Goal: Task Accomplishment & Management: Manage account settings

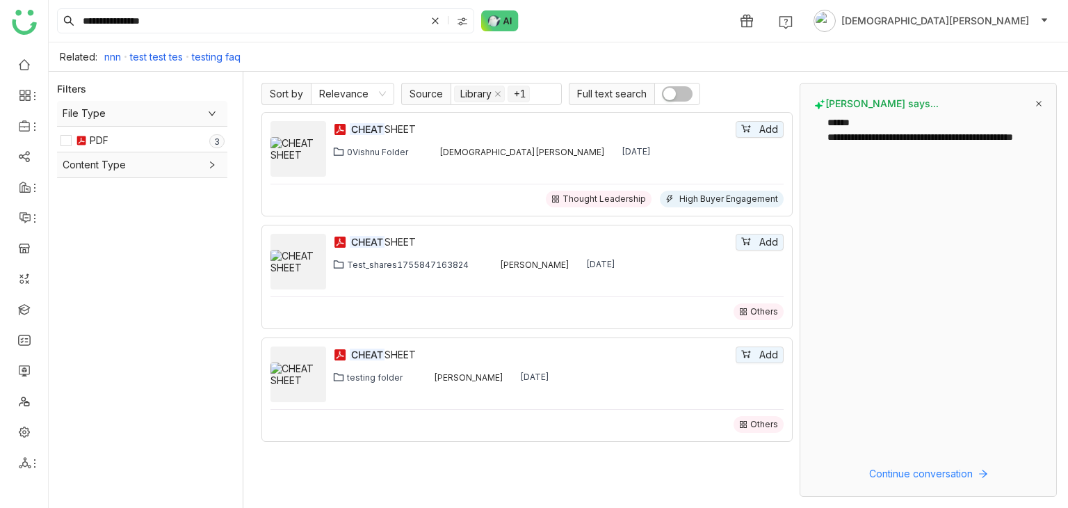
click at [1038, 102] on icon at bounding box center [1039, 103] width 7 height 7
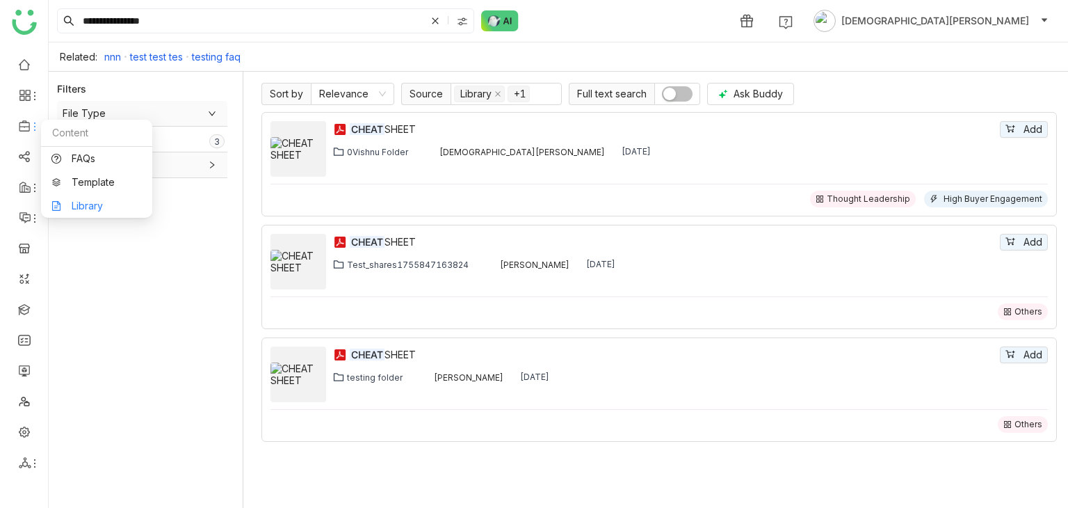
click at [106, 202] on link "Library" at bounding box center [96, 206] width 90 height 10
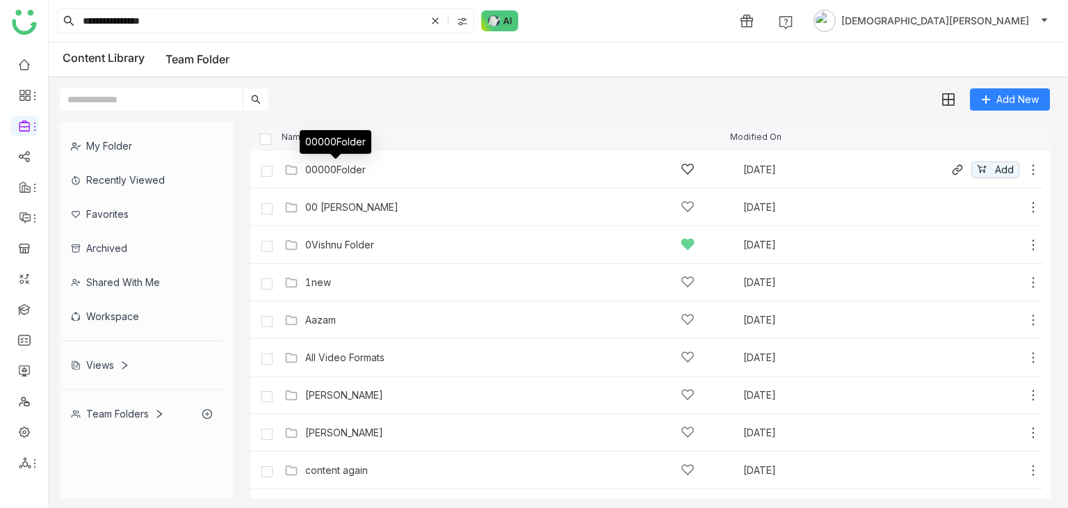
click at [353, 170] on div "00000Folder" at bounding box center [335, 169] width 61 height 11
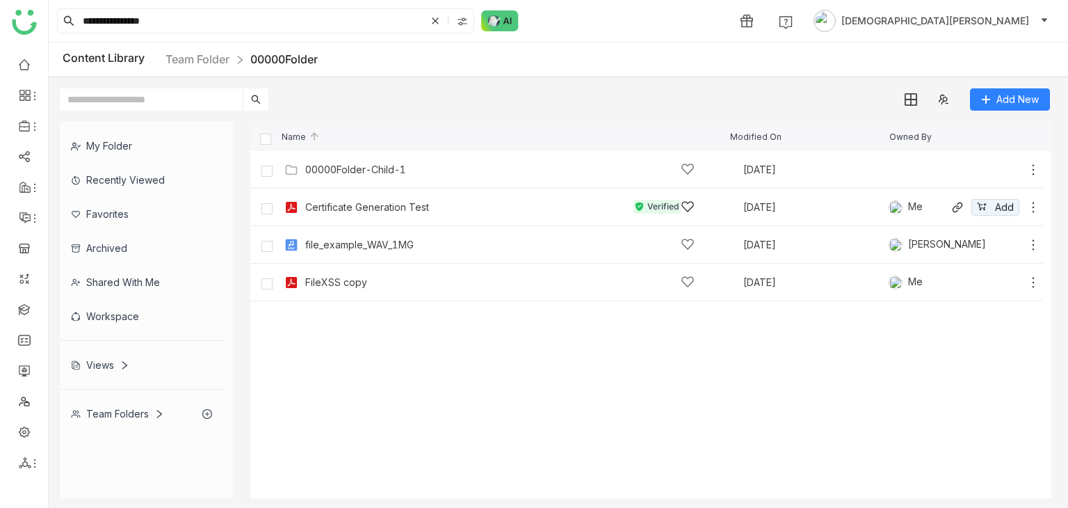
click at [350, 204] on div "Certificate Generation Test" at bounding box center [367, 207] width 124 height 11
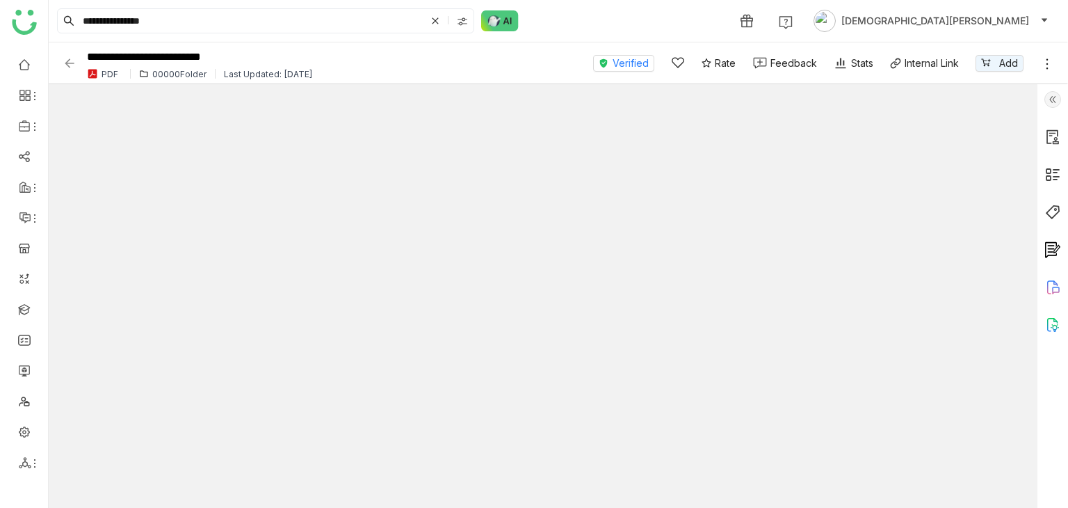
click at [75, 62] on img at bounding box center [70, 63] width 14 height 14
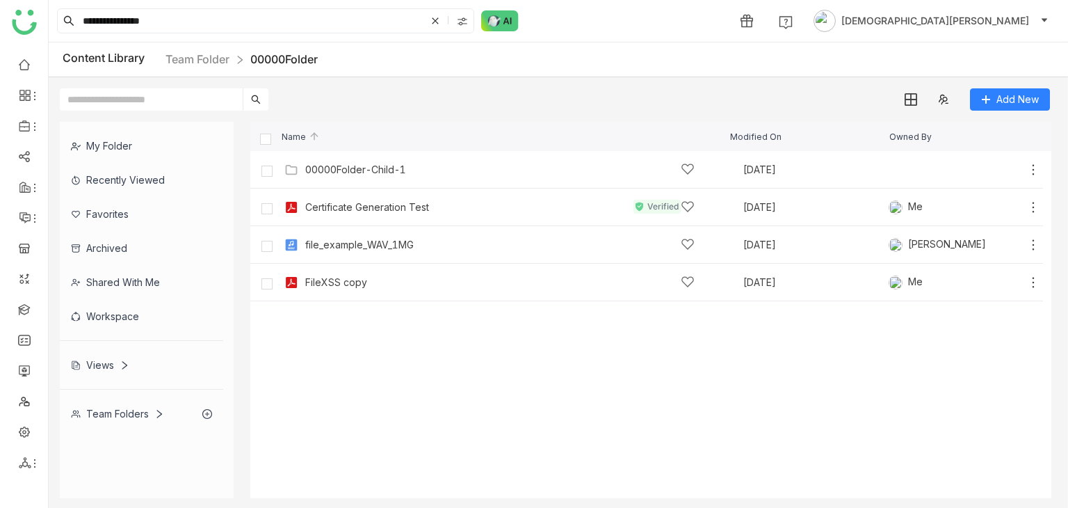
click at [590, 404] on cdk-virtual-scroll-viewport "00000Folder-Child-1 Aug 22, 2025 Add Certificate Generation Test Verified Aug 1…" at bounding box center [650, 324] width 801 height 347
click at [497, 20] on img at bounding box center [500, 20] width 38 height 21
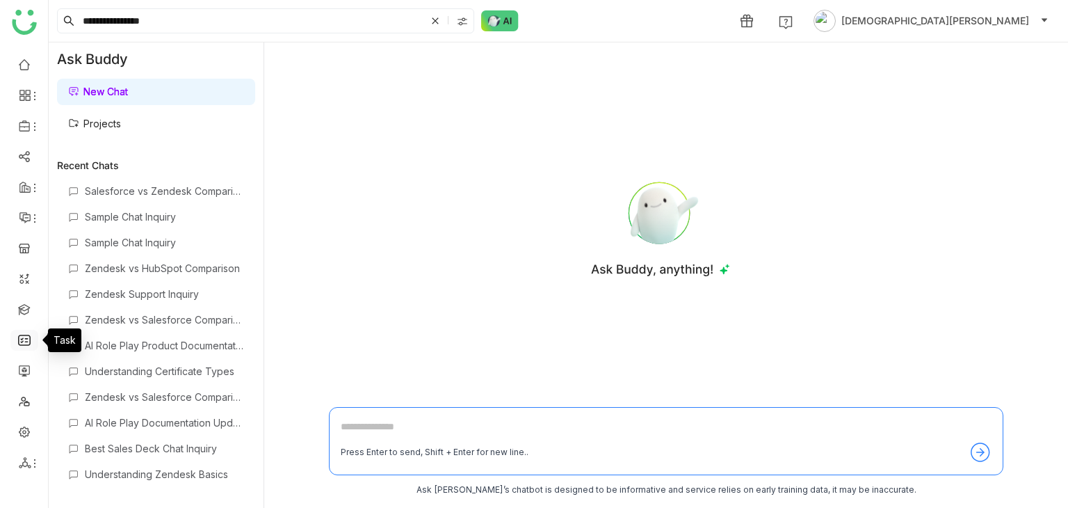
click at [26, 345] on link at bounding box center [24, 339] width 13 height 12
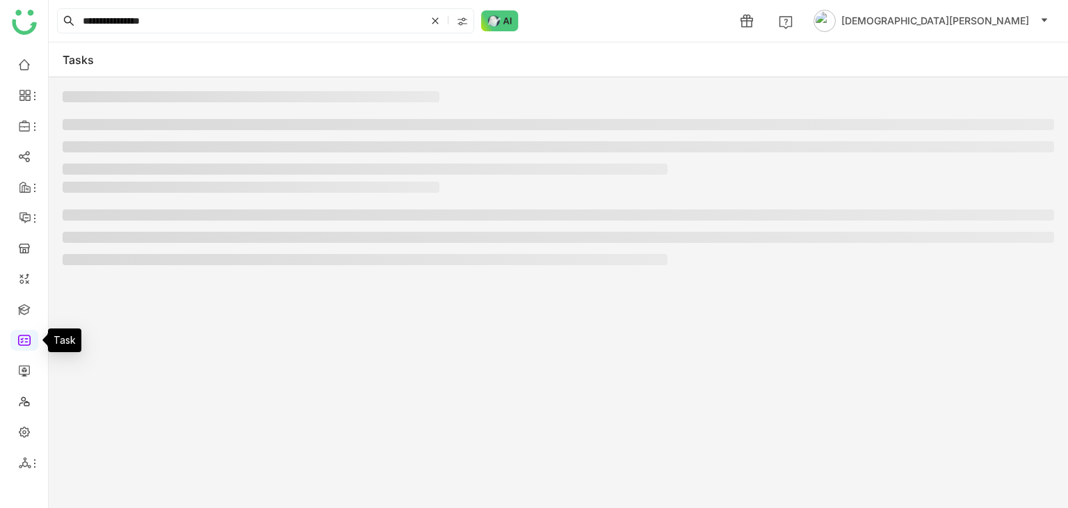
click at [25, 339] on link at bounding box center [24, 339] width 13 height 12
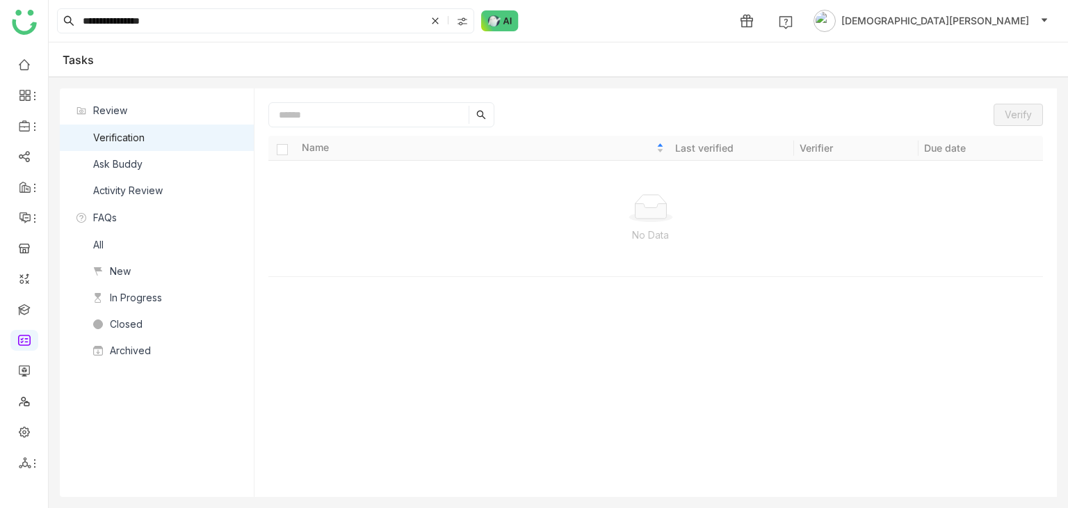
click at [140, 163] on div "Ask Buddy" at bounding box center [117, 164] width 49 height 15
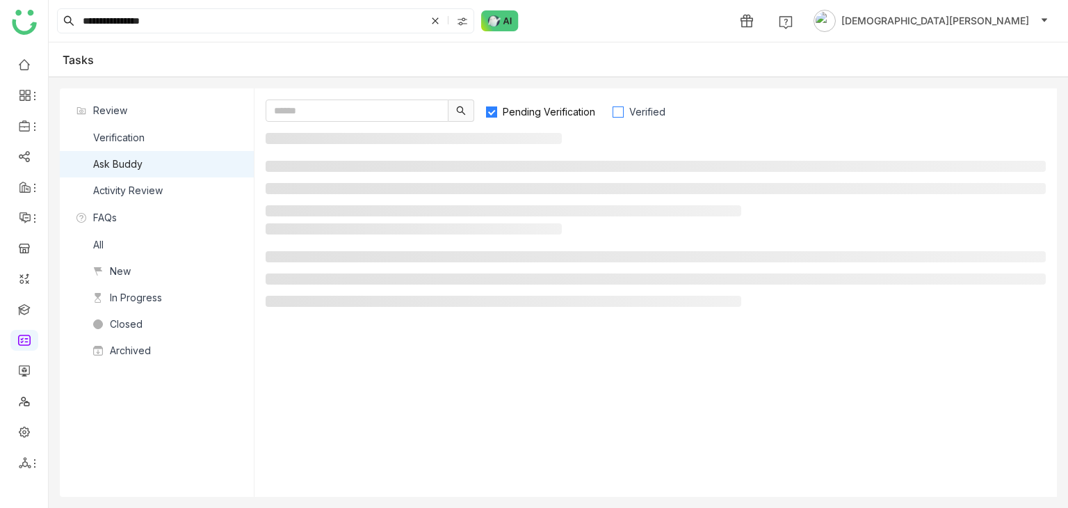
click at [643, 114] on span "Verified" at bounding box center [647, 112] width 47 height 12
click at [559, 112] on span "Pending Verification" at bounding box center [549, 112] width 104 height 12
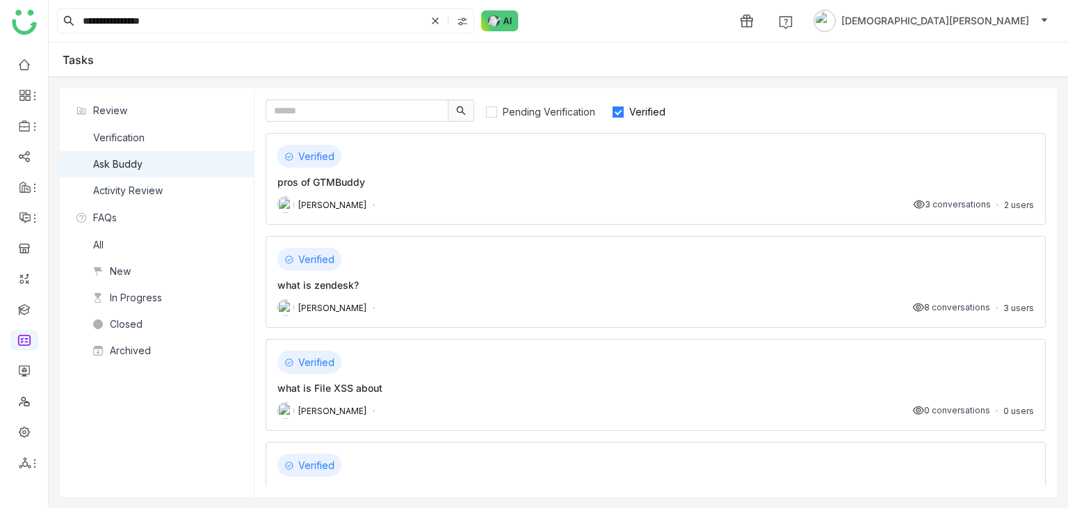
click at [442, 179] on div "pros of GTMBuddy" at bounding box center [656, 182] width 757 height 15
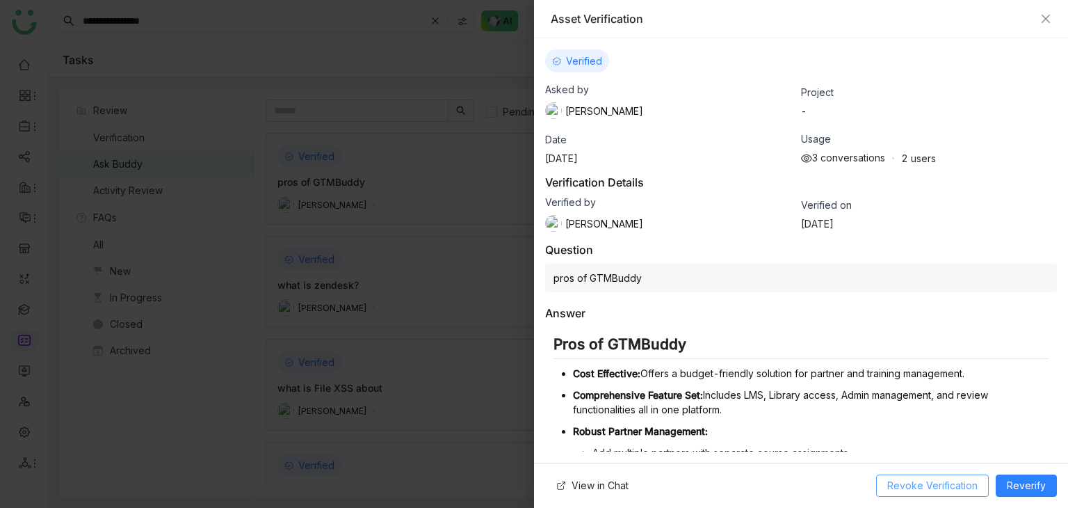
click at [957, 481] on span "Revoke Verification" at bounding box center [933, 485] width 90 height 15
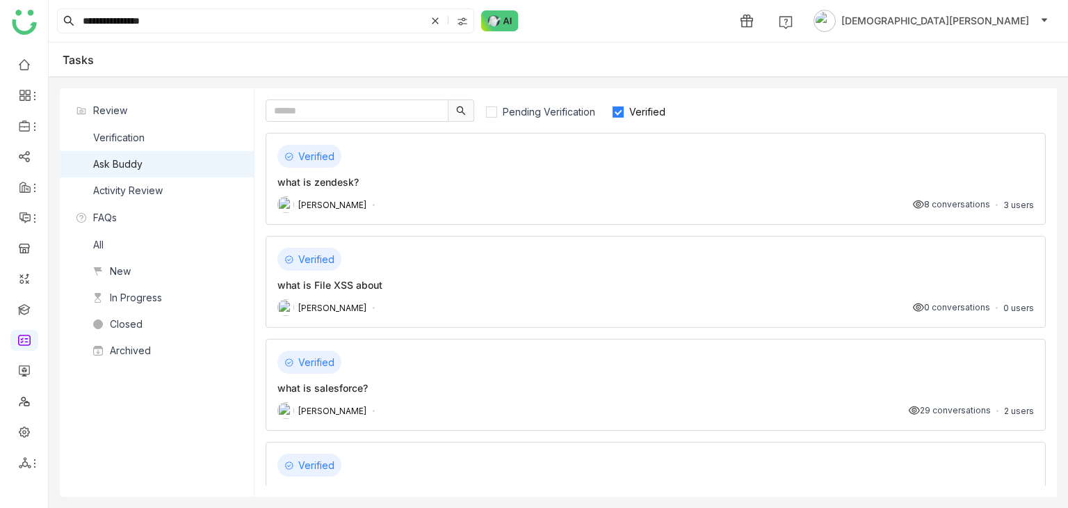
click at [753, 178] on div "what is zendesk?" at bounding box center [656, 182] width 757 height 15
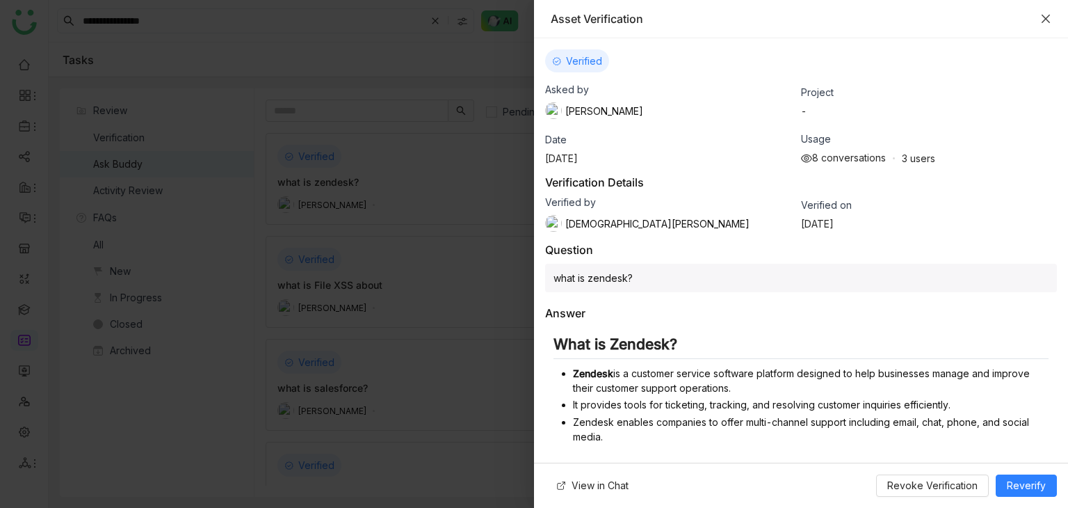
click at [1046, 17] on icon "Close" at bounding box center [1046, 19] width 8 height 8
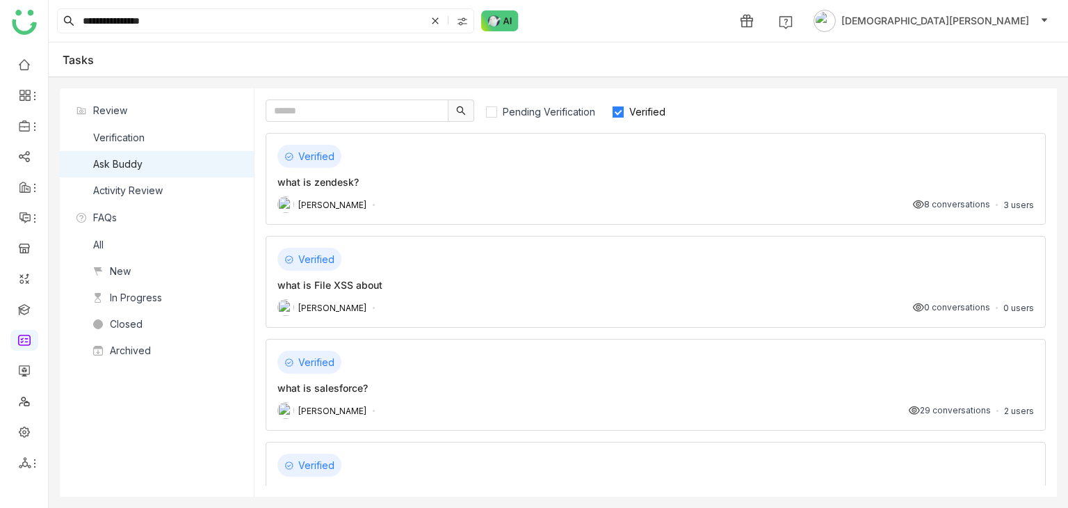
click at [696, 166] on div "Verified" at bounding box center [656, 156] width 757 height 23
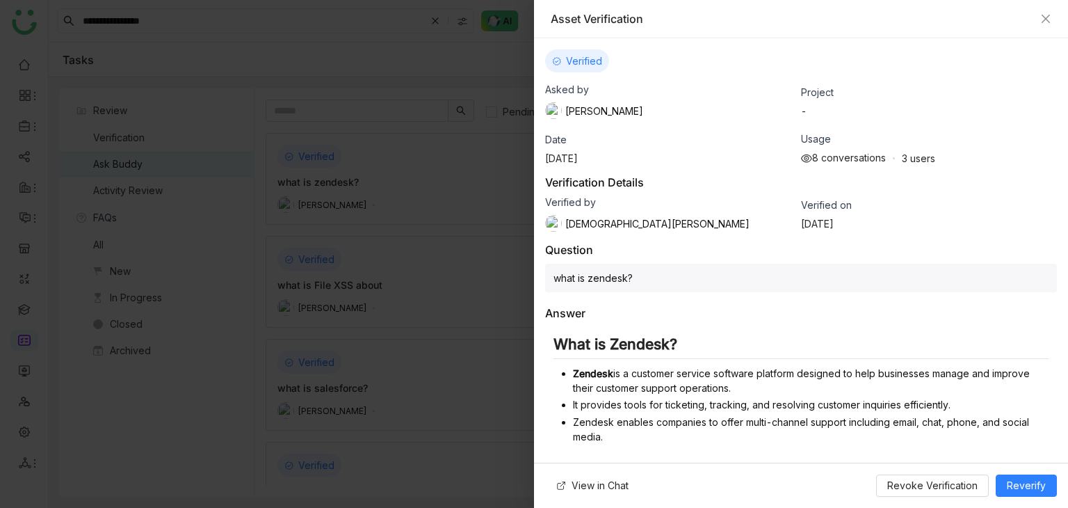
click at [1052, 19] on div "Asset Verification" at bounding box center [801, 19] width 534 height 38
click at [1043, 20] on icon "Close" at bounding box center [1046, 19] width 8 height 8
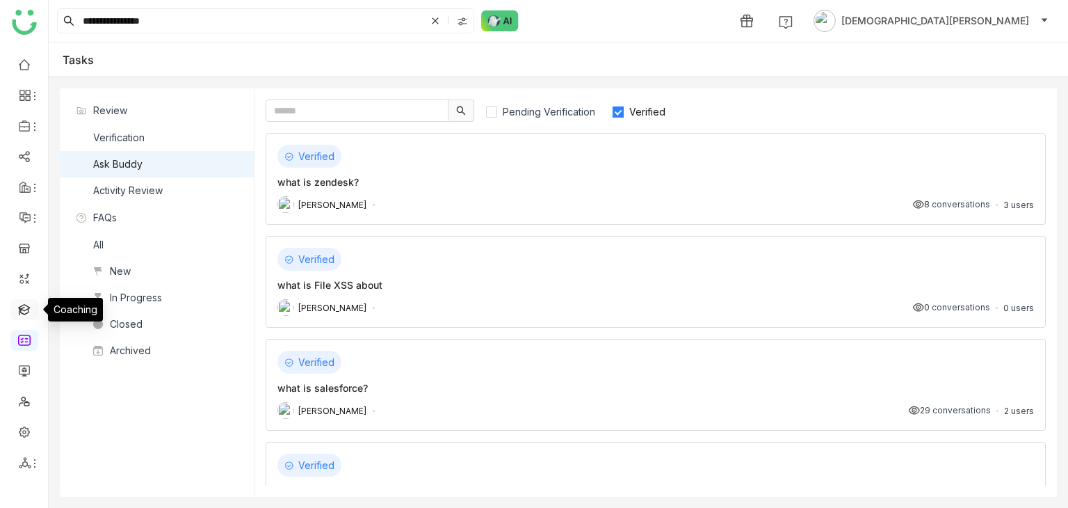
click at [19, 306] on link at bounding box center [24, 309] width 13 height 12
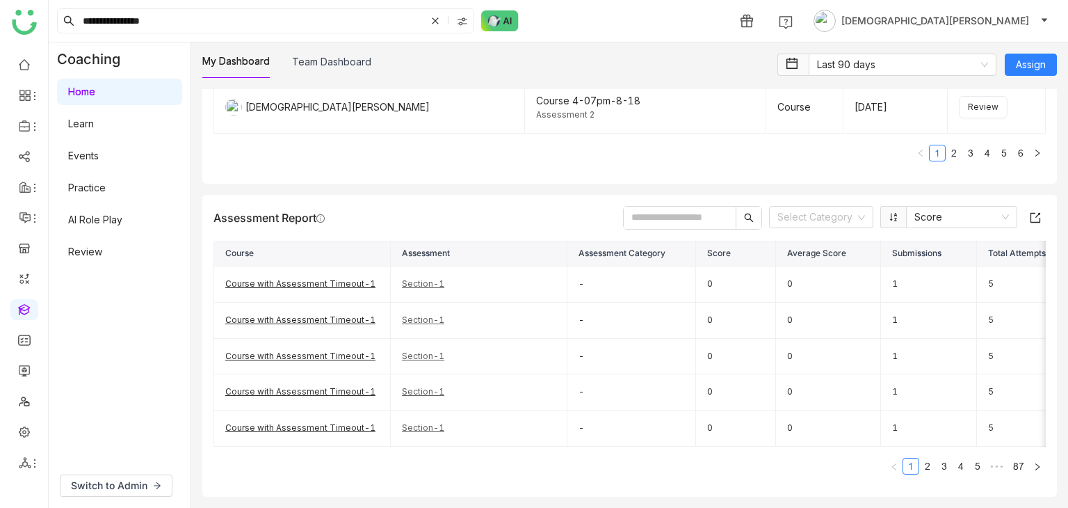
scroll to position [1927, 0]
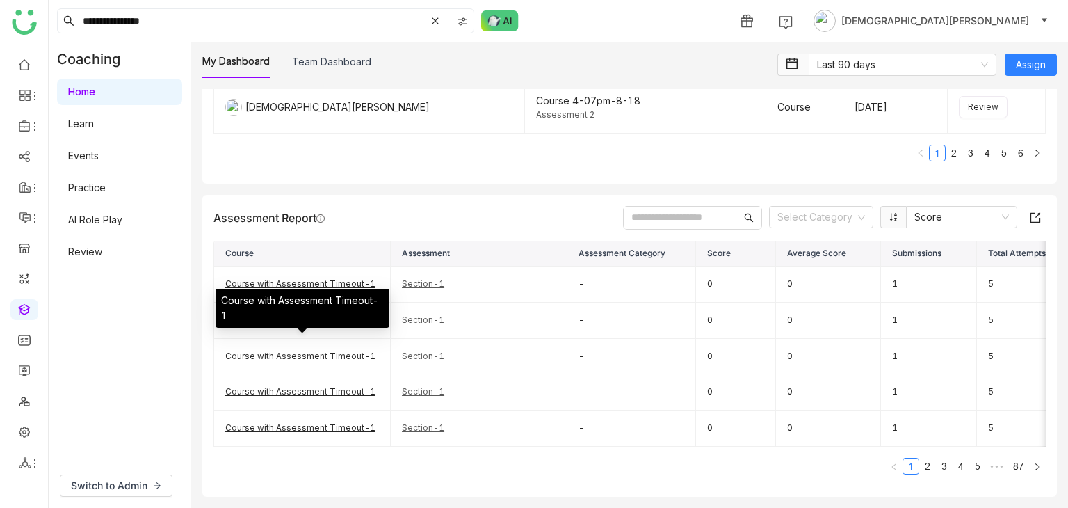
click at [94, 118] on link "Learn" at bounding box center [81, 124] width 26 height 12
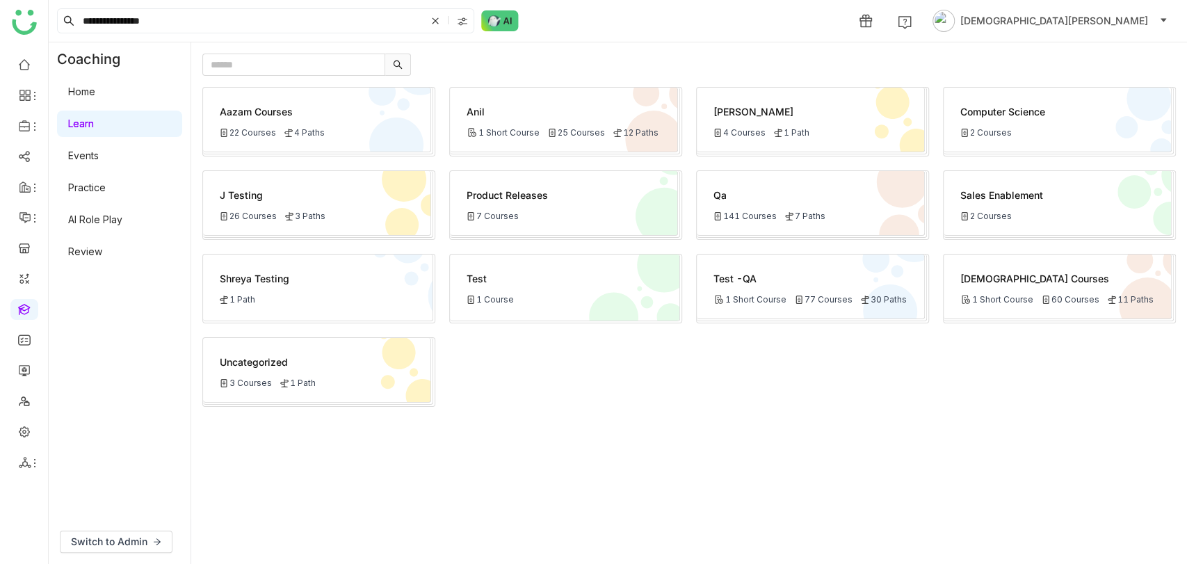
drag, startPoint x: 1061, startPoint y: 1, endPoint x: 698, endPoint y: 428, distance: 560.6
click at [698, 428] on div "Aazam Courses 22 Courses 4 Paths Anil 1 Short Course 25 Courses 12 Paths Bhupen…" at bounding box center [689, 320] width 974 height 466
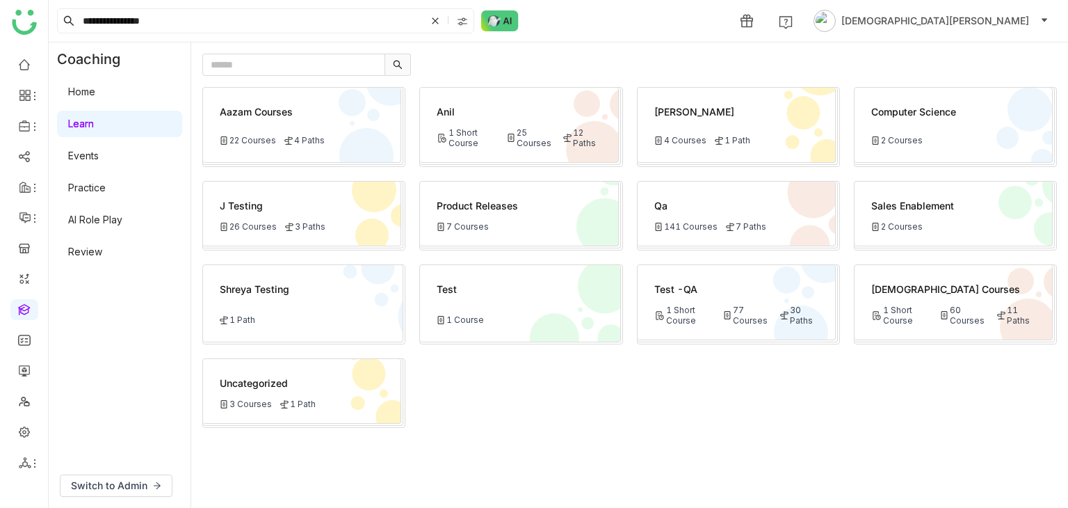
drag, startPoint x: 1162, startPoint y: 1, endPoint x: 718, endPoint y: 364, distance: 573.9
click at [718, 364] on div "Aazam Courses 22 Courses 4 Paths Anil 1 Short Course 25 Courses 12 Paths Bhupen…" at bounding box center [629, 292] width 855 height 410
drag, startPoint x: 787, startPoint y: 260, endPoint x: 765, endPoint y: 273, distance: 25.3
click at [779, 265] on div "Aazam Courses 22 Courses 4 Paths Anil 1 Short Course 25 Courses 12 Paths Bhupen…" at bounding box center [629, 292] width 855 height 410
click at [730, 290] on div "Test -QA" at bounding box center [737, 289] width 164 height 15
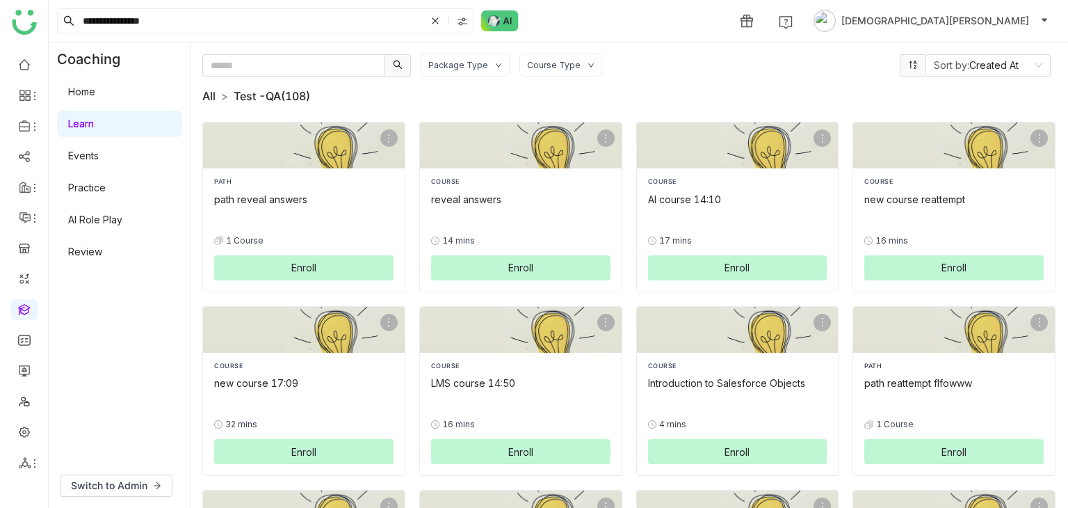
click at [211, 95] on link "All" at bounding box center [208, 96] width 13 height 14
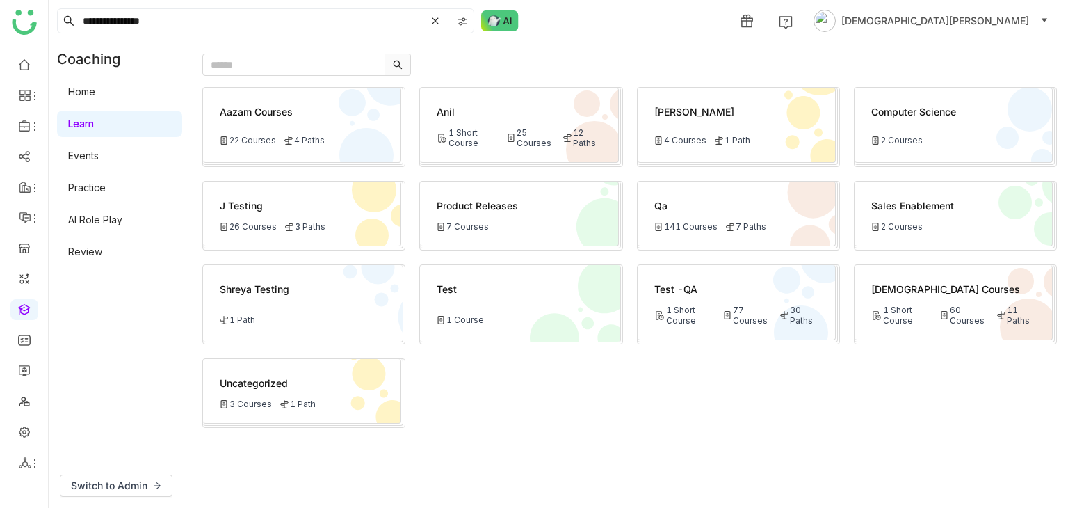
click at [99, 157] on link "Events" at bounding box center [83, 156] width 31 height 12
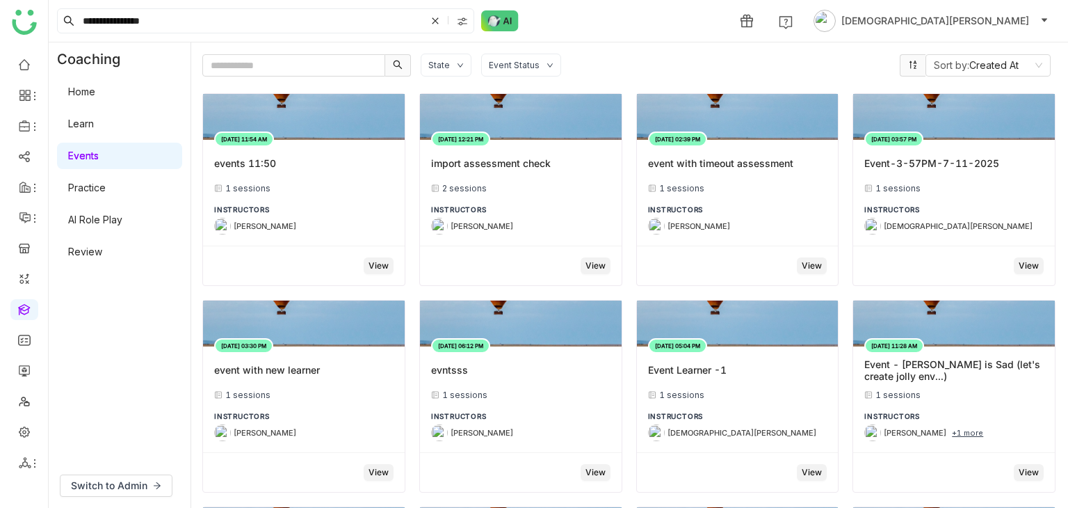
click at [83, 86] on link "Home" at bounding box center [81, 92] width 27 height 12
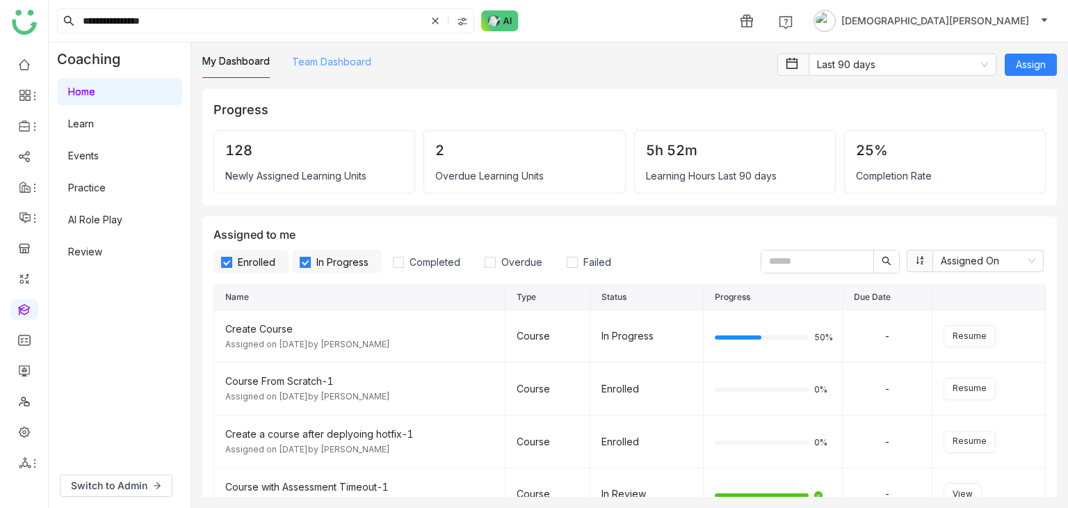
click at [332, 65] on link "Team Dashboard" at bounding box center [331, 62] width 79 height 12
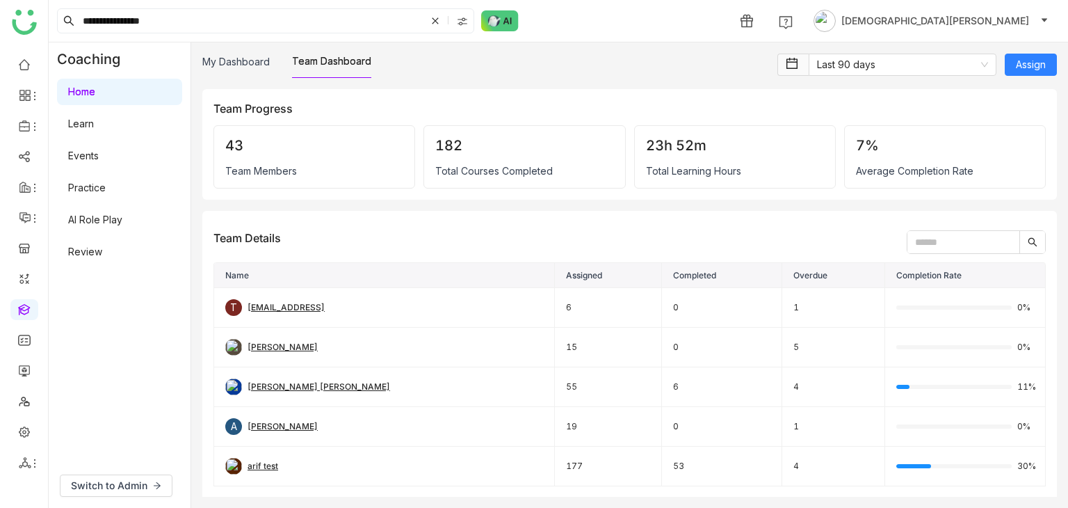
click at [239, 51] on div "My Dashboard Team Dashboard Last 90 days Assign Team Progress 43 Team Members 1…" at bounding box center [629, 274] width 877 height 465
click at [237, 65] on link "My Dashboard" at bounding box center [235, 62] width 67 height 12
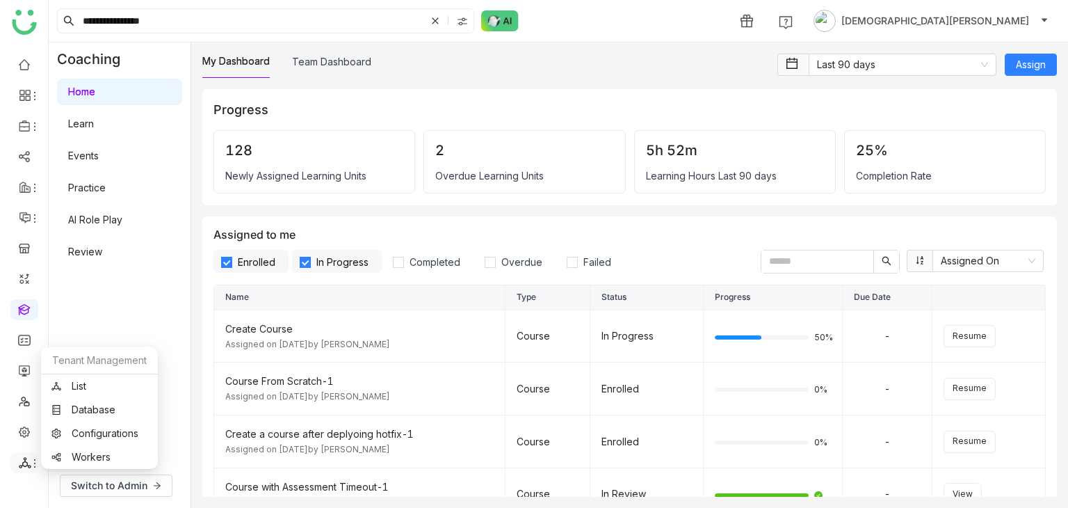
click at [29, 463] on icon at bounding box center [34, 463] width 11 height 11
click at [97, 388] on link "List" at bounding box center [99, 386] width 96 height 10
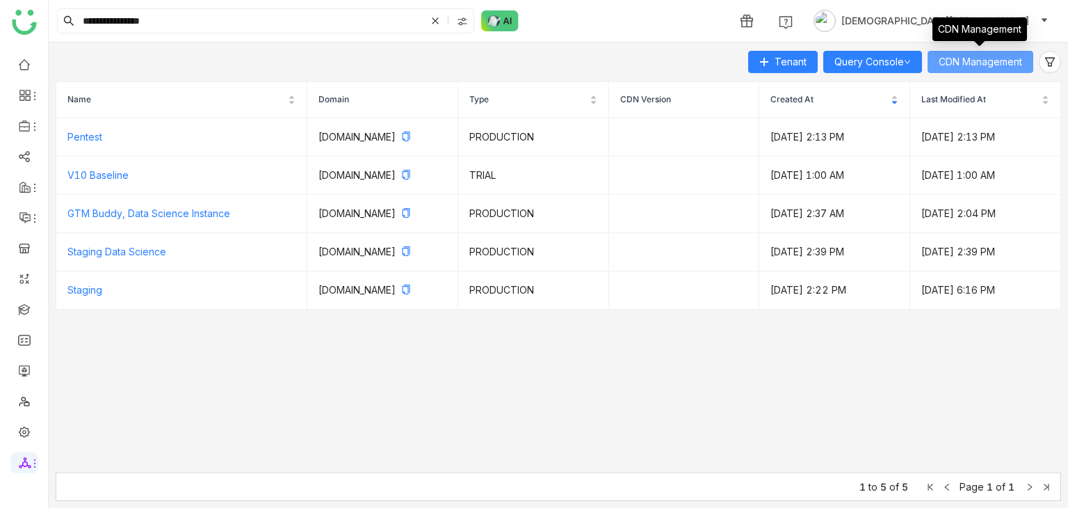
click at [953, 56] on span "CDN Management" at bounding box center [980, 61] width 83 height 15
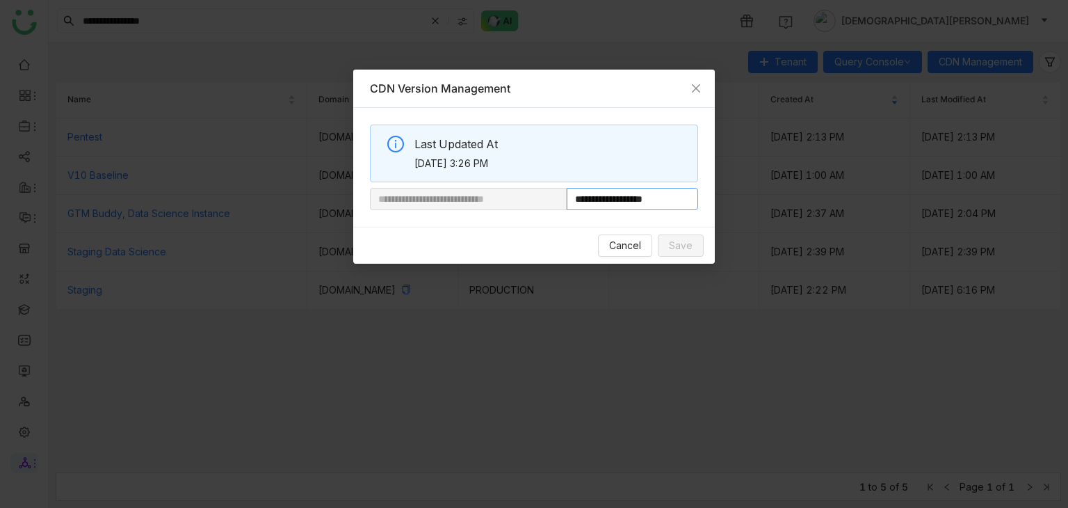
drag, startPoint x: 615, startPoint y: 204, endPoint x: 744, endPoint y: 206, distance: 128.7
click at [744, 206] on nz-modal-container "**********" at bounding box center [534, 254] width 1068 height 508
paste input "text"
type input "**********"
click at [682, 244] on span "Save" at bounding box center [681, 245] width 24 height 15
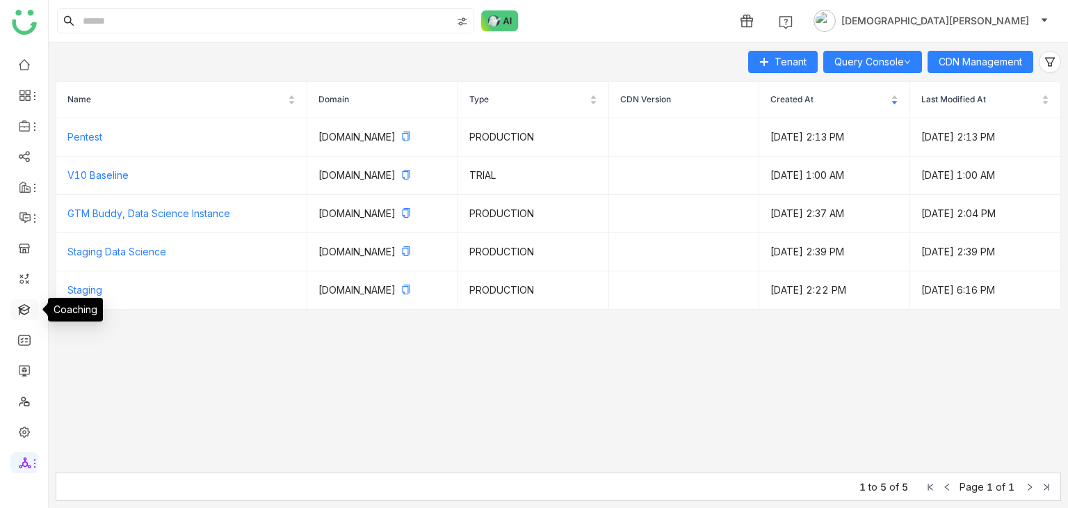
click at [22, 314] on link at bounding box center [24, 309] width 13 height 12
click at [30, 312] on link at bounding box center [24, 309] width 13 height 12
click at [31, 310] on link at bounding box center [24, 309] width 13 height 12
click at [25, 308] on link at bounding box center [24, 309] width 13 height 12
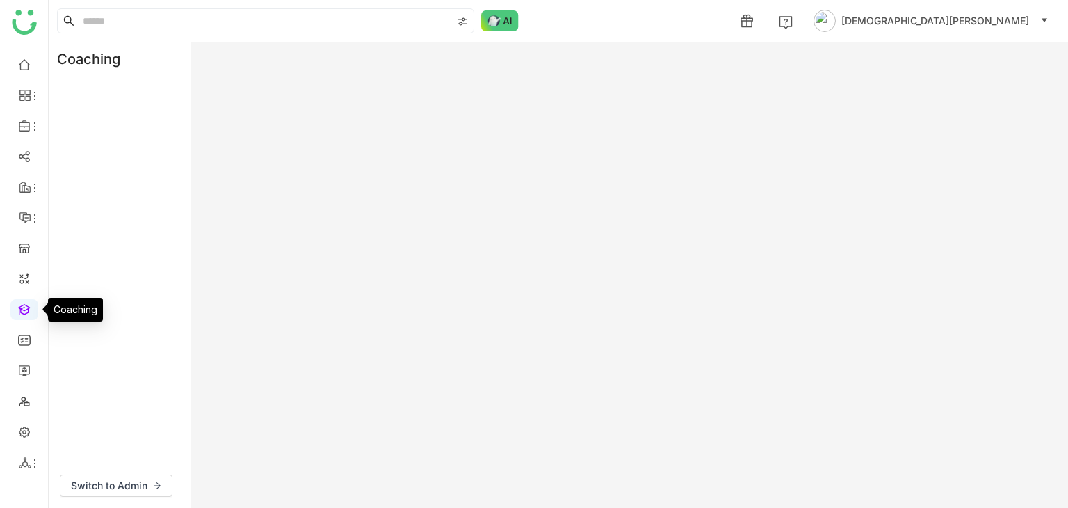
click at [19, 305] on link at bounding box center [24, 309] width 13 height 12
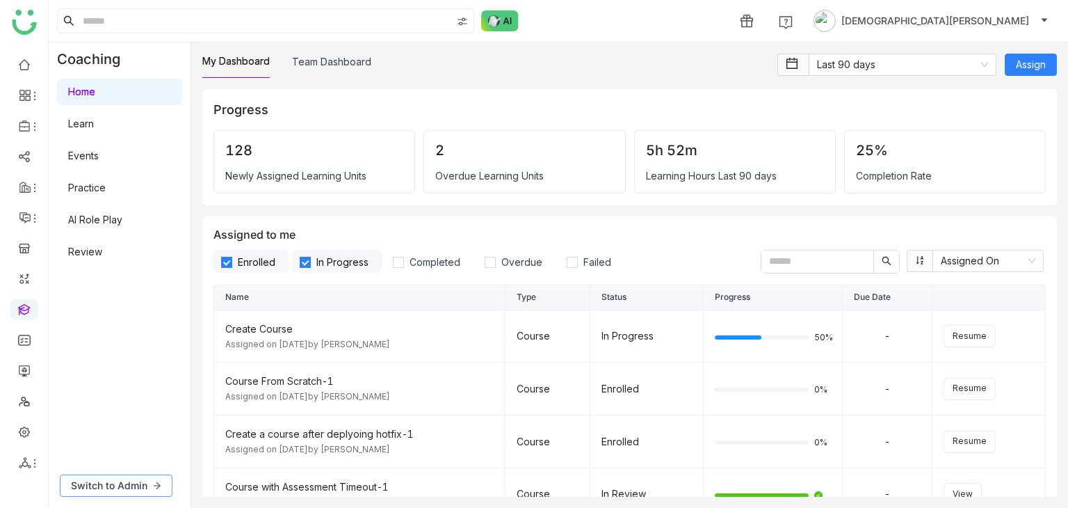
click at [145, 491] on span "Switch to Admin" at bounding box center [109, 485] width 77 height 15
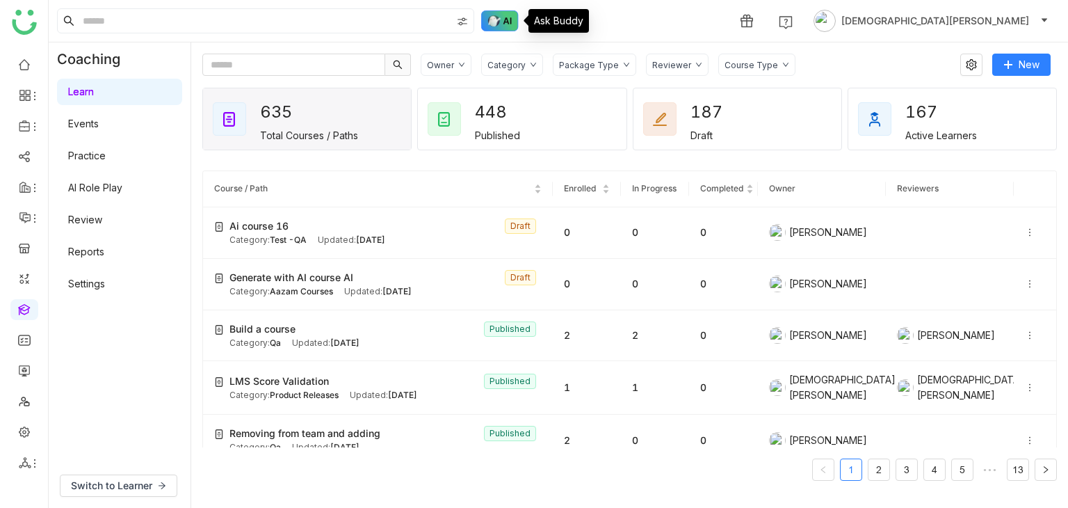
click at [499, 29] on img at bounding box center [500, 20] width 38 height 21
click at [503, 20] on img at bounding box center [500, 20] width 38 height 21
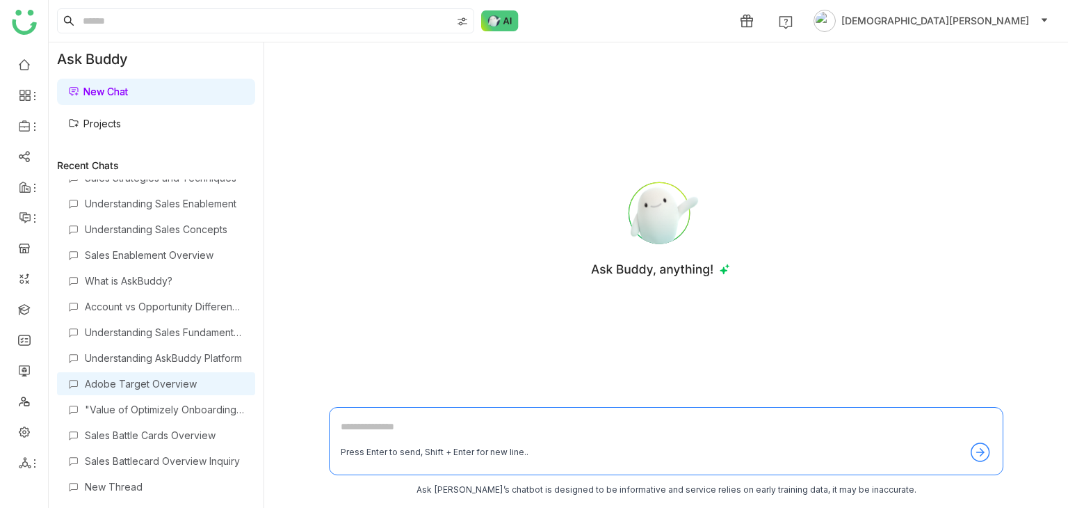
scroll to position [1025, 0]
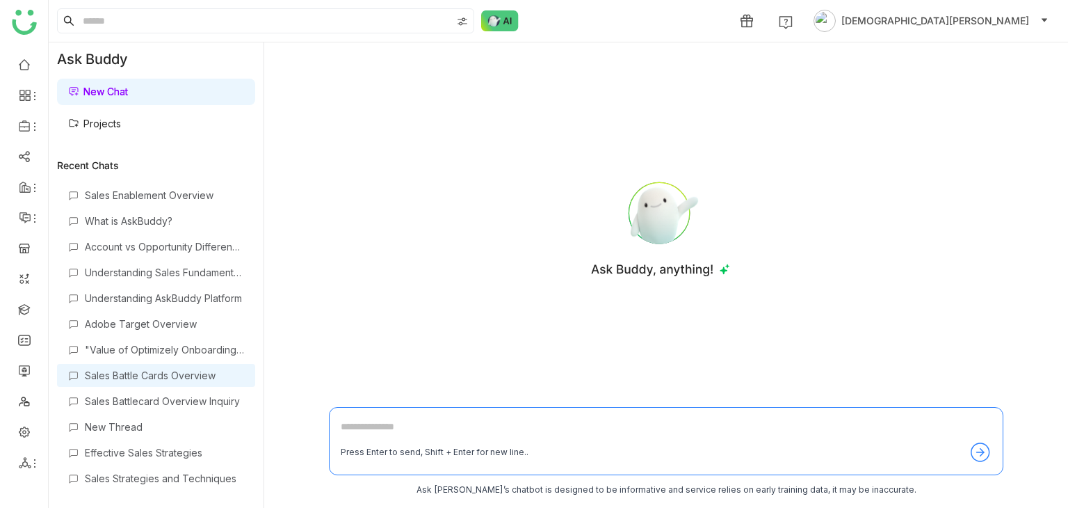
click at [131, 369] on div "Sales Battle Cards Overview" at bounding box center [164, 375] width 159 height 12
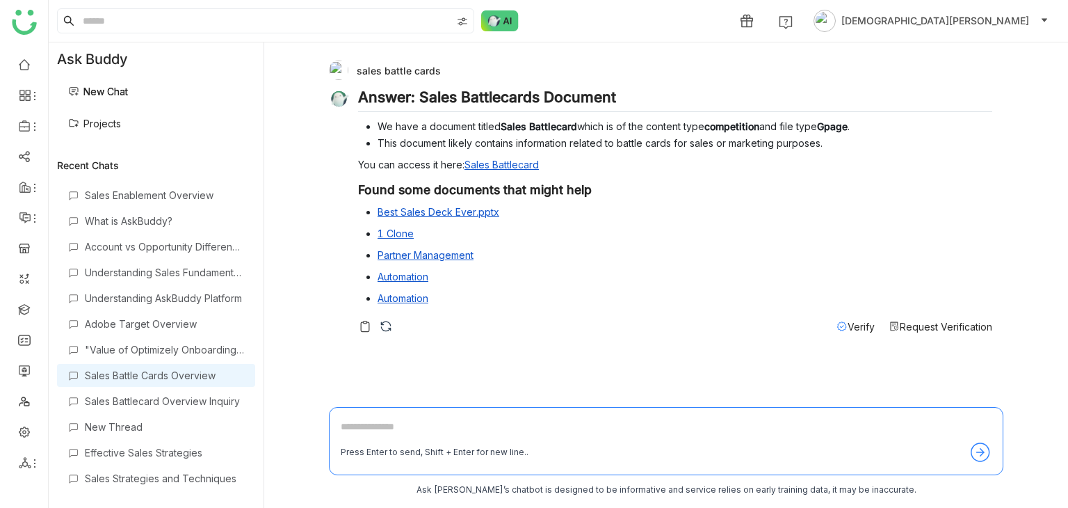
click at [947, 325] on span "Request Verification" at bounding box center [946, 327] width 93 height 12
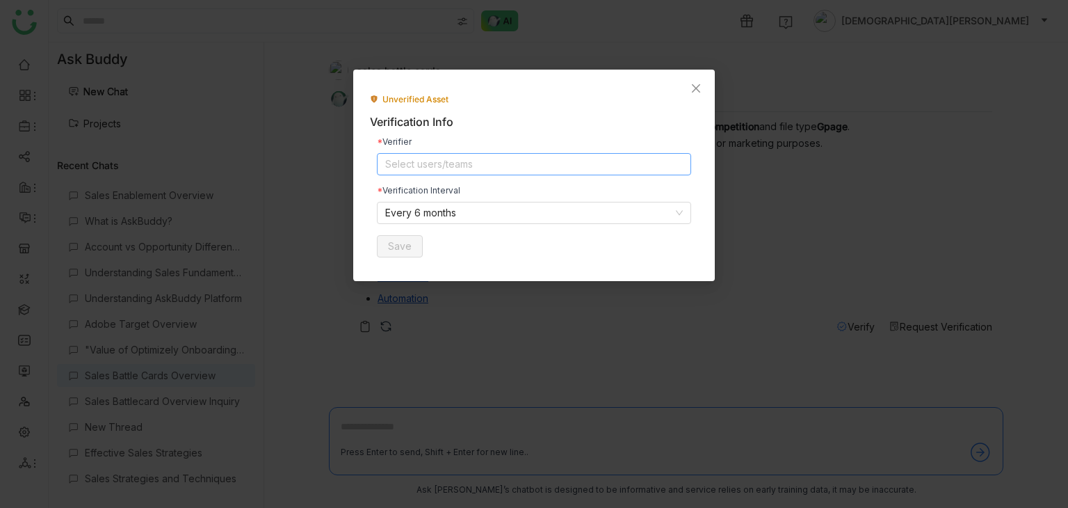
click at [500, 162] on nz-select-top-control "Select users/teams" at bounding box center [534, 164] width 314 height 22
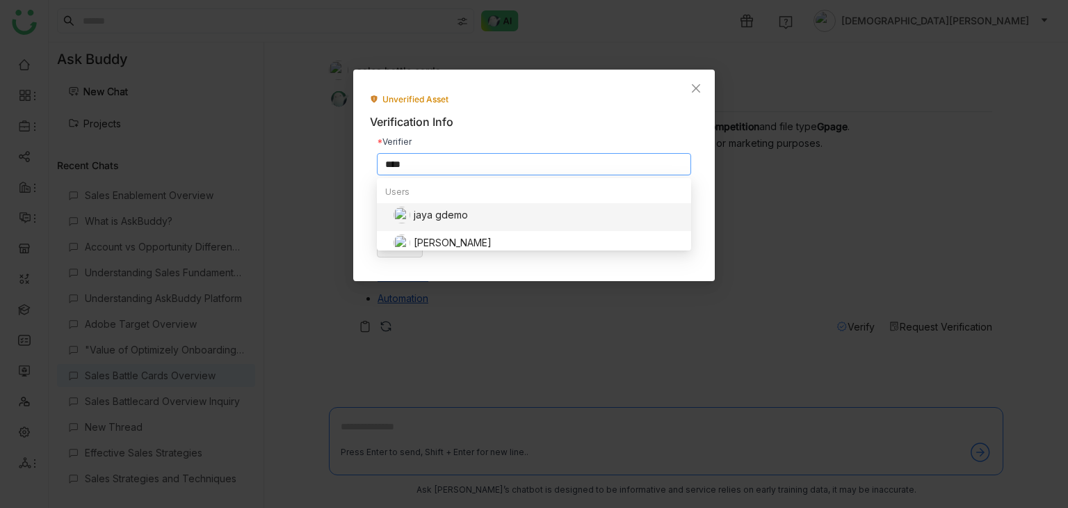
type input "****"
click at [449, 211] on div "jaya gdemo" at bounding box center [538, 215] width 289 height 17
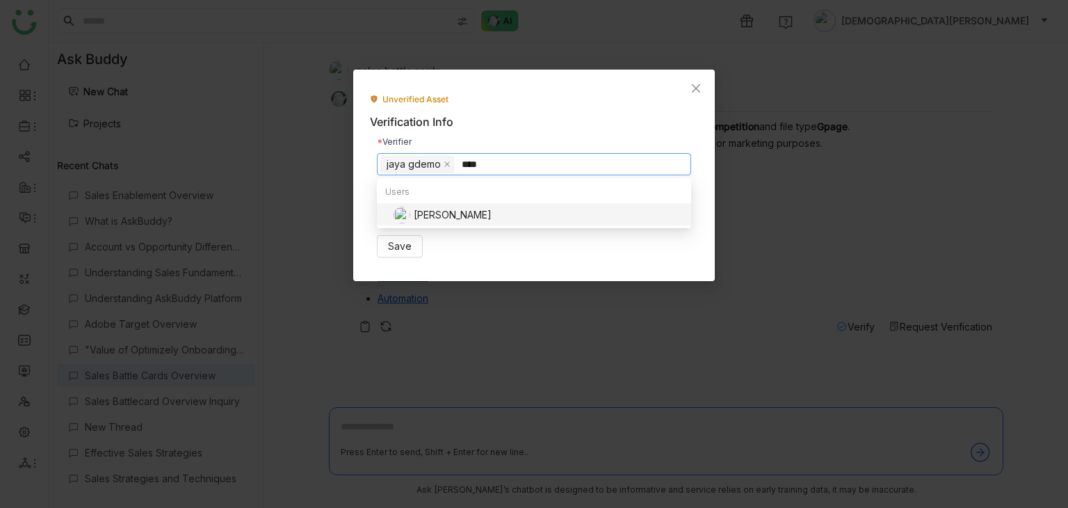
type input "****"
click at [454, 214] on div "chiru balaya" at bounding box center [538, 215] width 289 height 17
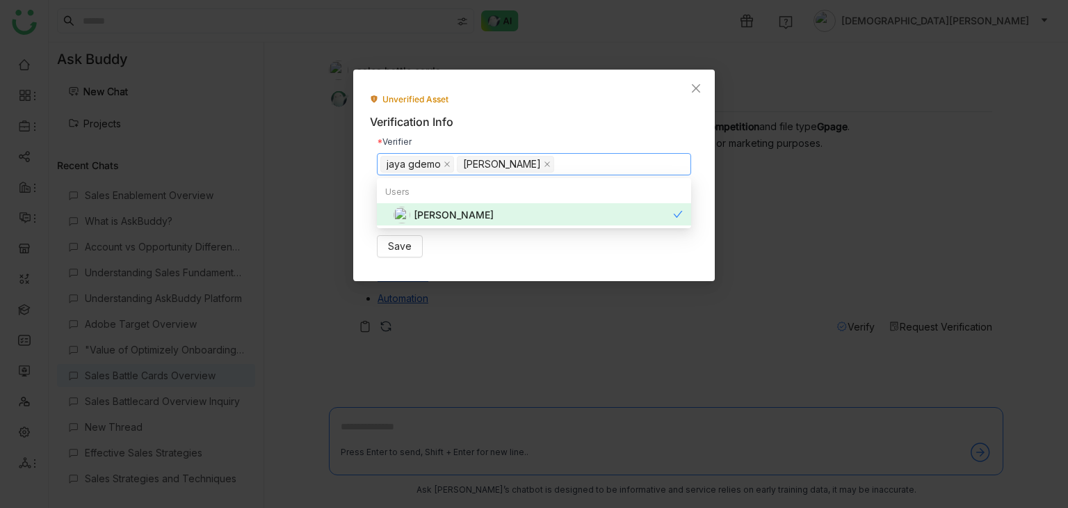
click at [541, 125] on div "Verification Info" at bounding box center [534, 121] width 328 height 17
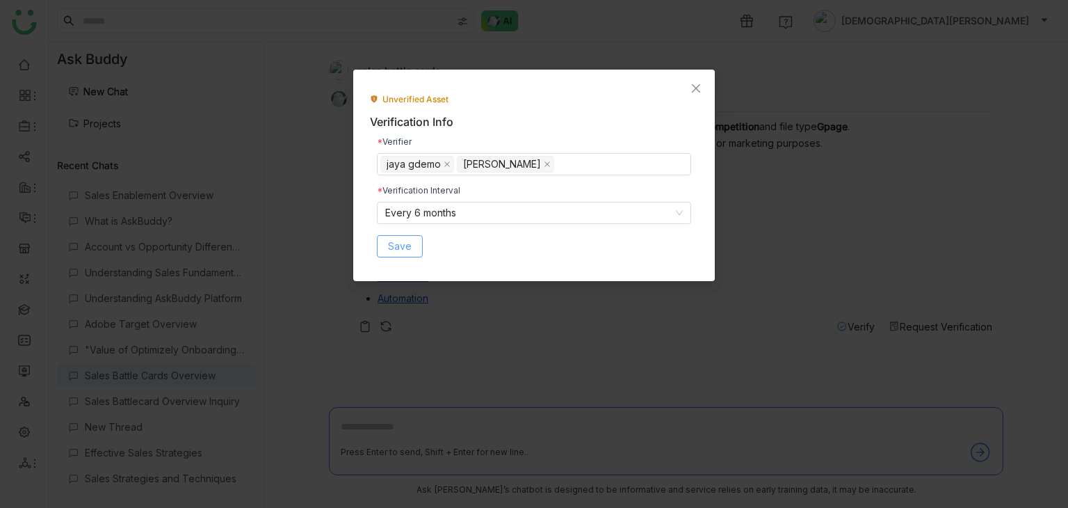
click at [406, 244] on span "Save" at bounding box center [400, 246] width 24 height 15
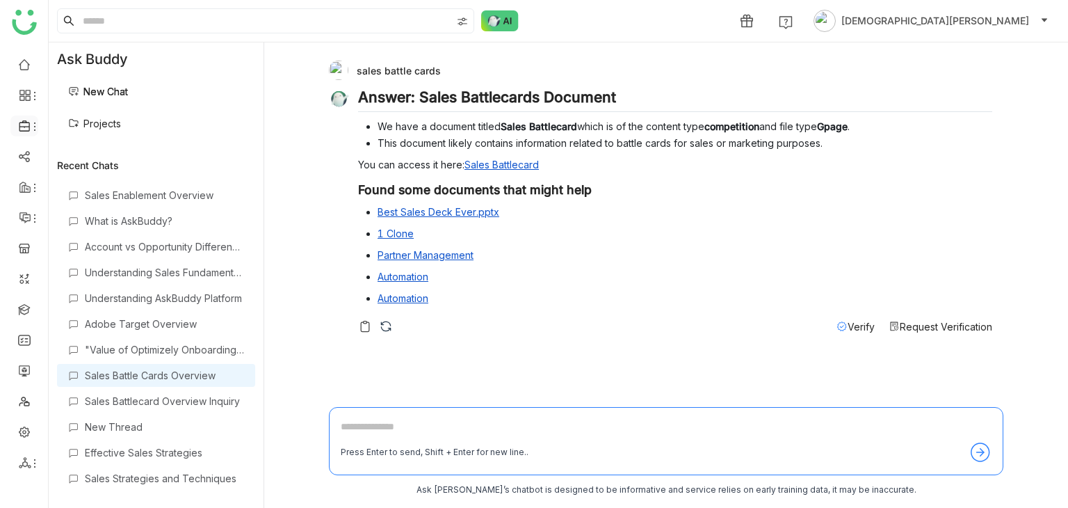
click at [26, 126] on icon at bounding box center [25, 126] width 13 height 13
click at [29, 129] on icon at bounding box center [34, 126] width 11 height 11
click at [94, 205] on link "Library" at bounding box center [96, 206] width 90 height 10
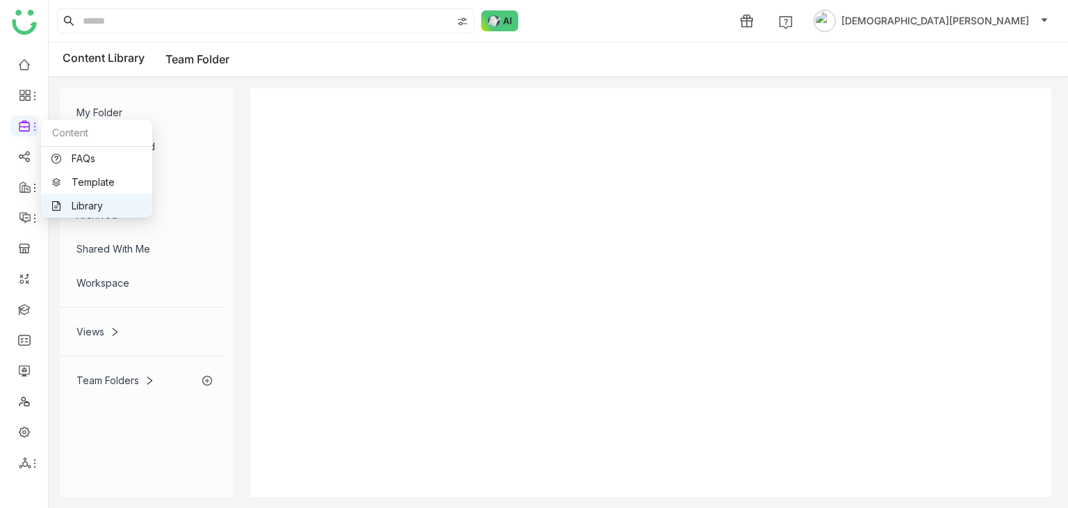
click at [80, 201] on link "Library" at bounding box center [96, 206] width 90 height 10
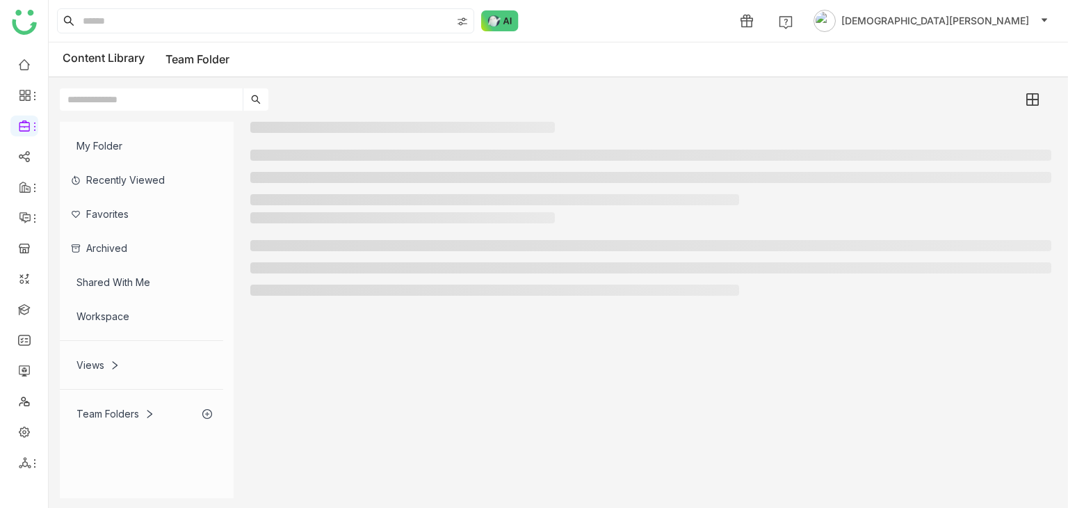
click at [97, 332] on div "Workspace" at bounding box center [141, 316] width 163 height 34
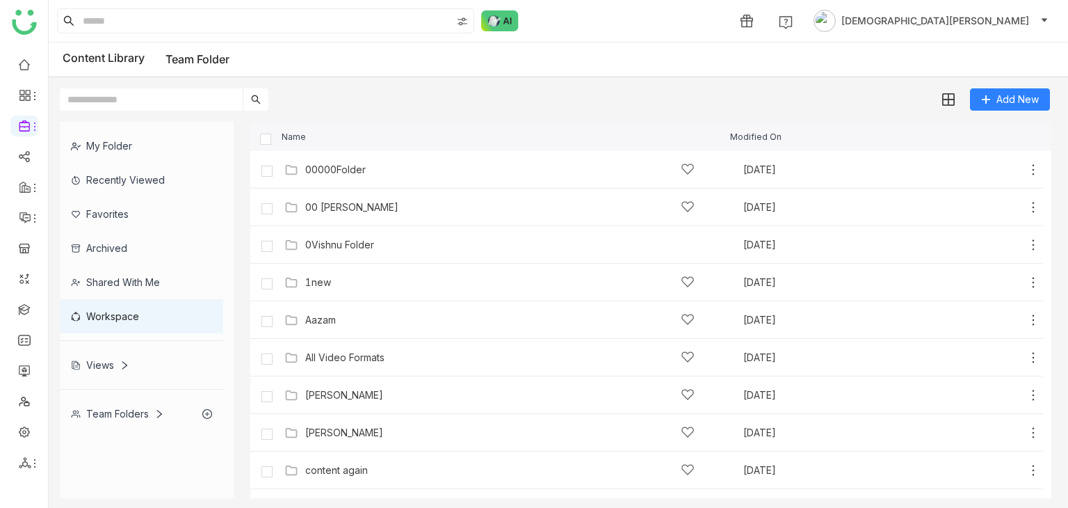
click at [100, 354] on div "My Folder Recently Viewed Favorites Archived Shared with me Workspace Views Tea…" at bounding box center [147, 276] width 174 height 309
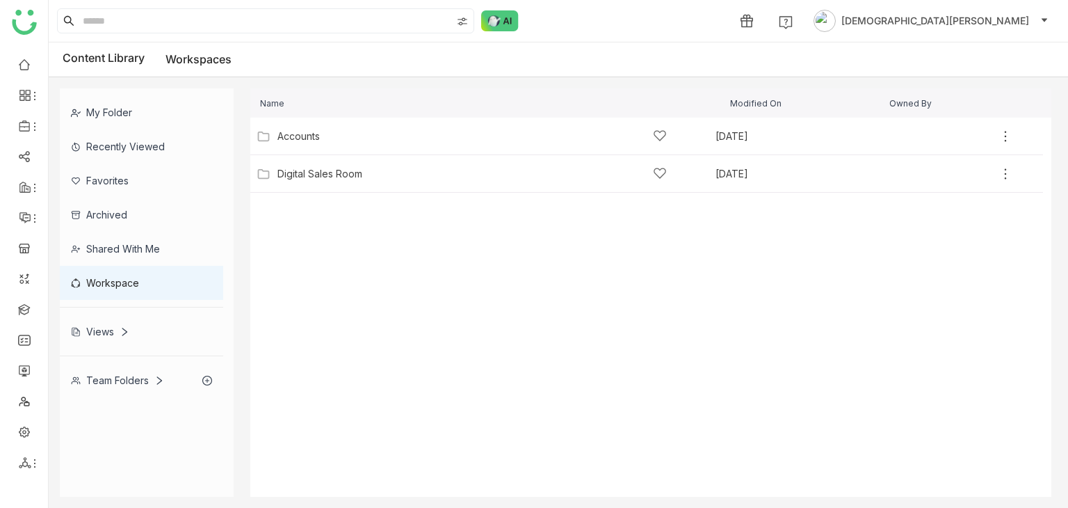
click at [104, 326] on div "Views" at bounding box center [100, 332] width 58 height 12
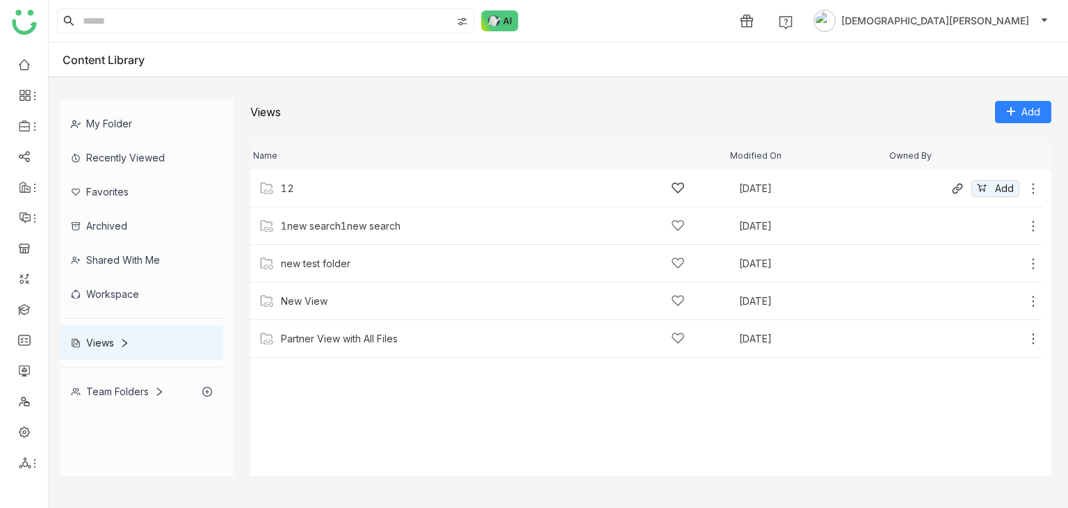
click at [307, 180] on div "12 Aug 13, 2025 Add" at bounding box center [646, 189] width 793 height 38
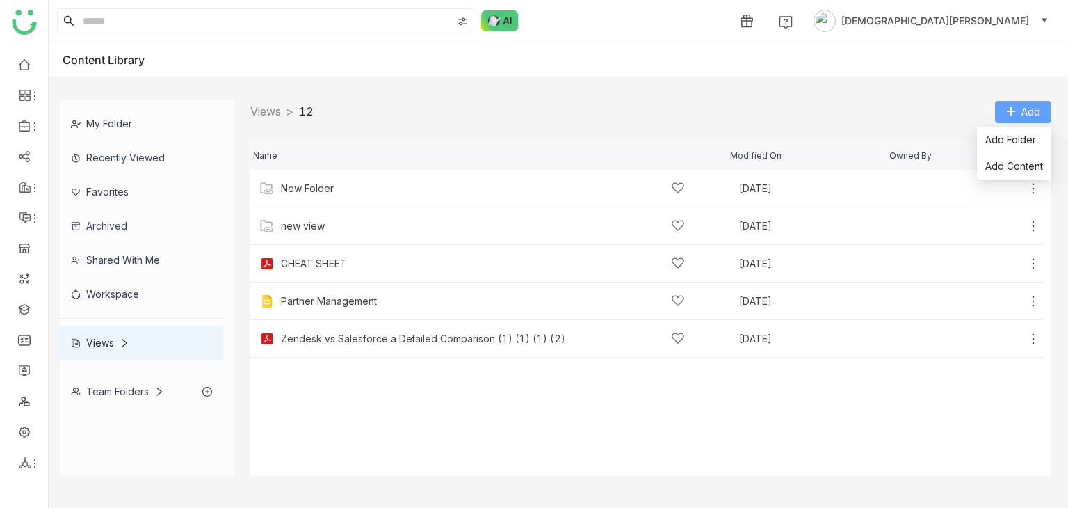
click at [1002, 101] on button "Add" at bounding box center [1023, 112] width 56 height 22
click at [1010, 159] on span "Add Content" at bounding box center [1015, 166] width 58 height 15
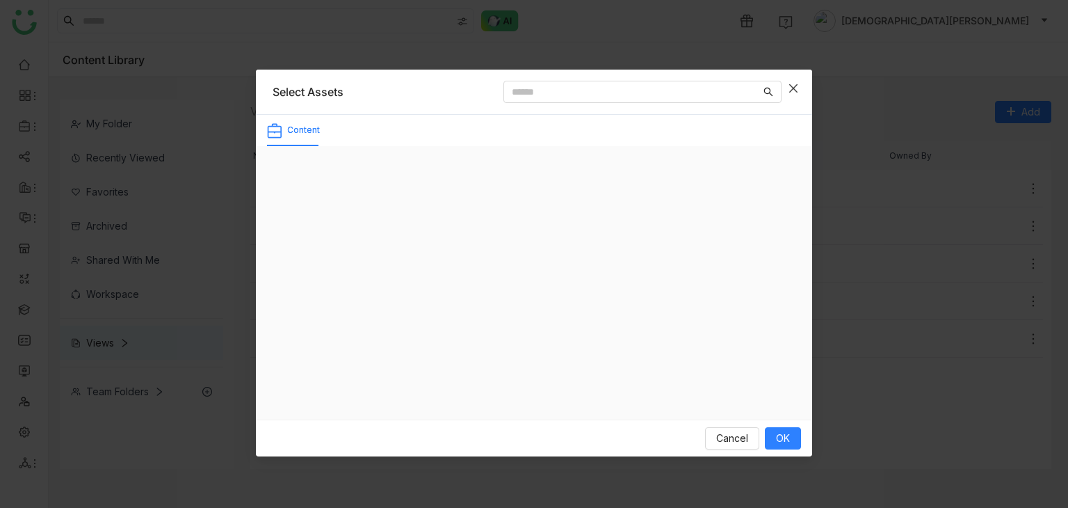
click at [793, 95] on span "Close" at bounding box center [794, 89] width 38 height 38
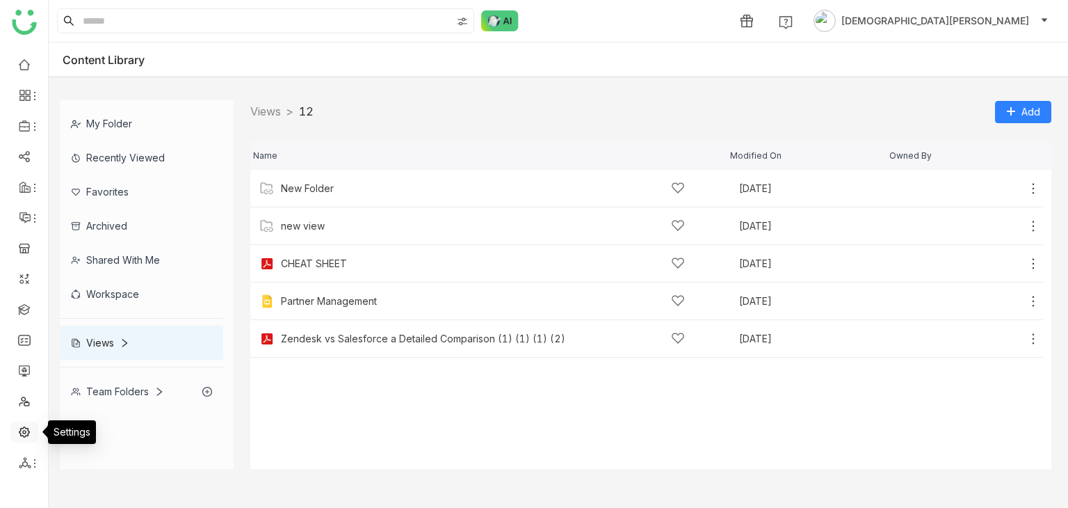
click at [18, 437] on link at bounding box center [24, 431] width 13 height 12
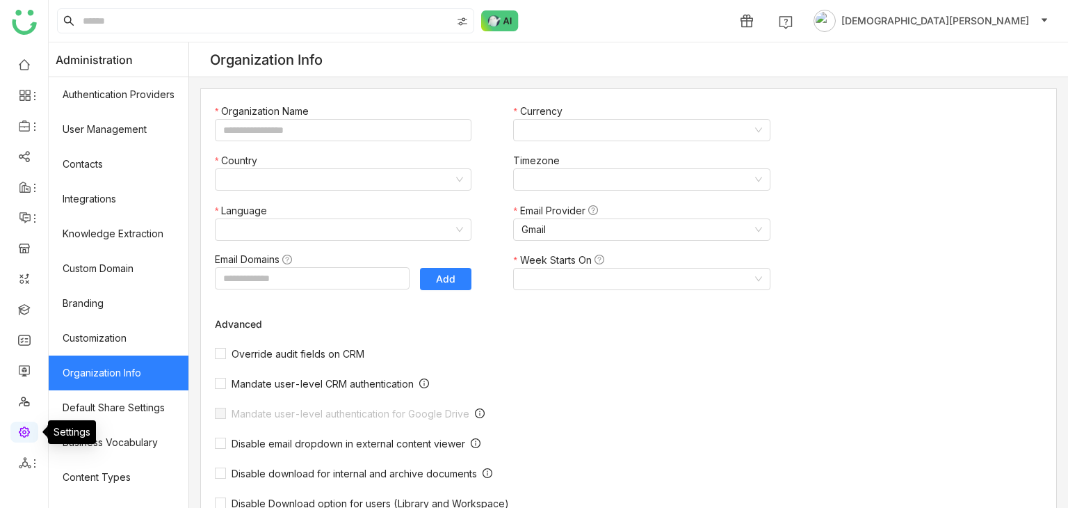
click at [18, 437] on link at bounding box center [24, 431] width 13 height 12
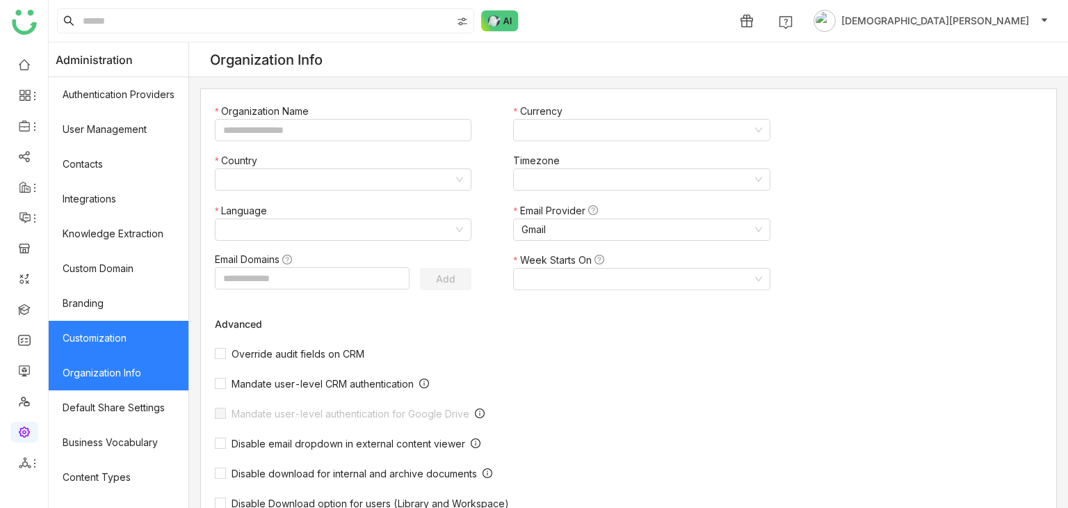
type input "*******"
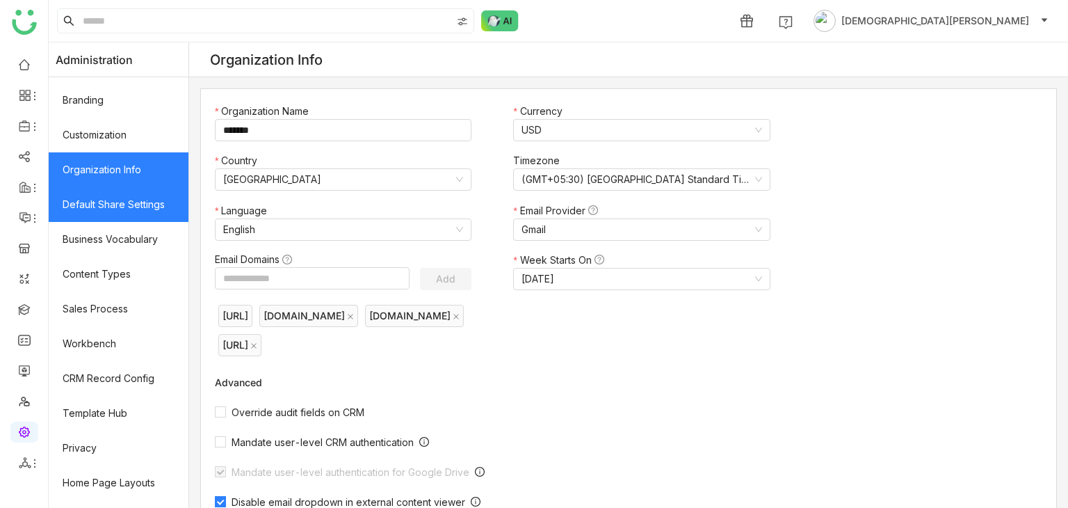
scroll to position [230, 0]
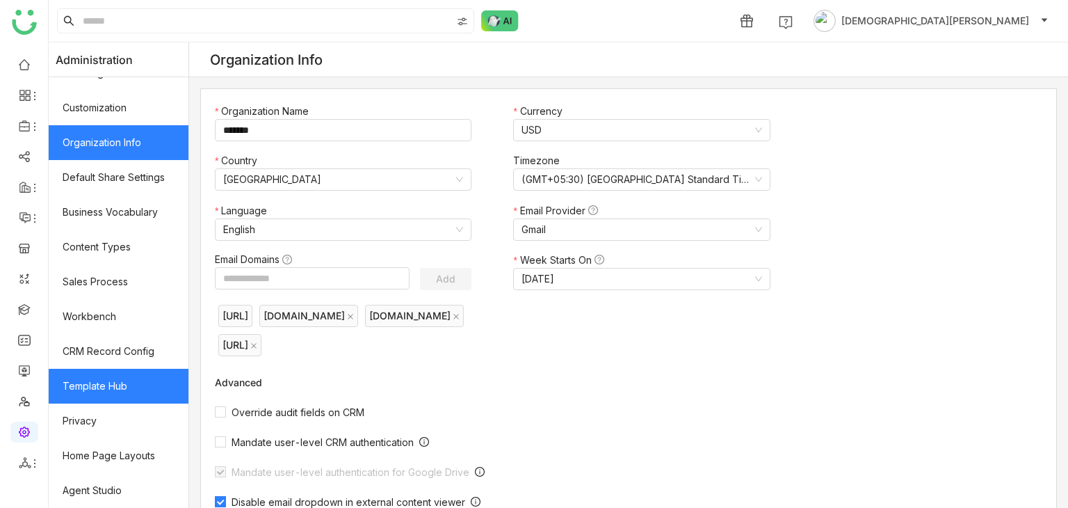
click at [112, 397] on link "Template Hub" at bounding box center [119, 386] width 140 height 35
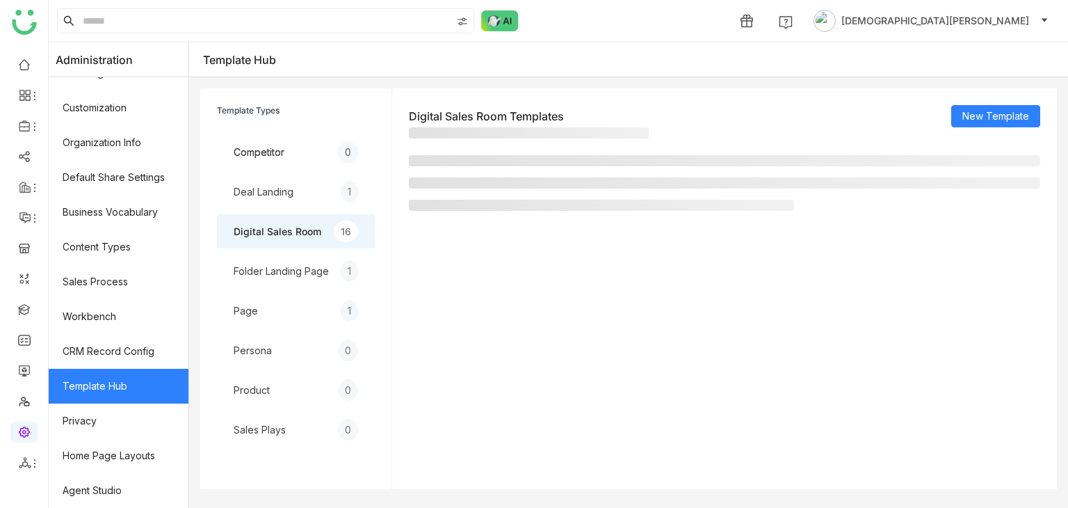
click at [112, 397] on link "Template Hub" at bounding box center [119, 386] width 140 height 35
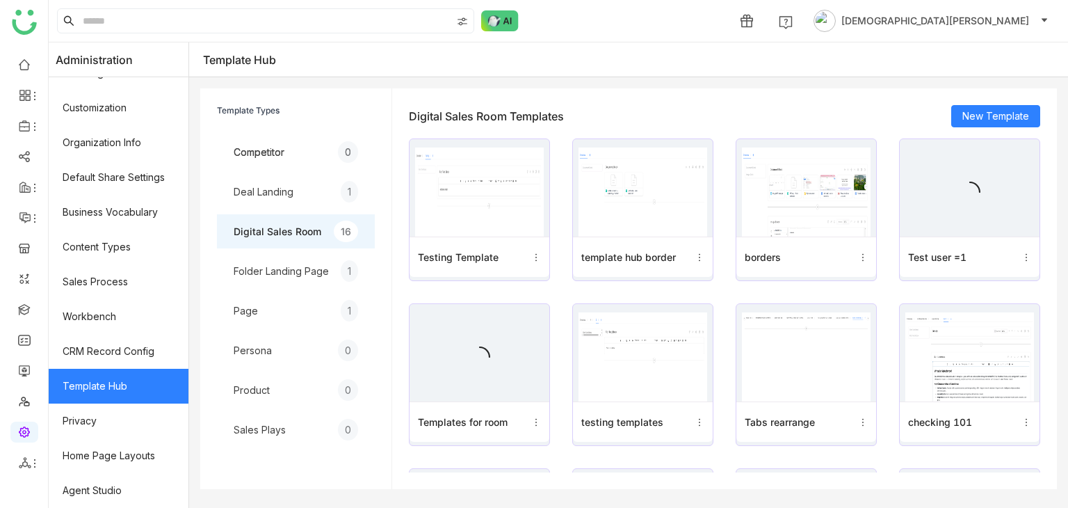
click at [532, 215] on img at bounding box center [479, 191] width 129 height 89
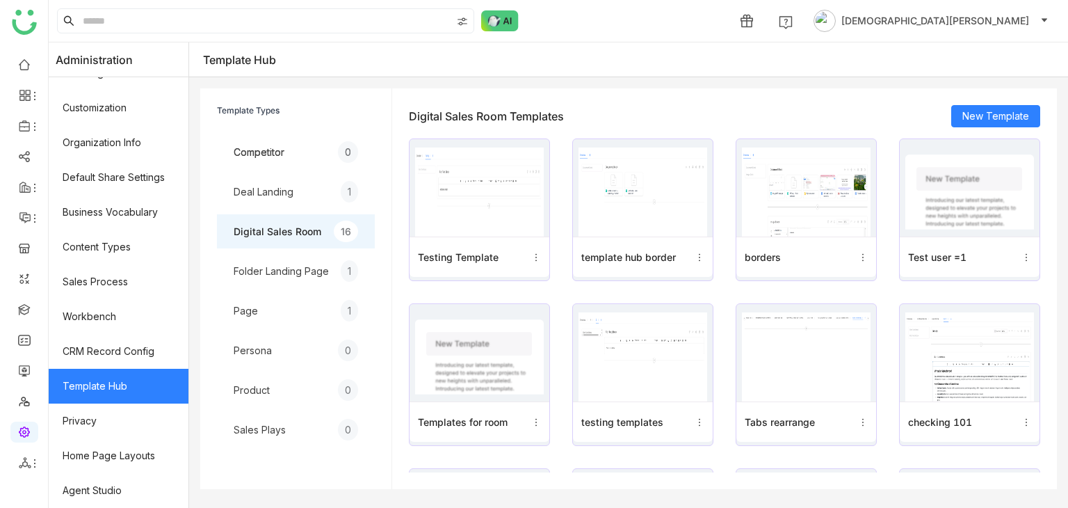
click at [532, 215] on img at bounding box center [479, 191] width 129 height 89
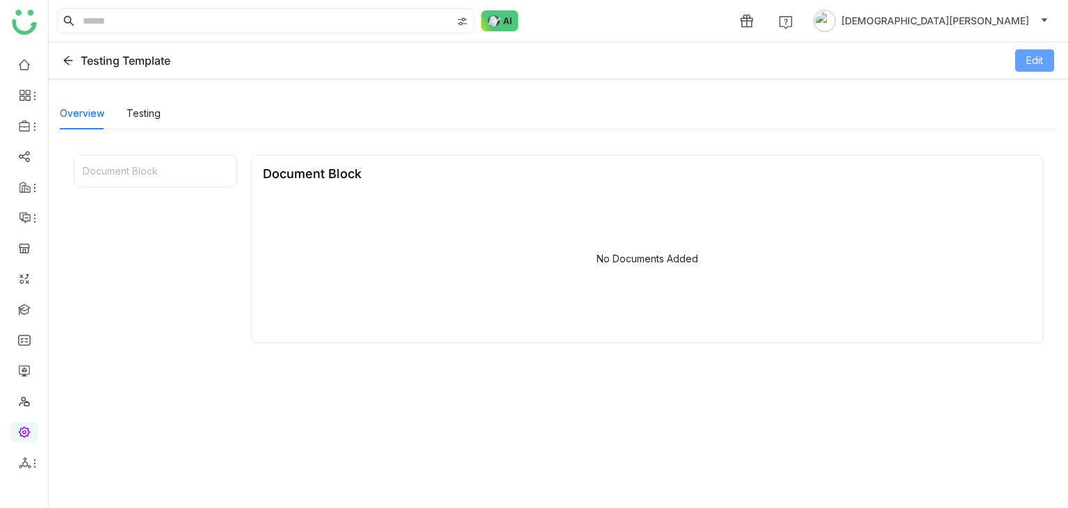
click at [1016, 67] on button "Edit" at bounding box center [1035, 60] width 39 height 22
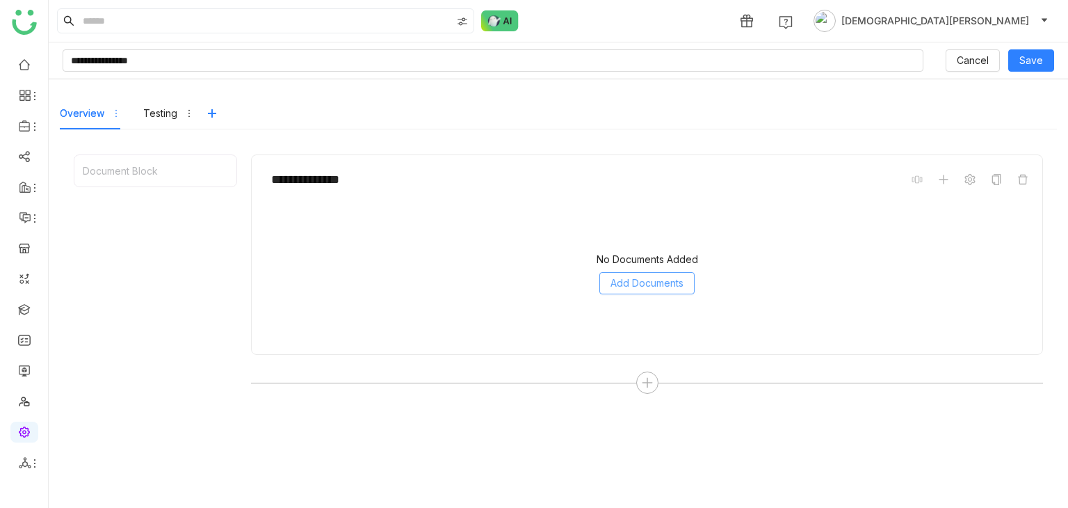
click at [657, 283] on span "Add Documents" at bounding box center [647, 282] width 73 height 15
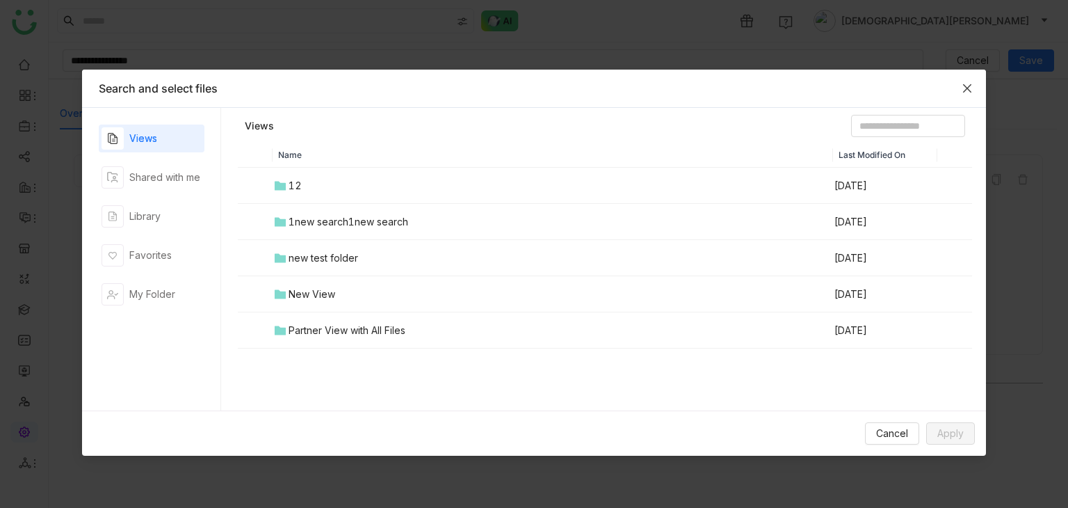
click at [969, 87] on icon "Close" at bounding box center [967, 88] width 11 height 11
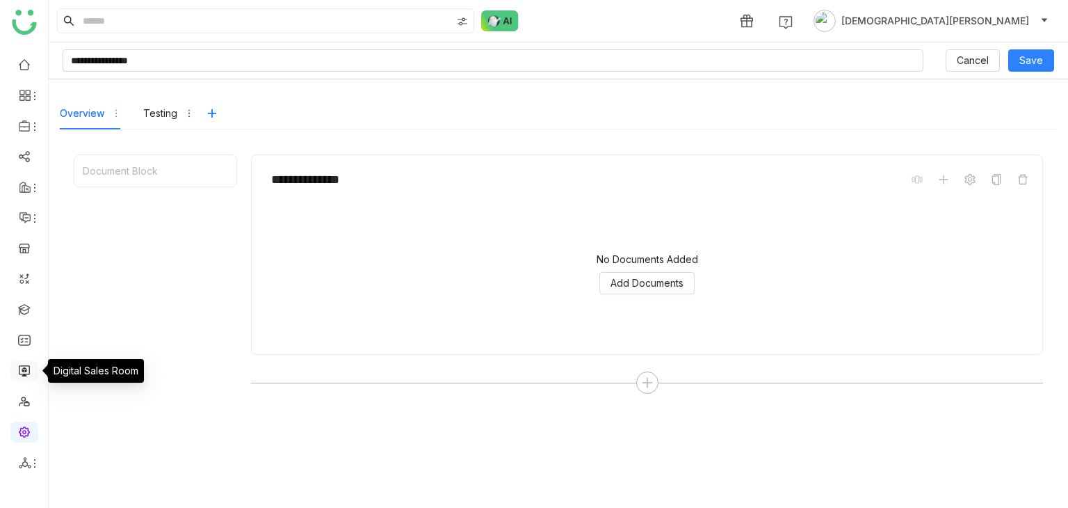
click at [25, 367] on link at bounding box center [24, 370] width 13 height 12
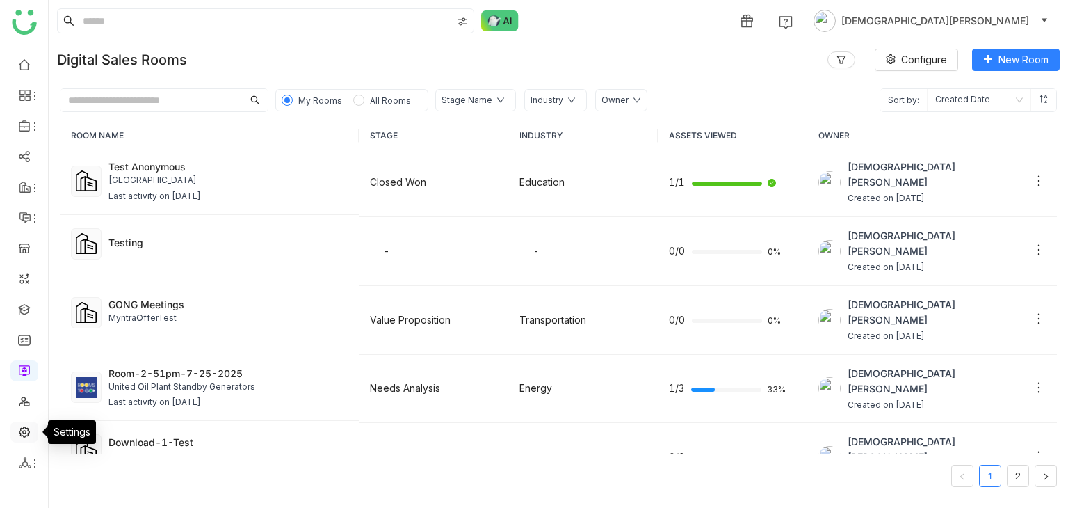
click at [27, 429] on link at bounding box center [24, 431] width 13 height 12
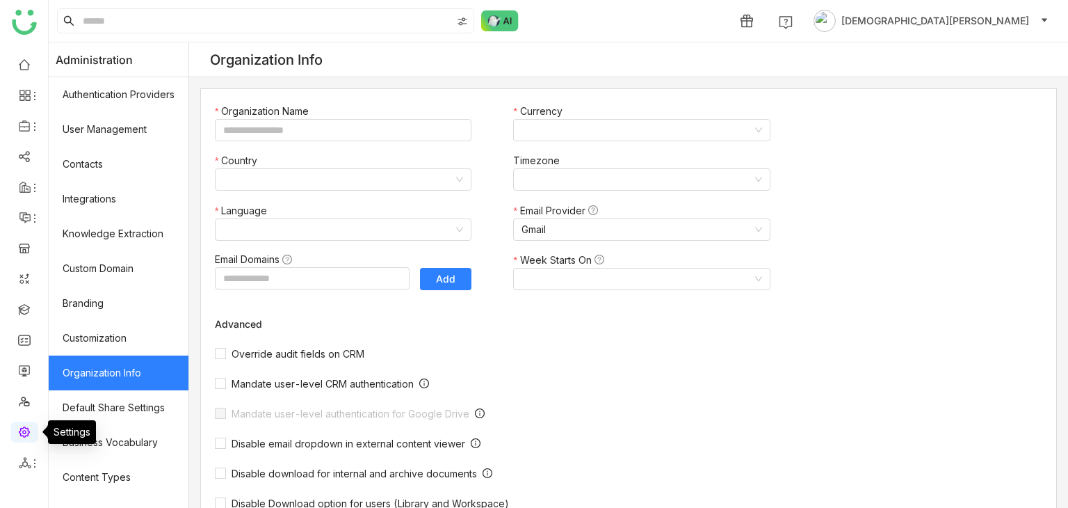
type input "*******"
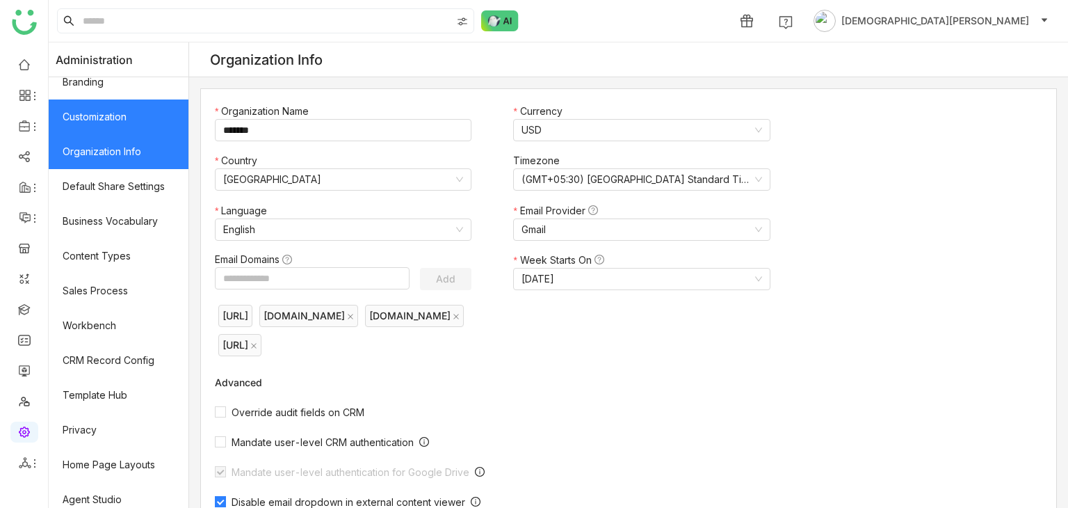
scroll to position [230, 0]
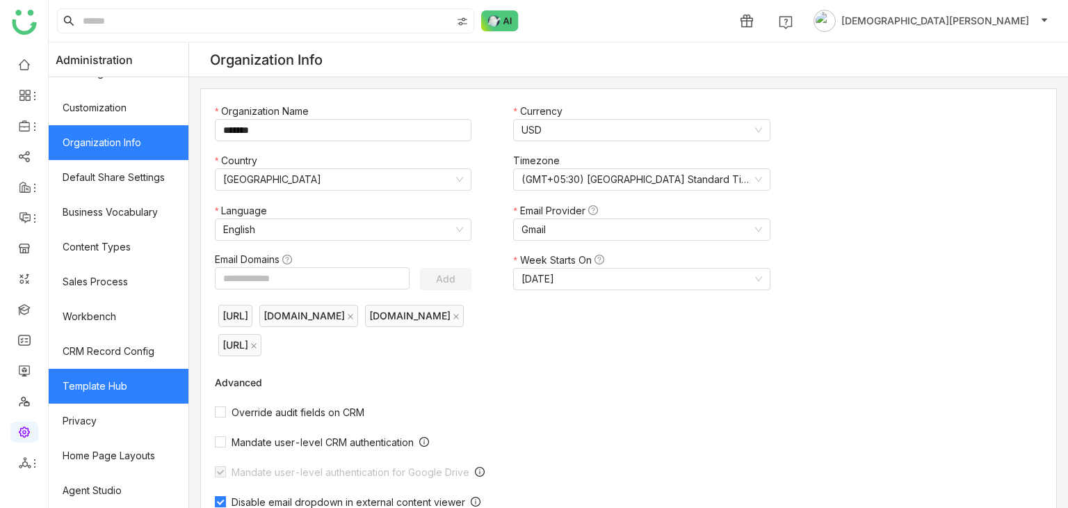
click at [93, 394] on link "Template Hub" at bounding box center [119, 386] width 140 height 35
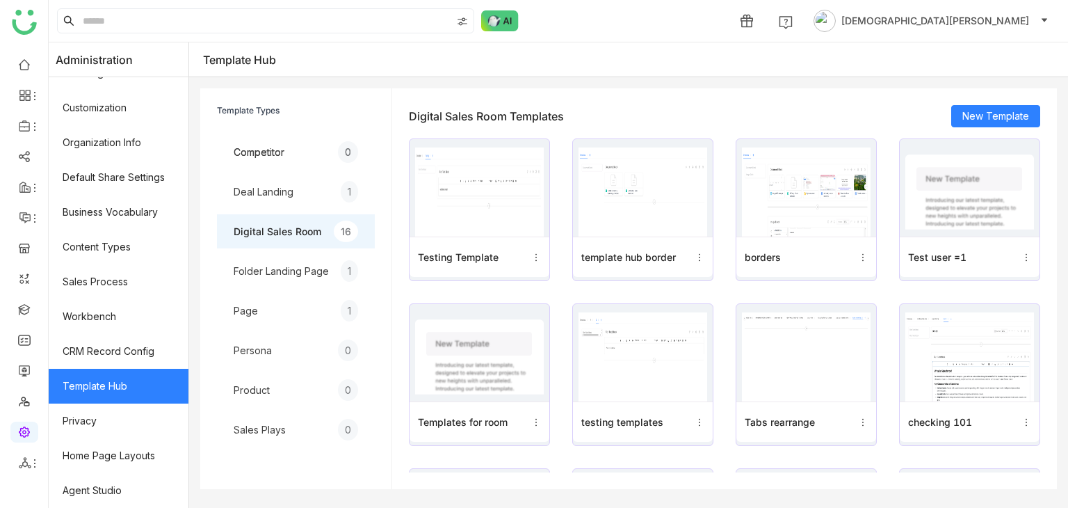
click at [707, 191] on img at bounding box center [643, 191] width 129 height 89
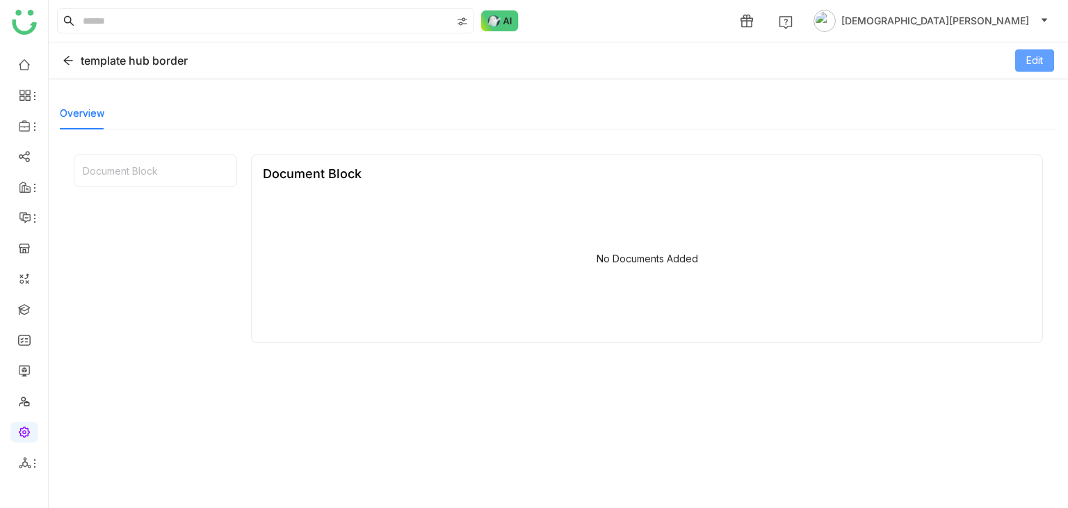
click at [1030, 58] on span "Edit" at bounding box center [1035, 60] width 17 height 15
click at [590, 265] on div "No Documents Added Add Documents" at bounding box center [647, 273] width 769 height 139
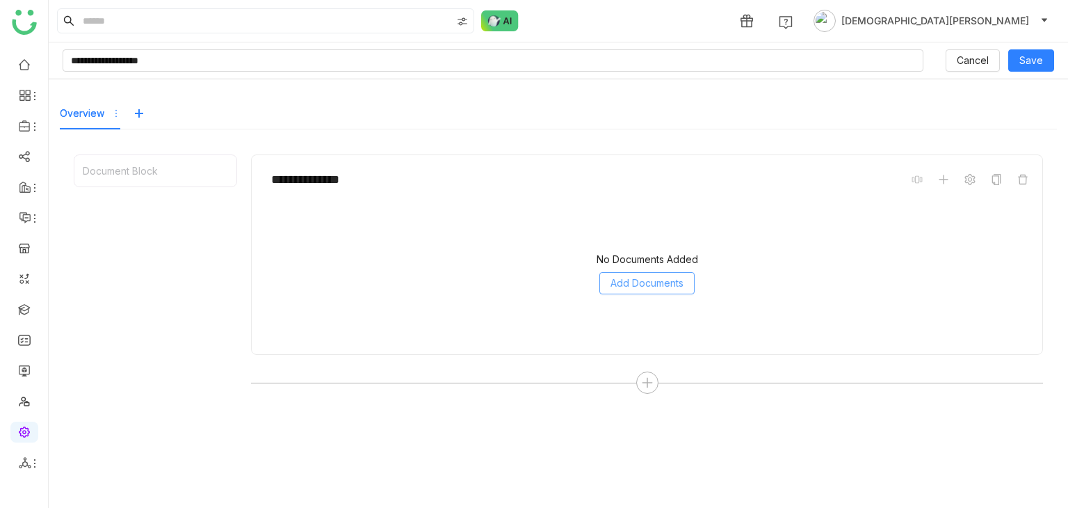
click at [635, 280] on span "Add Documents" at bounding box center [647, 282] width 73 height 15
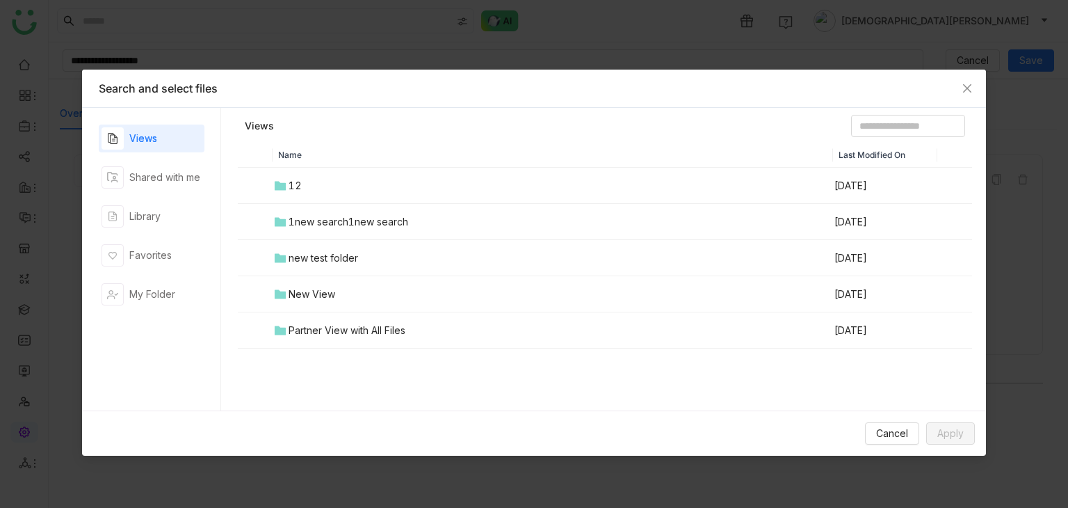
click at [443, 217] on td "1new search1new search" at bounding box center [553, 222] width 561 height 36
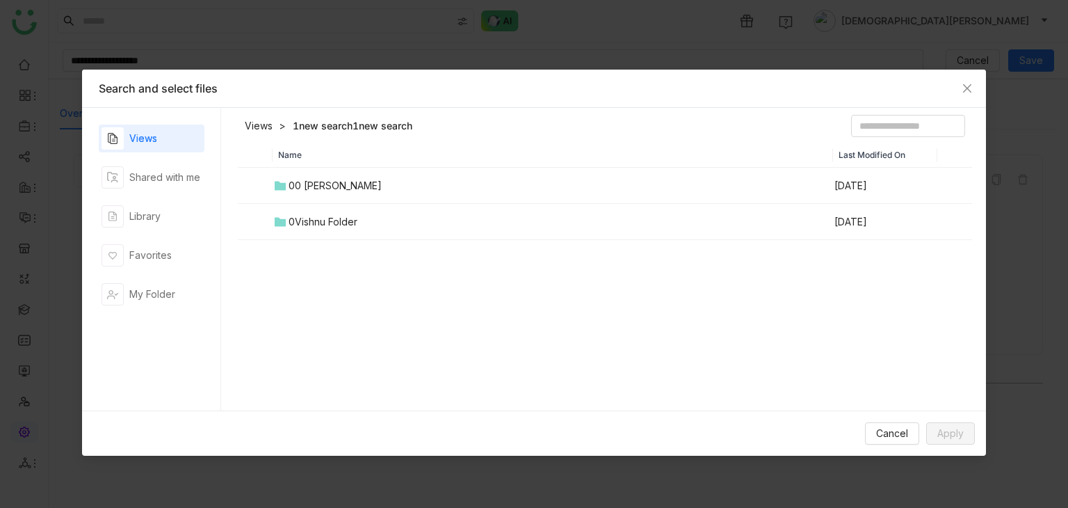
click at [354, 170] on td "00 [PERSON_NAME]" at bounding box center [553, 186] width 561 height 36
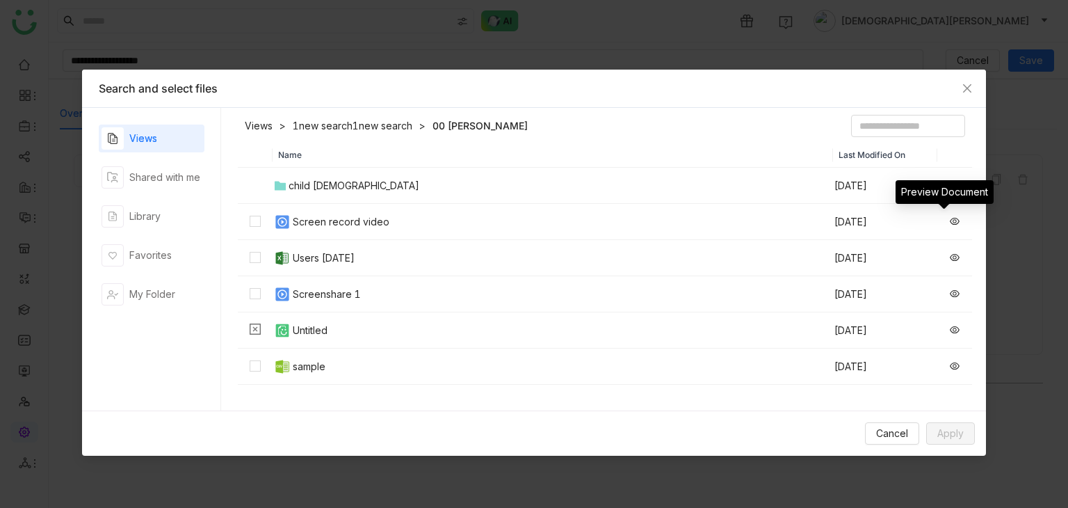
click at [950, 221] on icon at bounding box center [955, 221] width 10 height 10
click at [362, 122] on link "1new search1new search" at bounding box center [353, 126] width 120 height 14
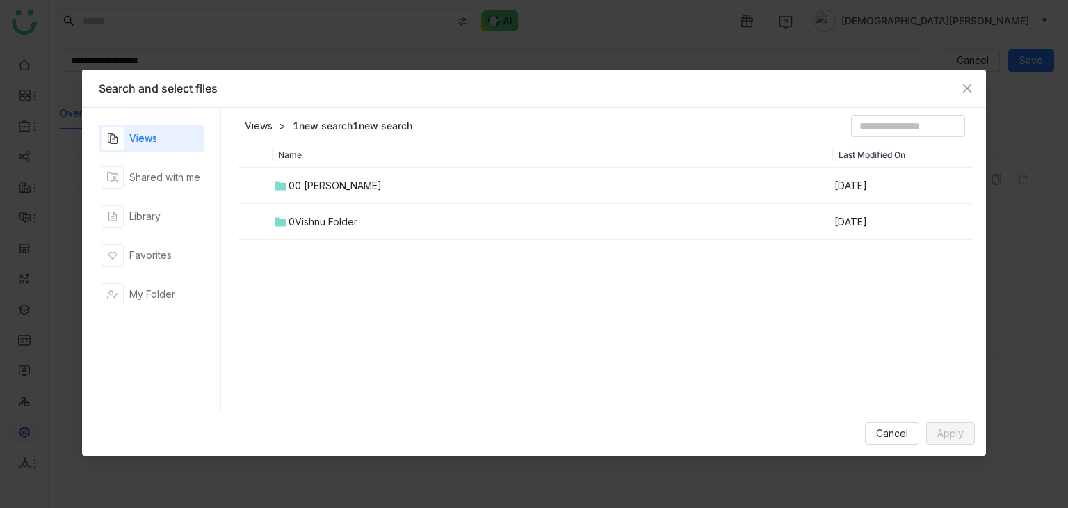
click at [262, 128] on link "Views" at bounding box center [259, 126] width 28 height 14
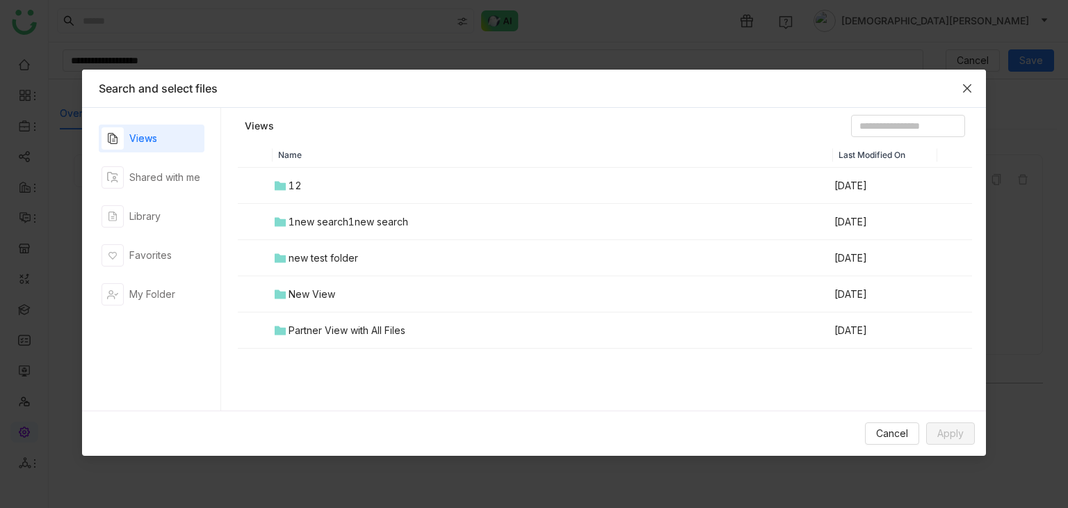
click at [979, 93] on span "Close" at bounding box center [968, 89] width 38 height 38
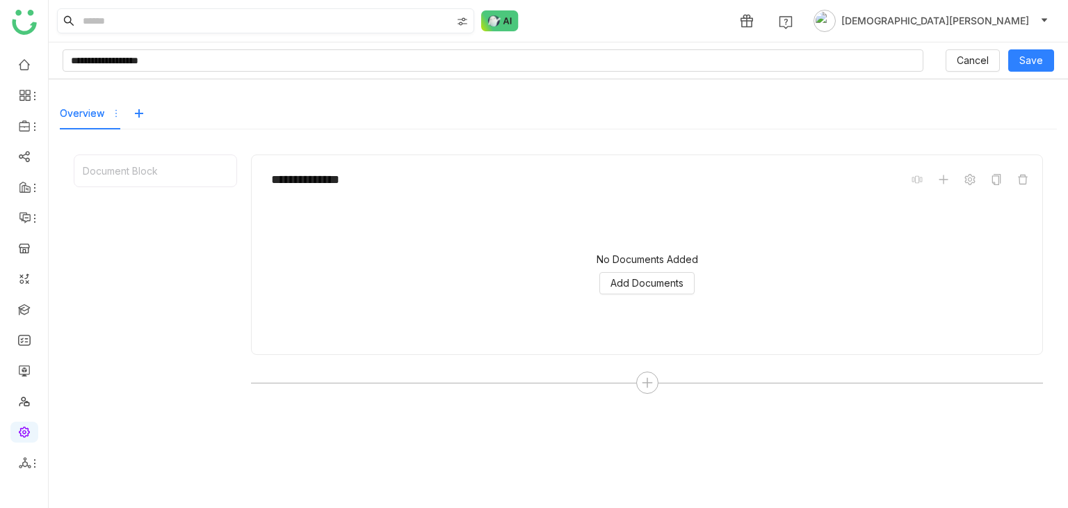
click at [467, 29] on div at bounding box center [463, 20] width 19 height 21
click at [20, 67] on link at bounding box center [24, 64] width 13 height 12
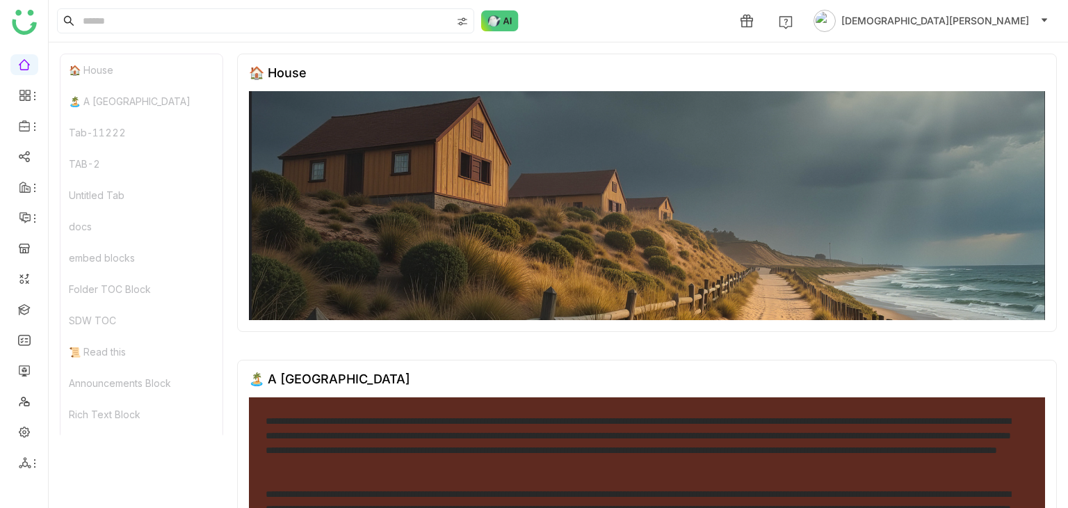
click at [117, 74] on div "🏠 House" at bounding box center [142, 69] width 162 height 31
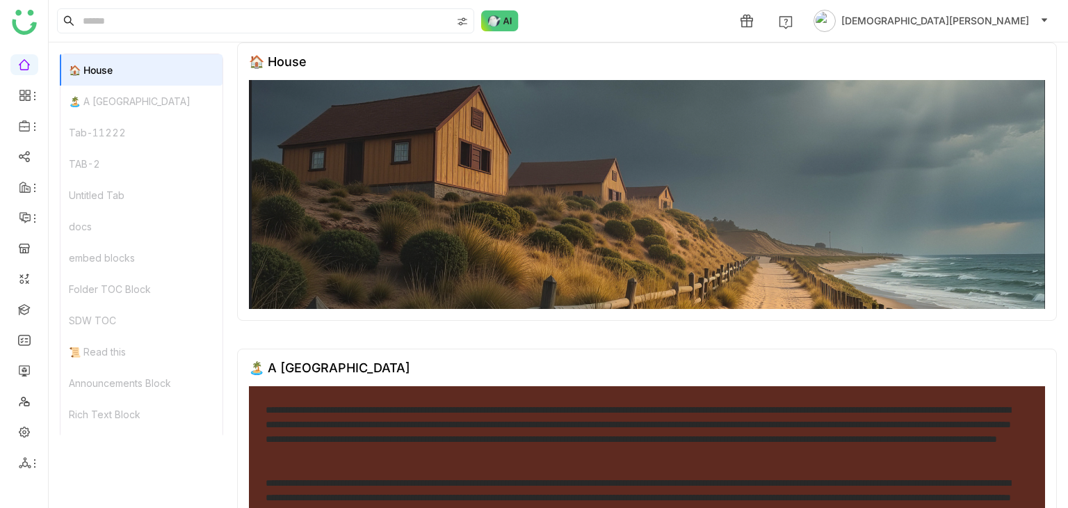
click at [132, 99] on div "🏝️ A Calming Beach House" at bounding box center [142, 101] width 162 height 31
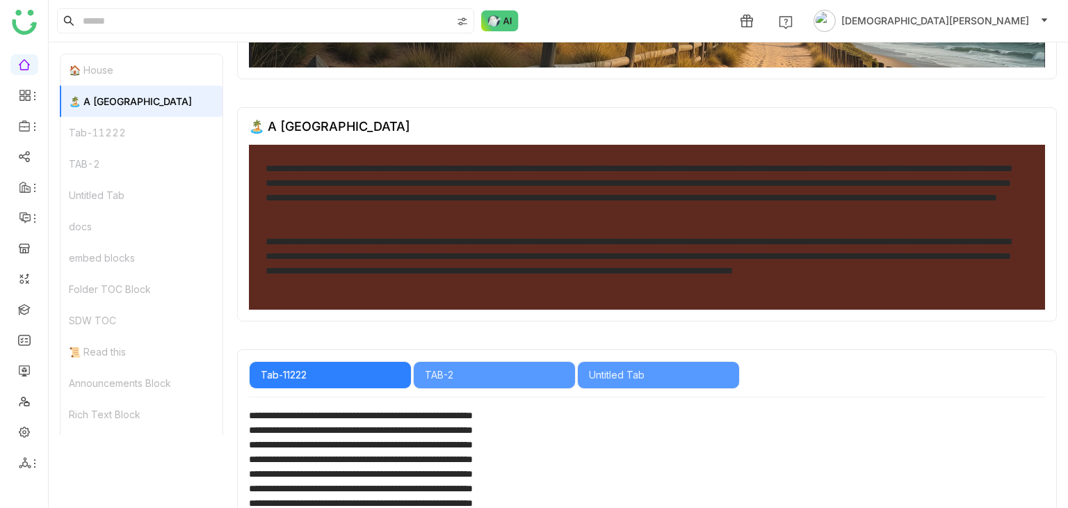
scroll to position [316, 0]
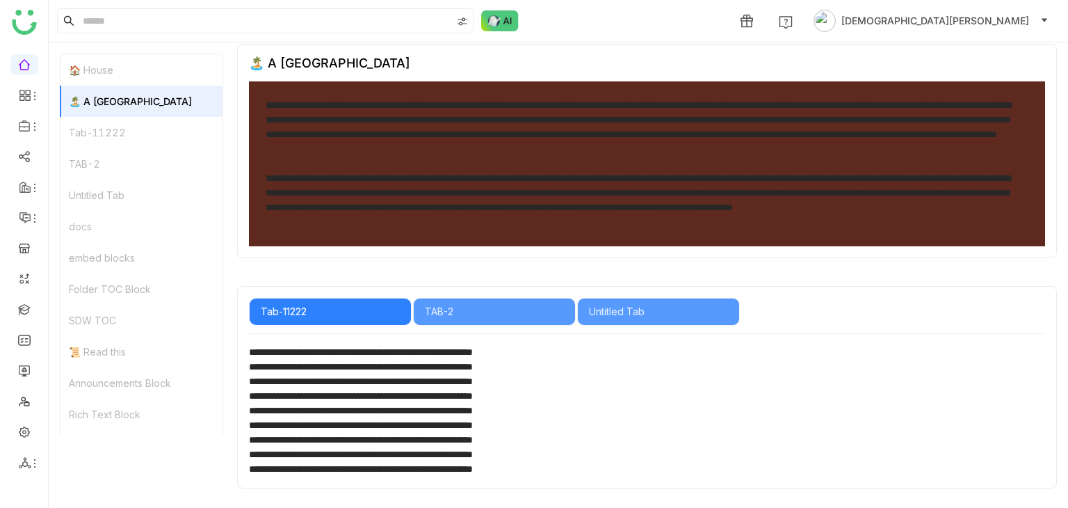
click at [105, 129] on div "Tab-11222" at bounding box center [142, 132] width 162 height 31
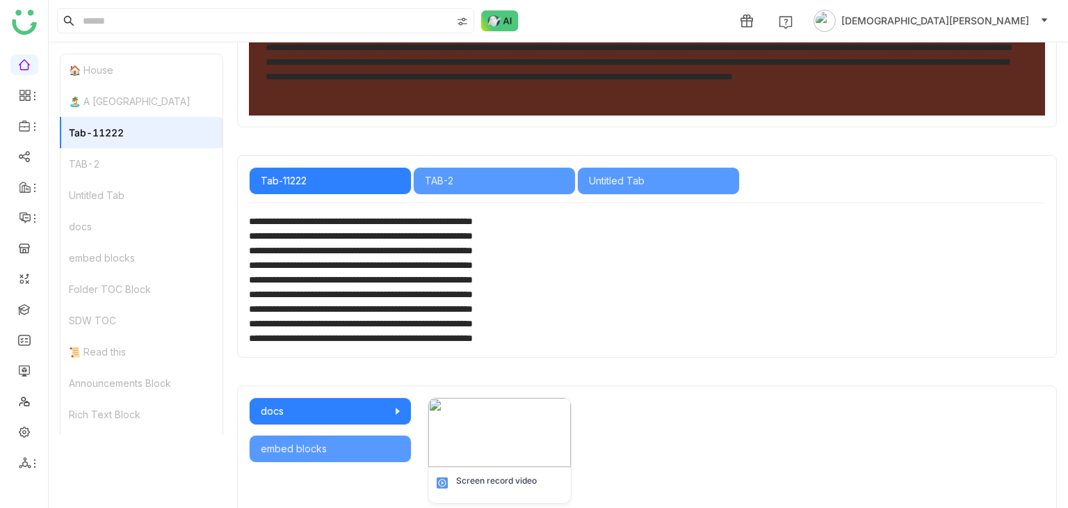
scroll to position [543, 0]
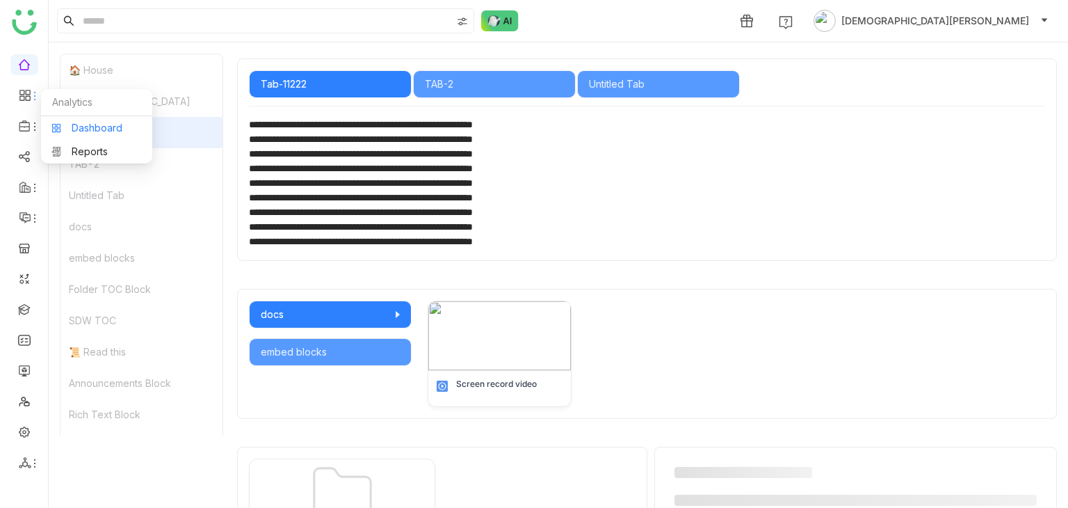
click at [101, 133] on link "Dashboard" at bounding box center [96, 128] width 90 height 10
click at [79, 125] on link "Dashboard" at bounding box center [96, 128] width 90 height 10
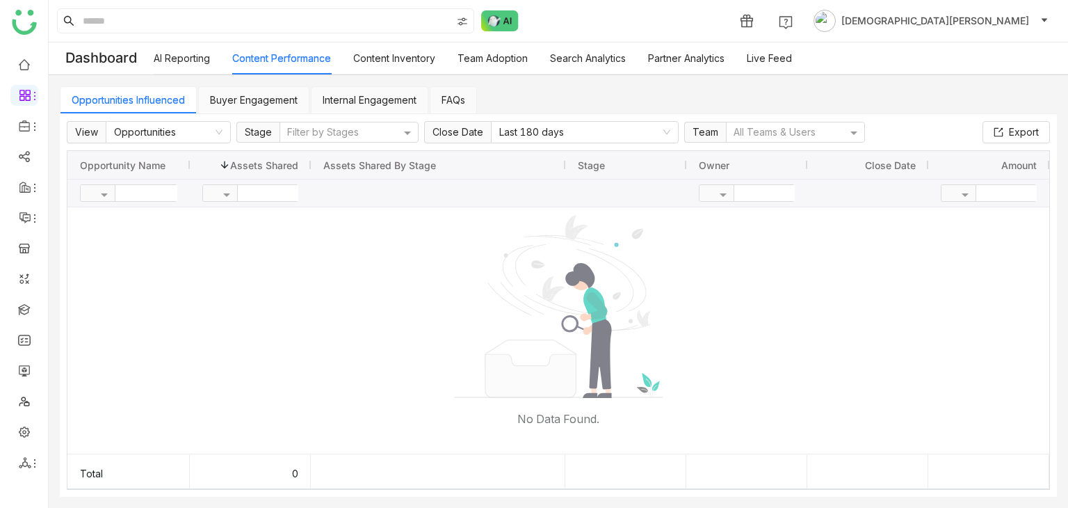
click at [370, 56] on link "Content Inventory" at bounding box center [394, 58] width 82 height 12
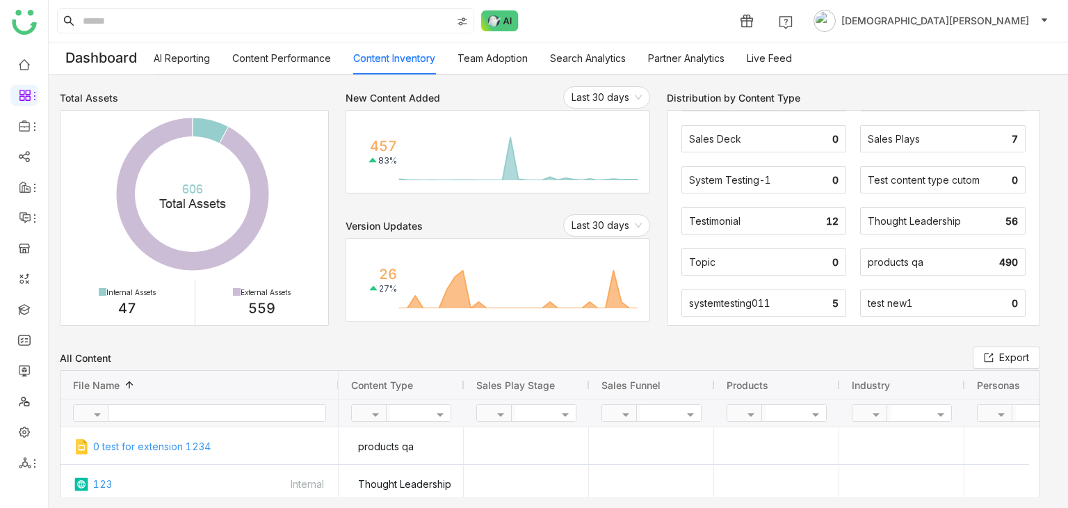
click at [497, 54] on link "Team Adoption" at bounding box center [493, 58] width 70 height 12
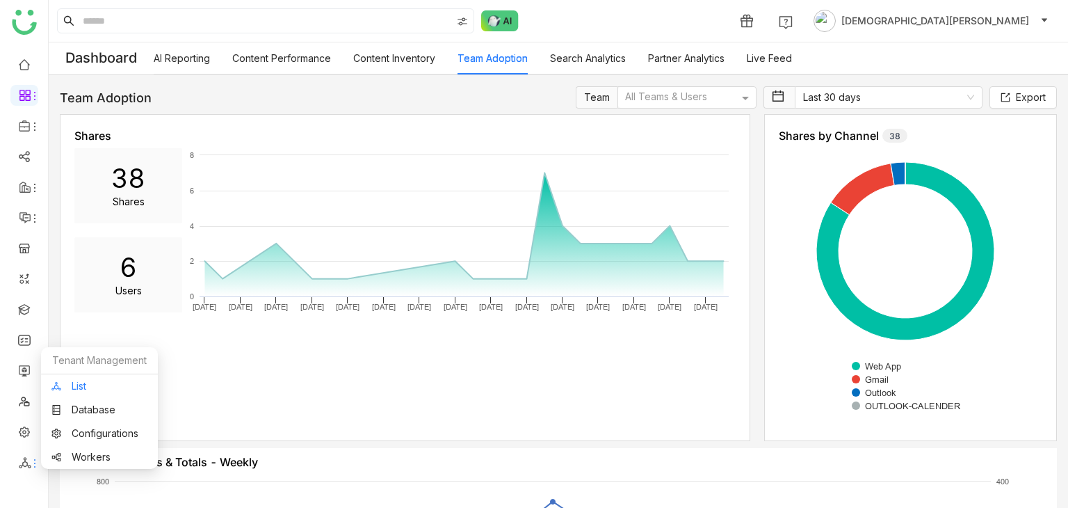
click at [84, 387] on link "List" at bounding box center [99, 386] width 96 height 10
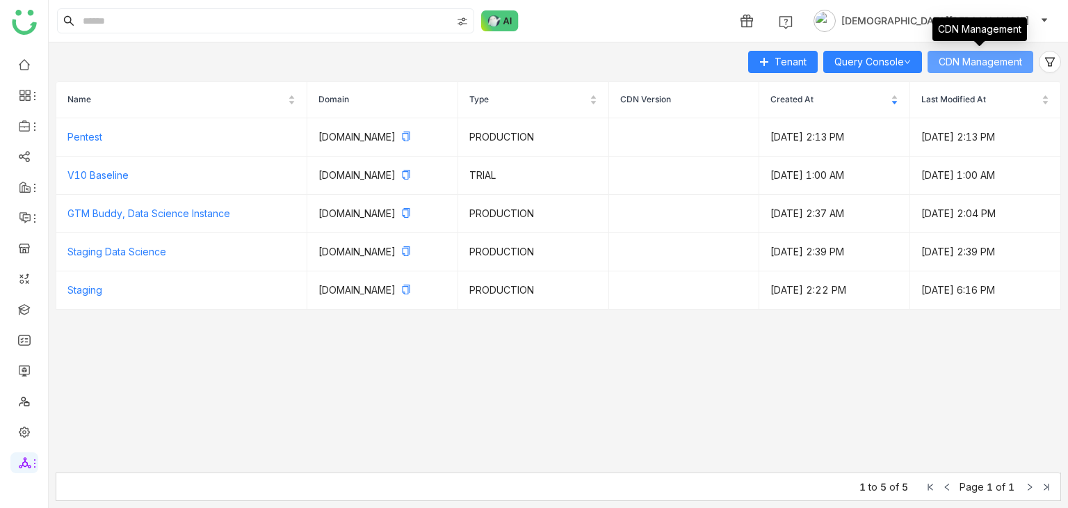
click at [993, 69] on span "CDN Management" at bounding box center [980, 61] width 83 height 15
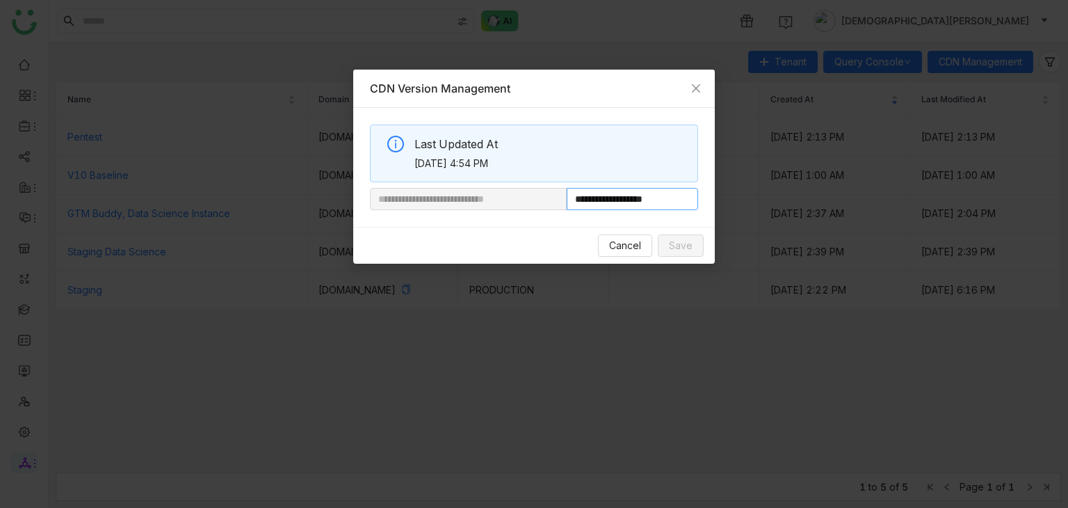
drag, startPoint x: 614, startPoint y: 200, endPoint x: 832, endPoint y: 202, distance: 217.7
click at [832, 202] on nz-modal-container "**********" at bounding box center [534, 254] width 1068 height 508
paste input "********"
type input "**********"
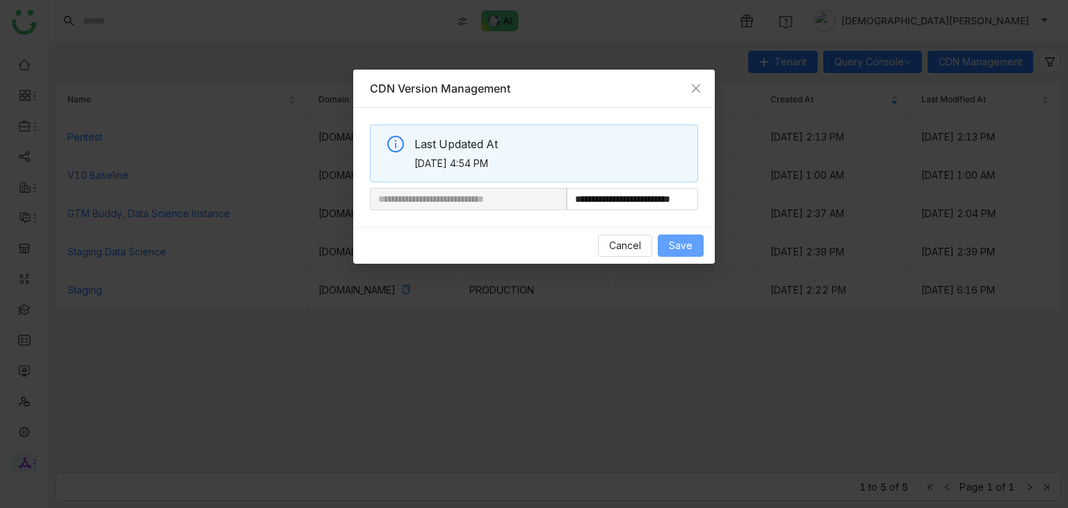
scroll to position [0, 0]
click at [671, 241] on span "Save" at bounding box center [681, 245] width 24 height 15
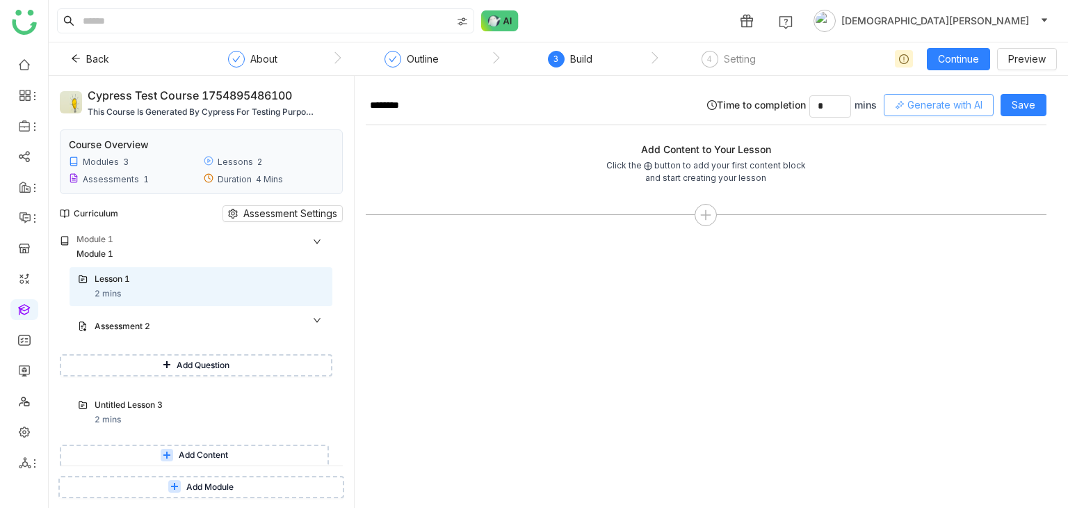
click at [927, 98] on span "Generate with AI" at bounding box center [945, 104] width 75 height 15
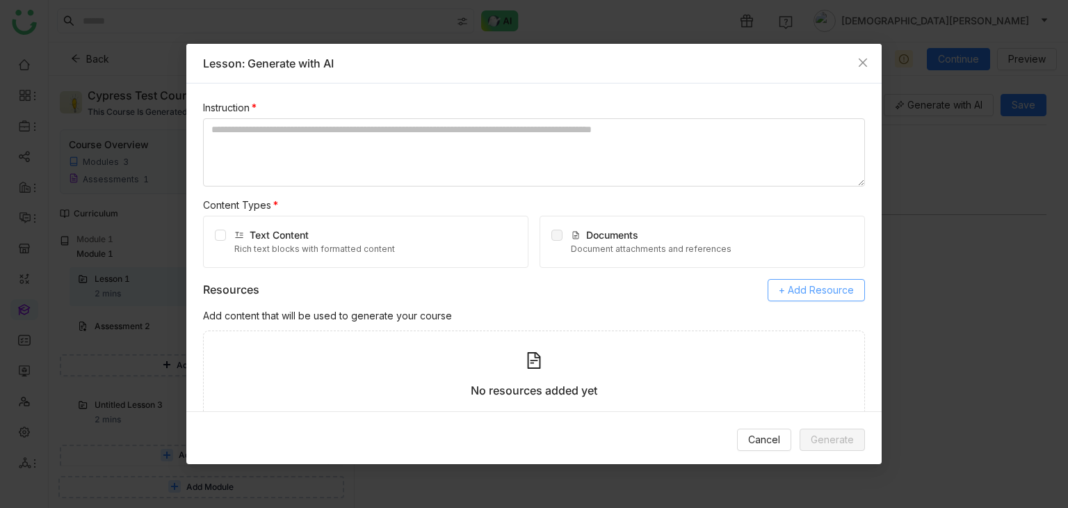
click at [803, 287] on span "+ Add Resource" at bounding box center [816, 289] width 75 height 15
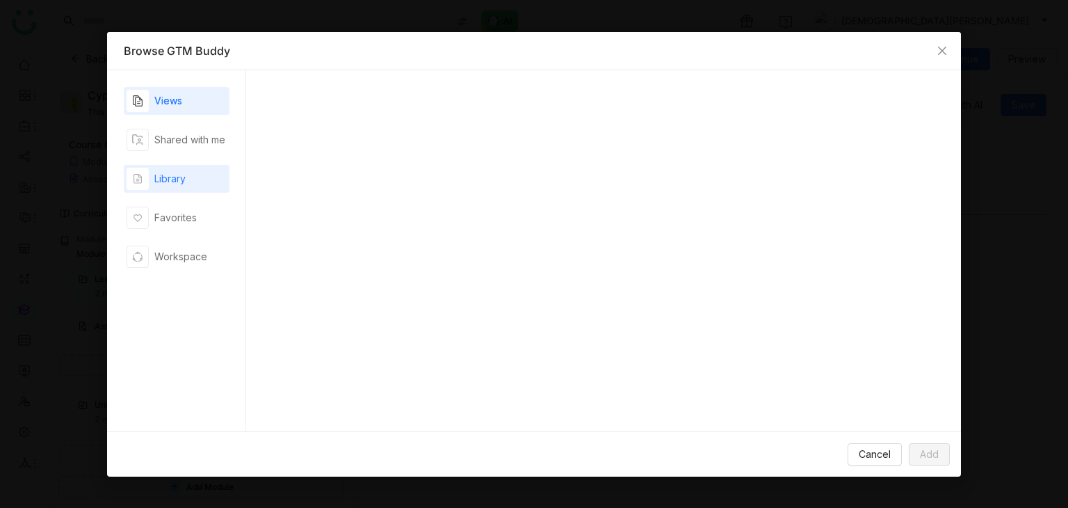
click at [184, 178] on div "Library" at bounding box center [169, 178] width 31 height 15
click at [935, 49] on span "Close" at bounding box center [943, 51] width 38 height 38
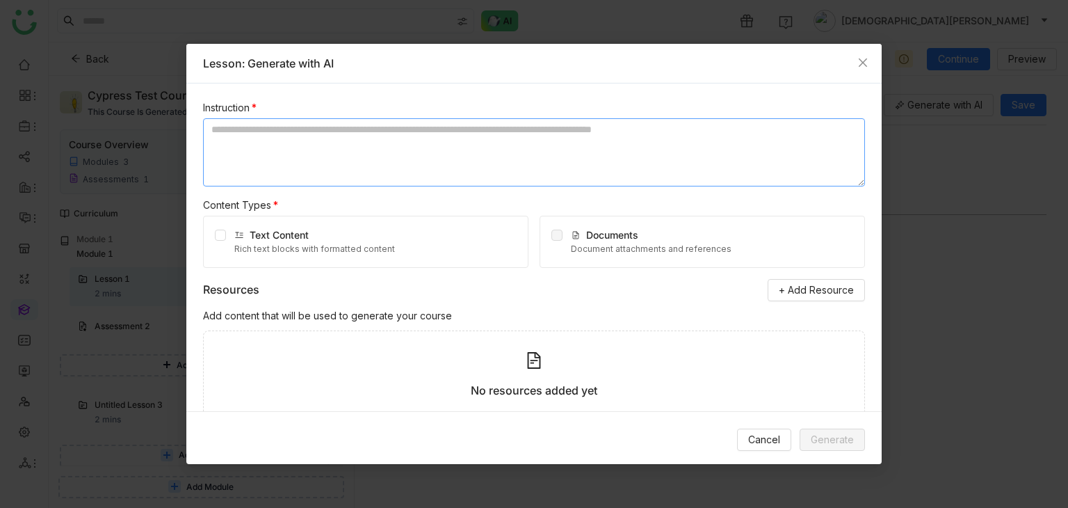
click at [409, 160] on textarea at bounding box center [534, 152] width 662 height 68
type textarea "*"
click at [863, 58] on icon "Close" at bounding box center [863, 62] width 11 height 11
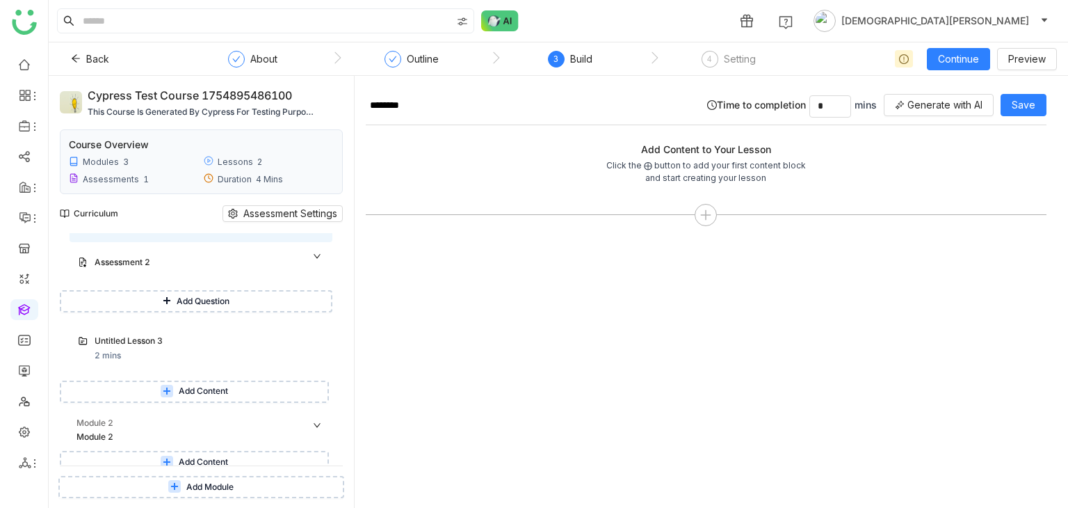
scroll to position [142, 0]
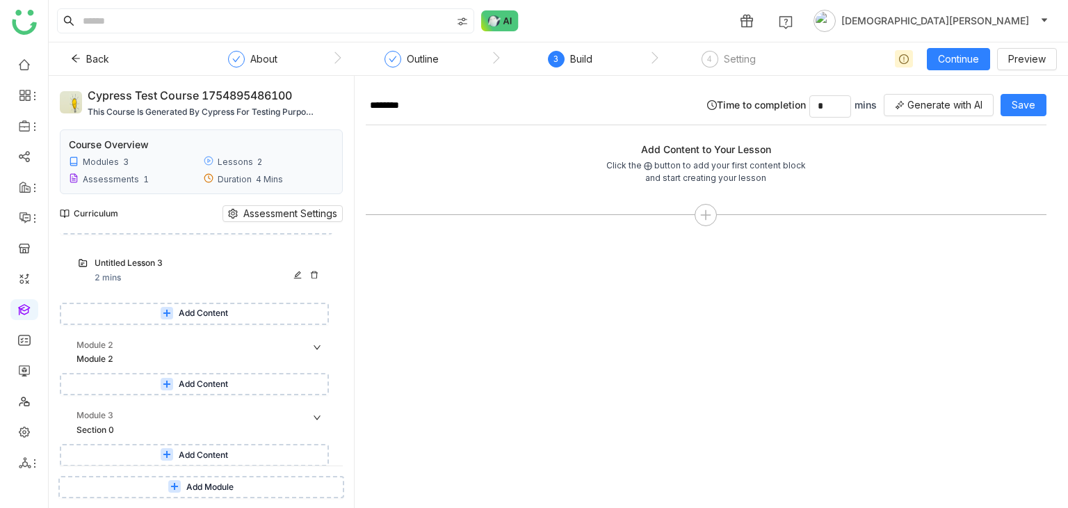
click at [313, 278] on icon at bounding box center [314, 275] width 8 height 8
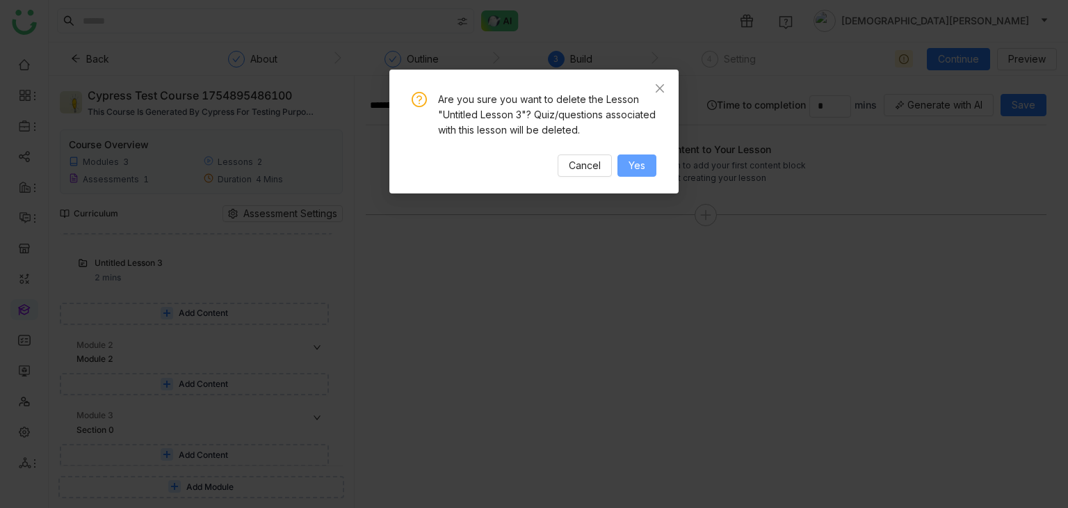
click at [625, 170] on button "Yes" at bounding box center [637, 165] width 39 height 22
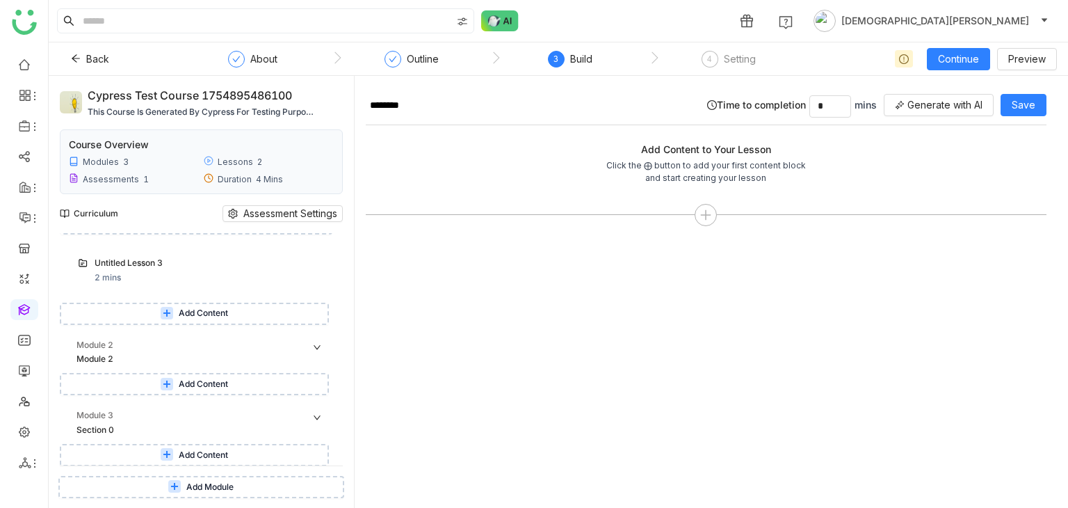
scroll to position [97, 0]
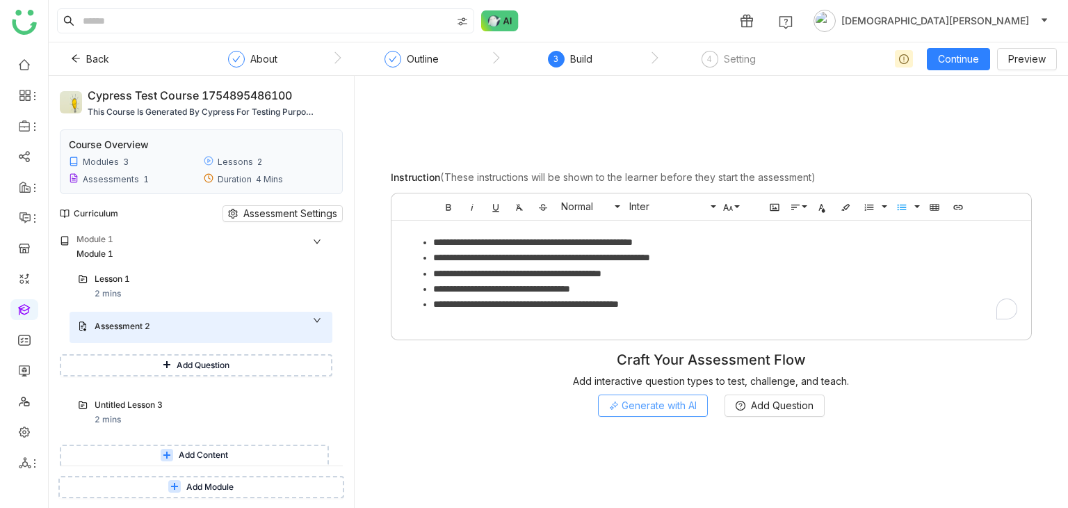
click at [675, 402] on span "Generate with AI" at bounding box center [659, 405] width 75 height 15
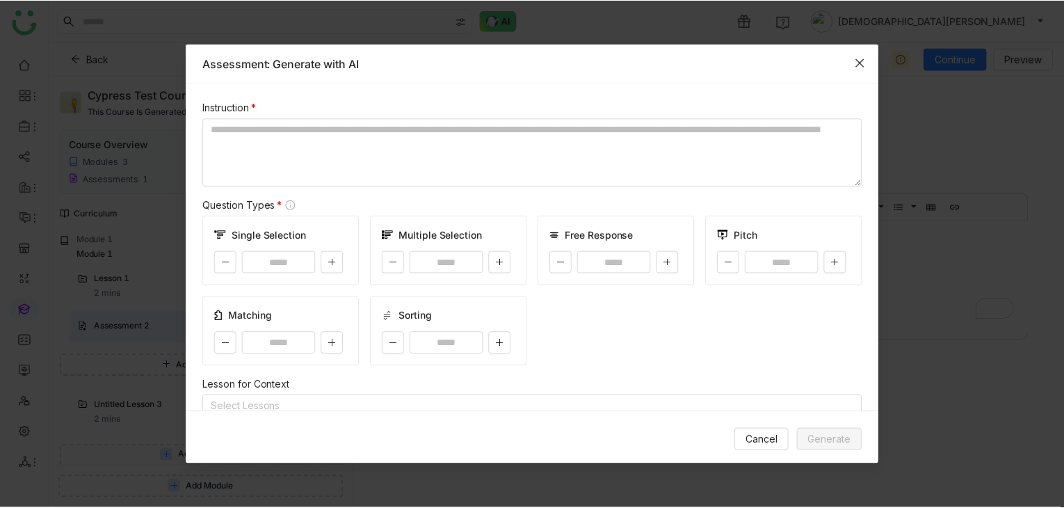
scroll to position [208, 0]
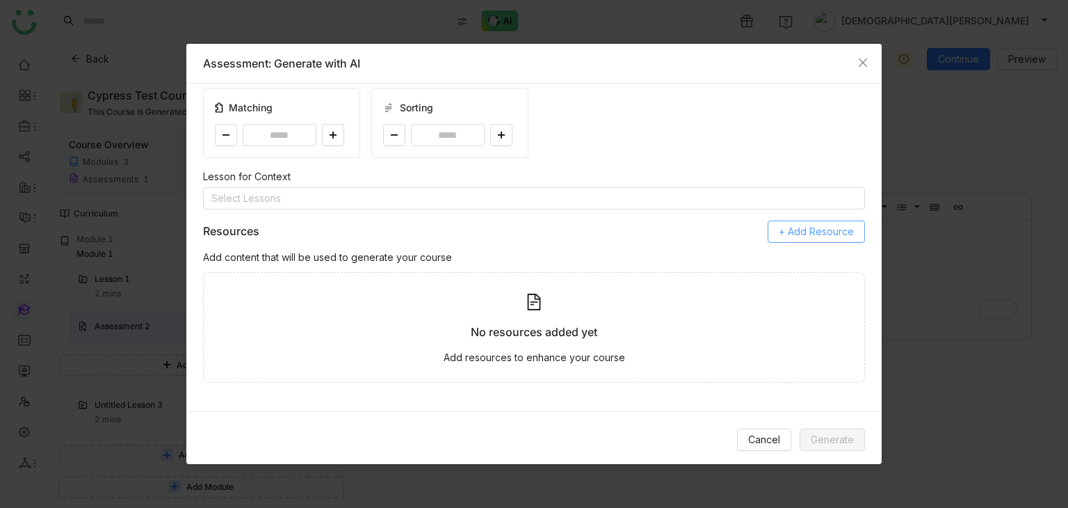
click at [791, 238] on button "+ Add Resource" at bounding box center [816, 232] width 97 height 22
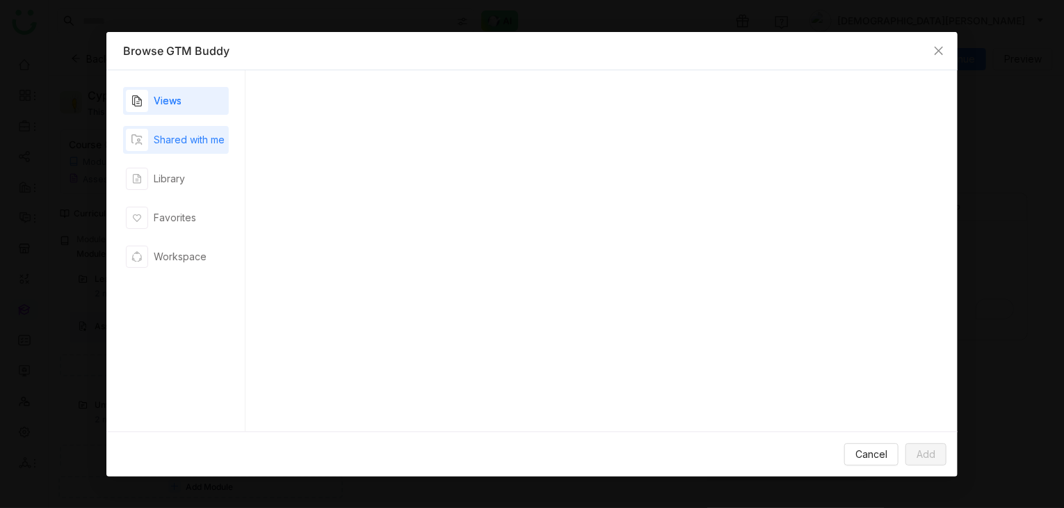
click at [201, 145] on div "Shared with me" at bounding box center [189, 139] width 71 height 15
click at [175, 184] on div "Library" at bounding box center [169, 178] width 31 height 15
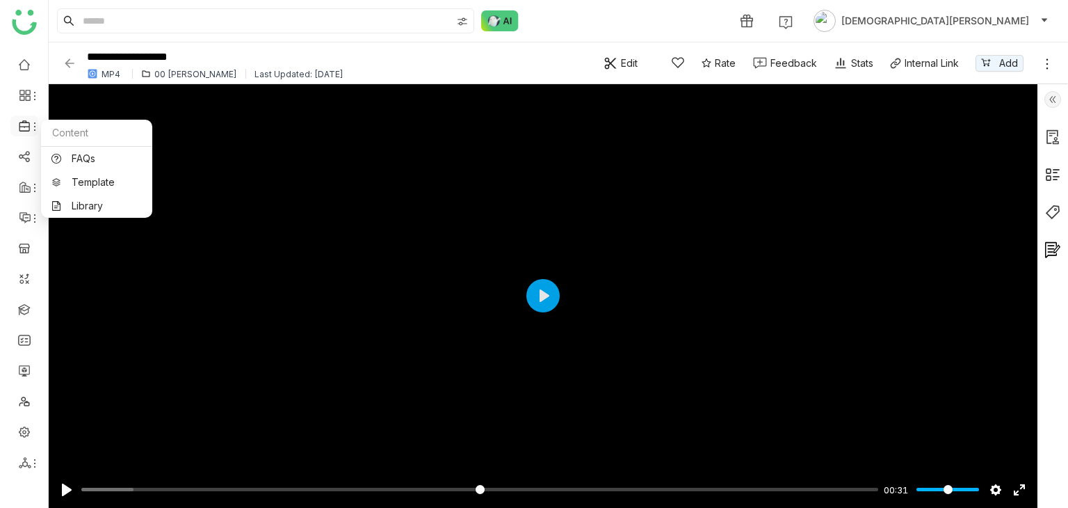
click at [29, 127] on icon at bounding box center [34, 126] width 11 height 11
click at [30, 122] on icon at bounding box center [34, 126] width 11 height 11
click at [86, 205] on link "Library" at bounding box center [96, 206] width 90 height 10
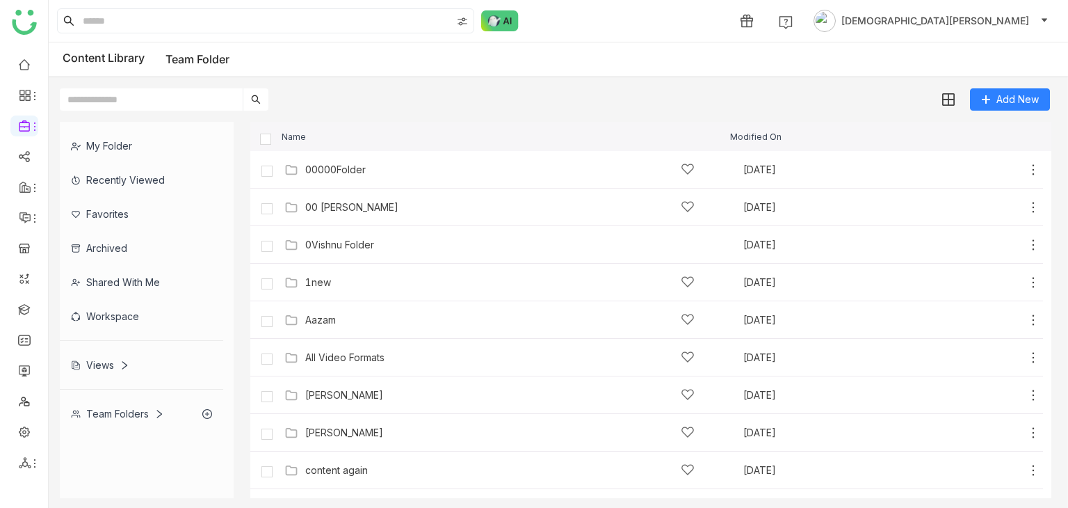
click at [145, 148] on div "My Folder" at bounding box center [141, 146] width 163 height 34
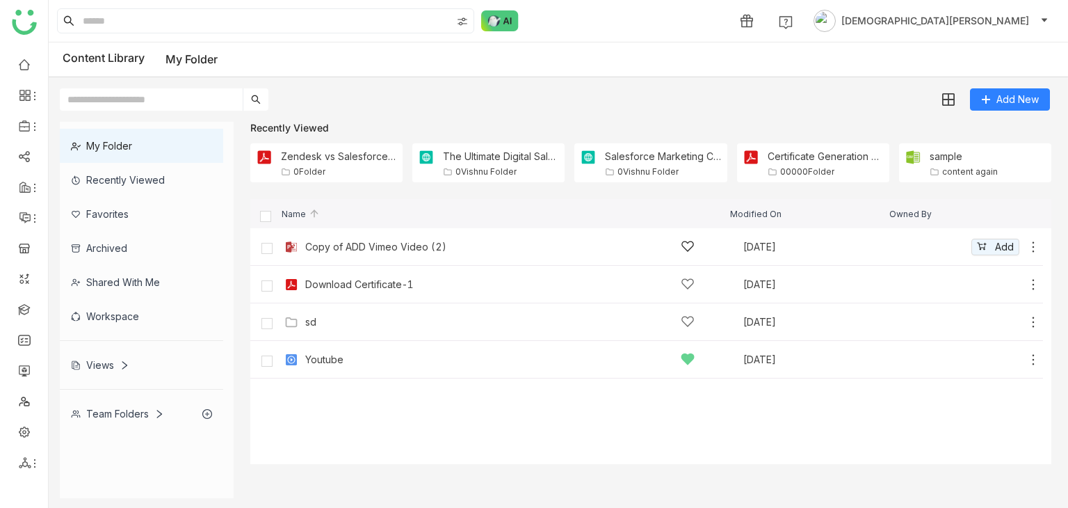
click at [1033, 246] on icon at bounding box center [1034, 246] width 2 height 10
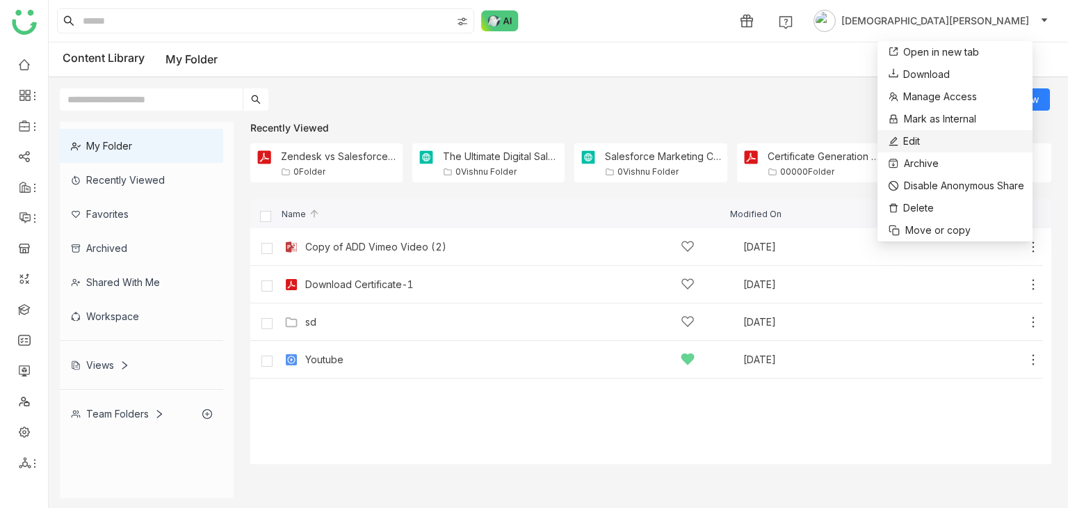
click at [918, 145] on span "Edit" at bounding box center [912, 141] width 17 height 15
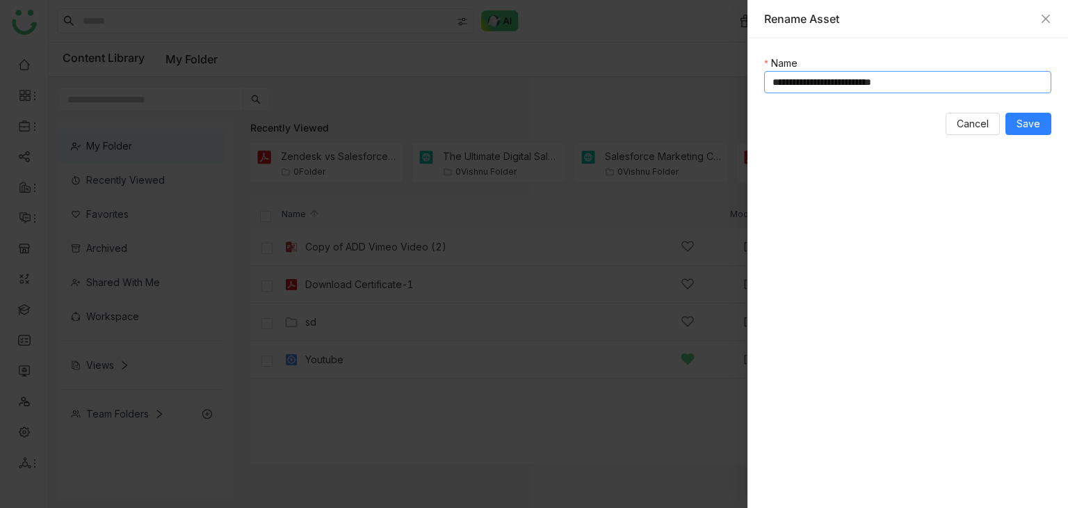
click at [928, 77] on input "**********" at bounding box center [907, 82] width 287 height 22
type input "**********"
click at [1032, 120] on span "Save" at bounding box center [1029, 123] width 24 height 15
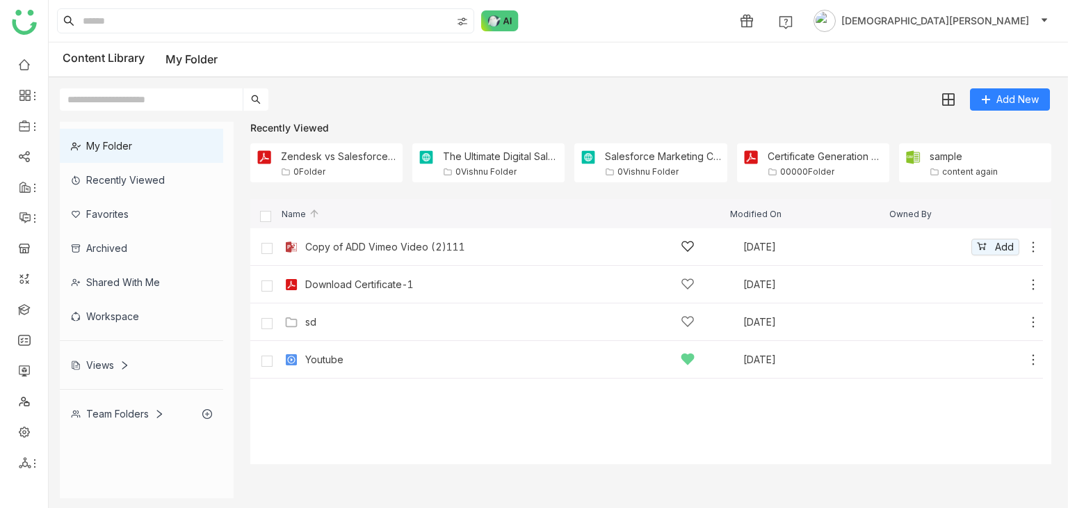
click at [488, 245] on div "Copy of ADD Vimeo Video (2)111" at bounding box center [500, 246] width 390 height 15
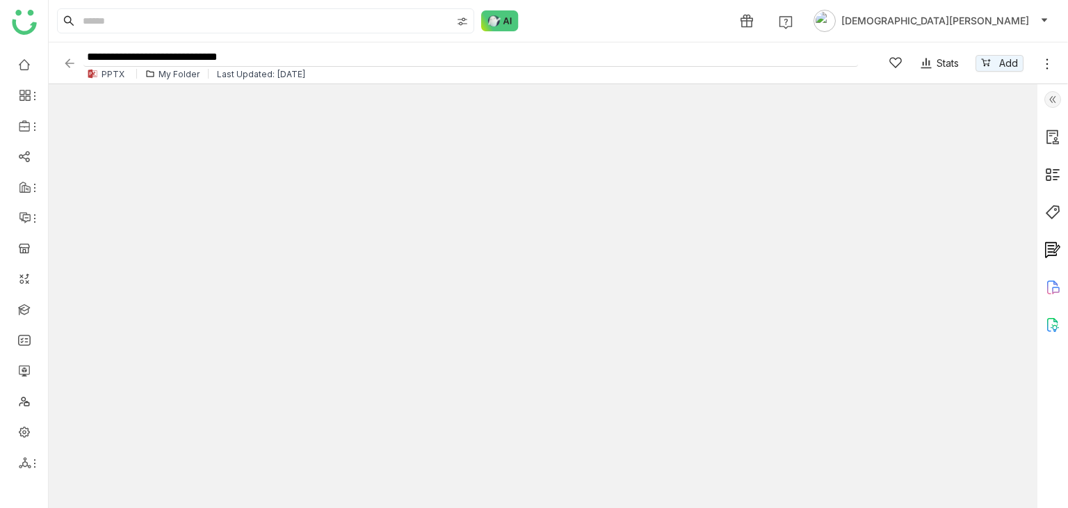
click at [220, 51] on input "**********" at bounding box center [470, 57] width 775 height 19
click at [66, 63] on img at bounding box center [70, 63] width 14 height 14
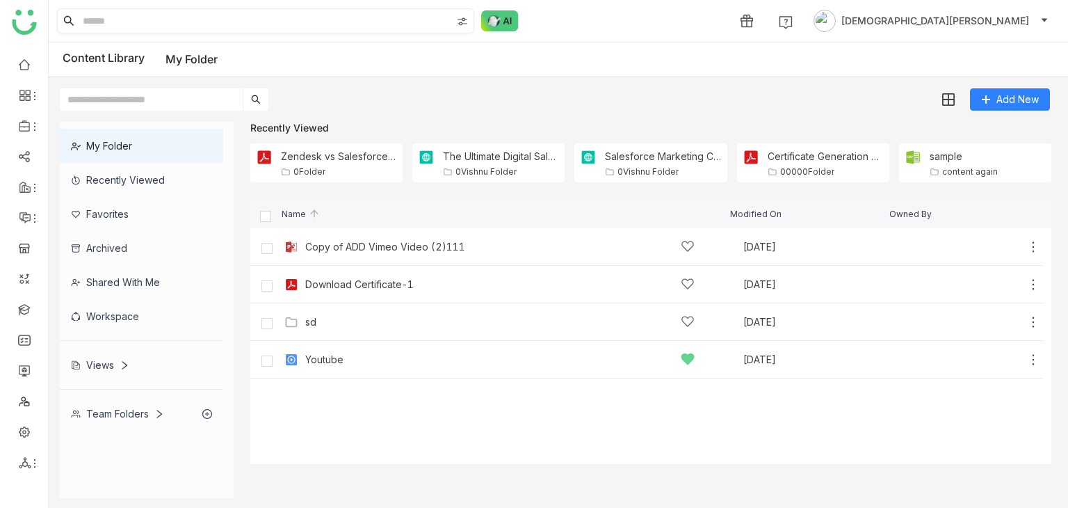
click at [460, 19] on img at bounding box center [462, 21] width 11 height 11
click at [473, 62] on span "My Folder" at bounding box center [465, 60] width 57 height 15
click at [453, 81] on span "Library" at bounding box center [458, 81] width 42 height 15
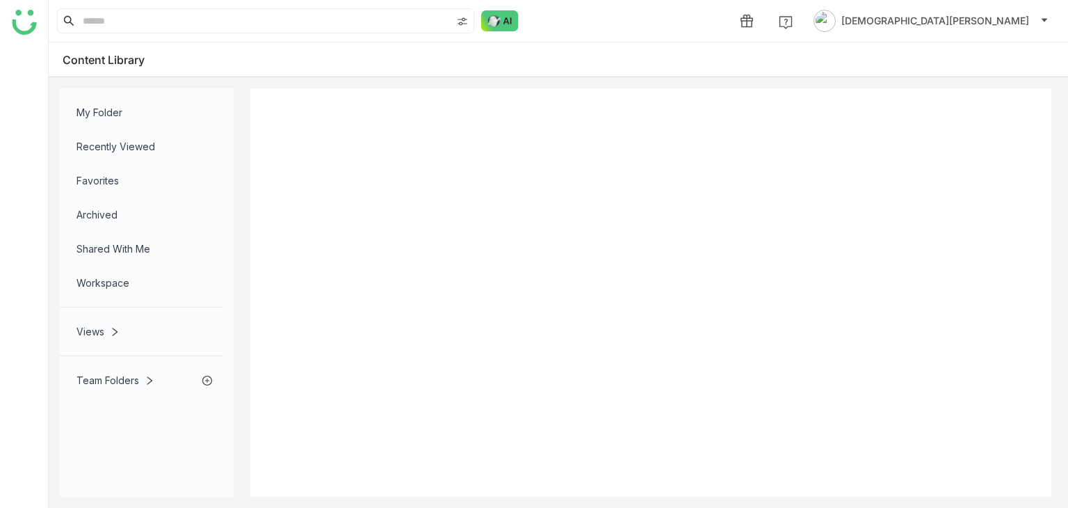
click at [169, 20] on input at bounding box center [265, 21] width 371 height 24
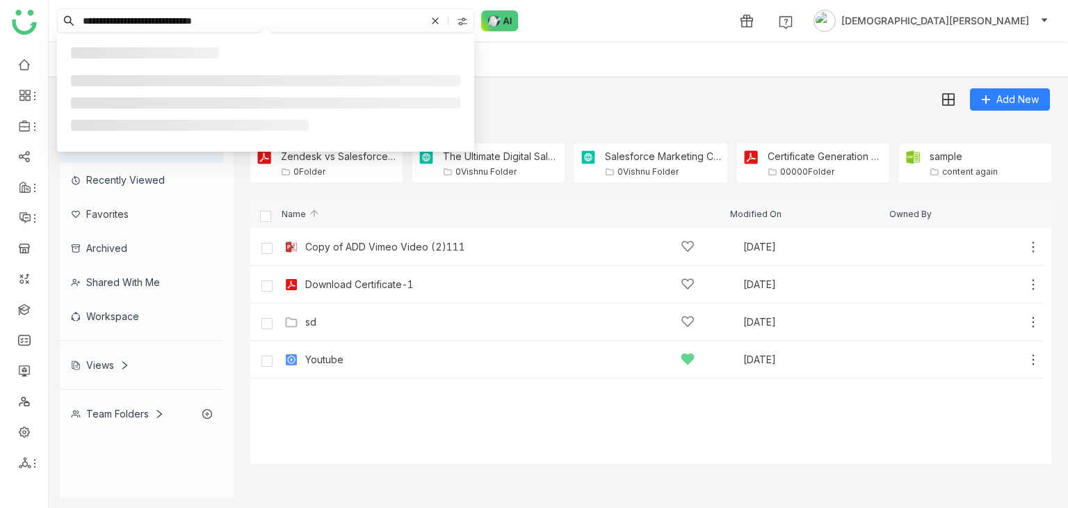
type input "**********"
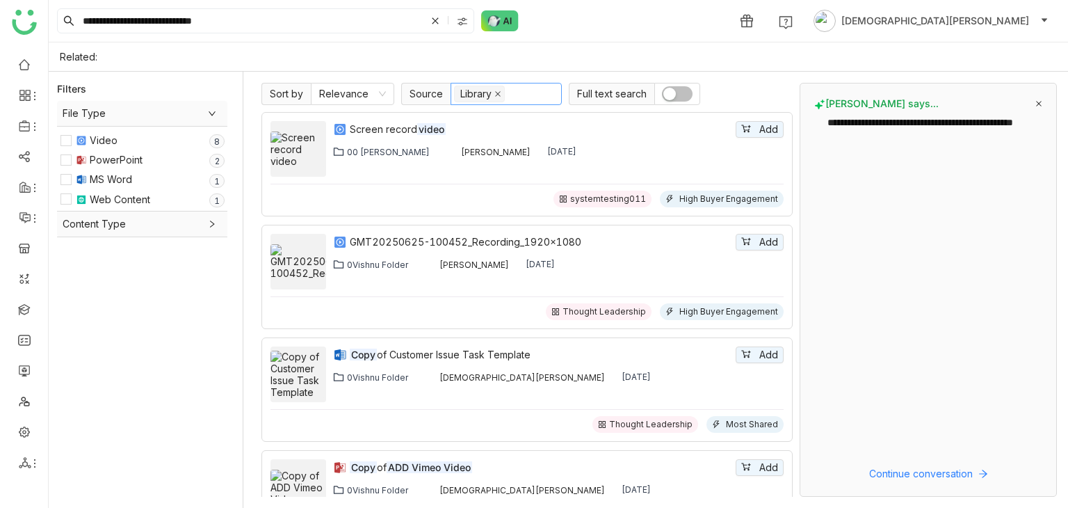
click at [497, 90] on icon at bounding box center [498, 93] width 7 height 7
click at [109, 159] on div "PowerPoint" at bounding box center [116, 159] width 53 height 15
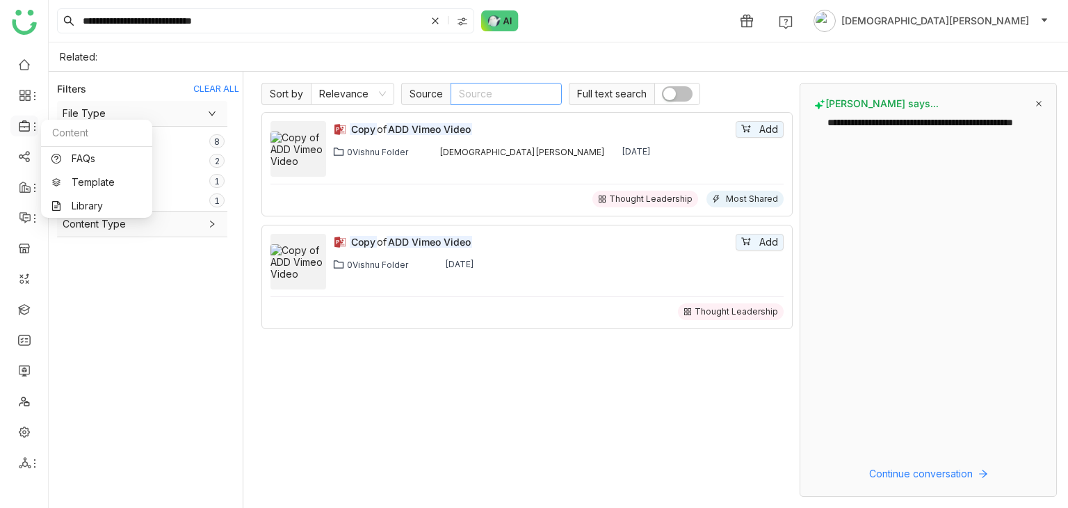
click at [25, 128] on icon at bounding box center [25, 126] width 13 height 13
click at [89, 162] on link "FAQs" at bounding box center [96, 159] width 90 height 10
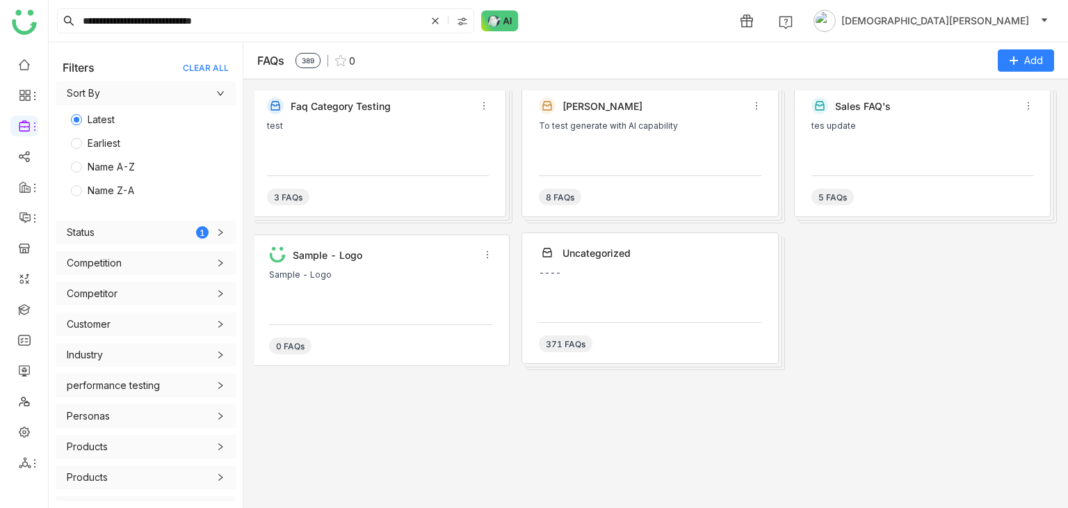
click at [387, 142] on div "test" at bounding box center [378, 142] width 222 height 42
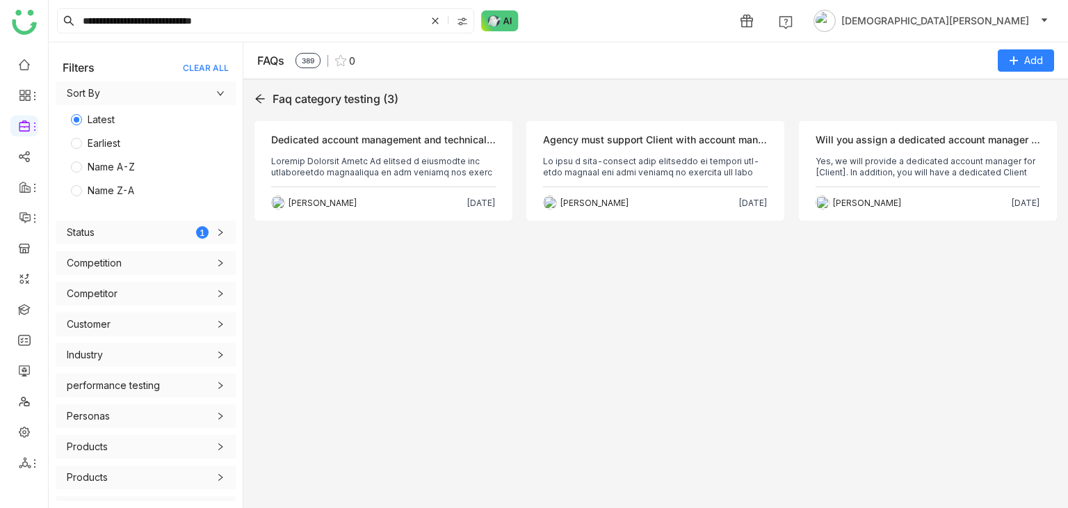
click at [418, 157] on p at bounding box center [383, 167] width 225 height 22
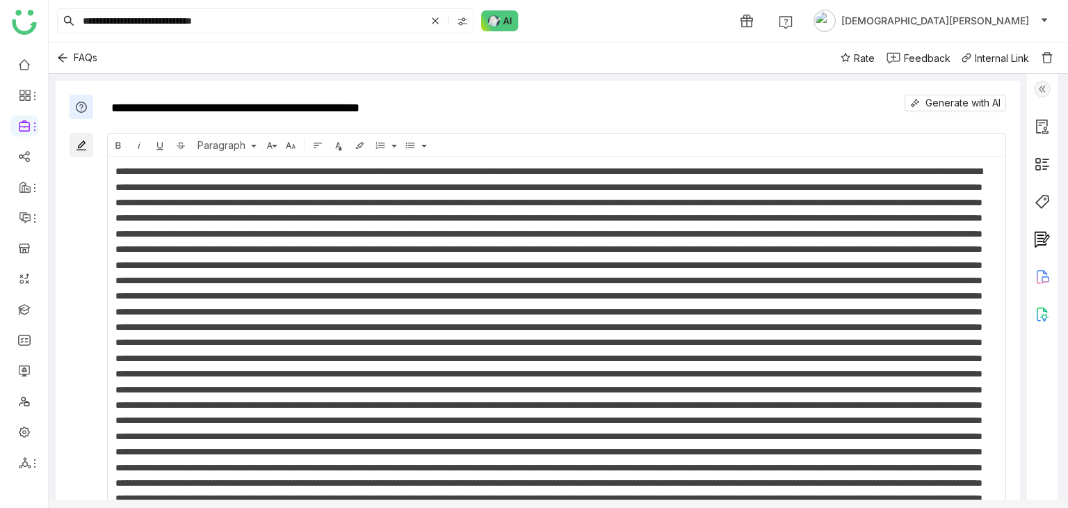
scroll to position [239, 0]
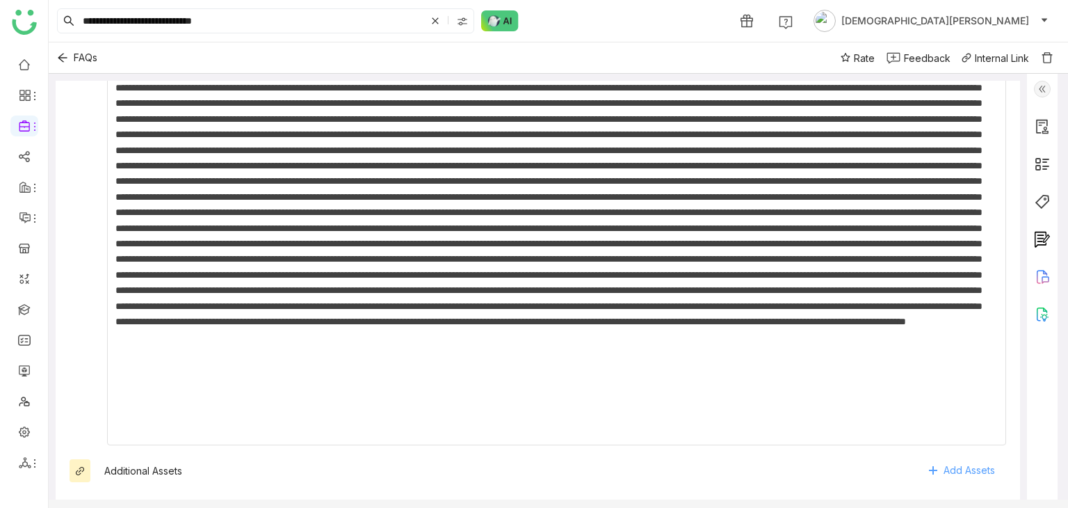
click at [966, 471] on span "Add Assets" at bounding box center [969, 470] width 51 height 21
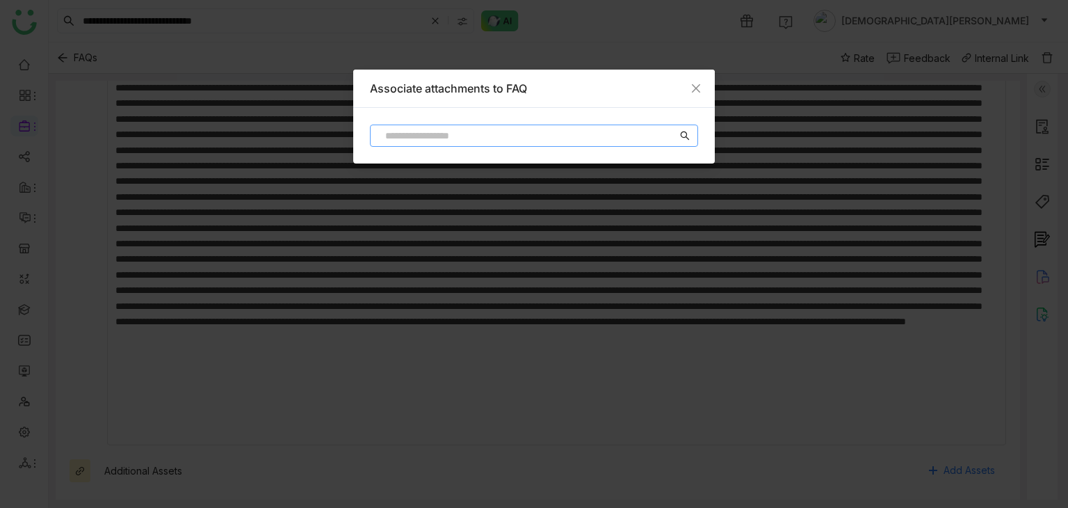
click at [457, 134] on input at bounding box center [527, 135] width 299 height 15
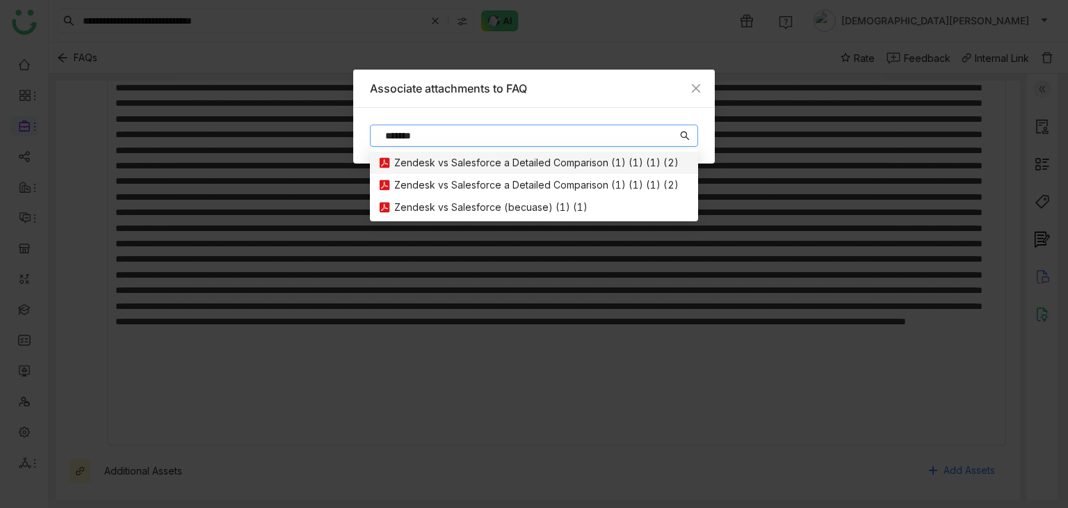
click at [560, 165] on div "Zendesk vs Salesforce a Detailed Comparison (1) (1) (1) (2)" at bounding box center [536, 162] width 285 height 15
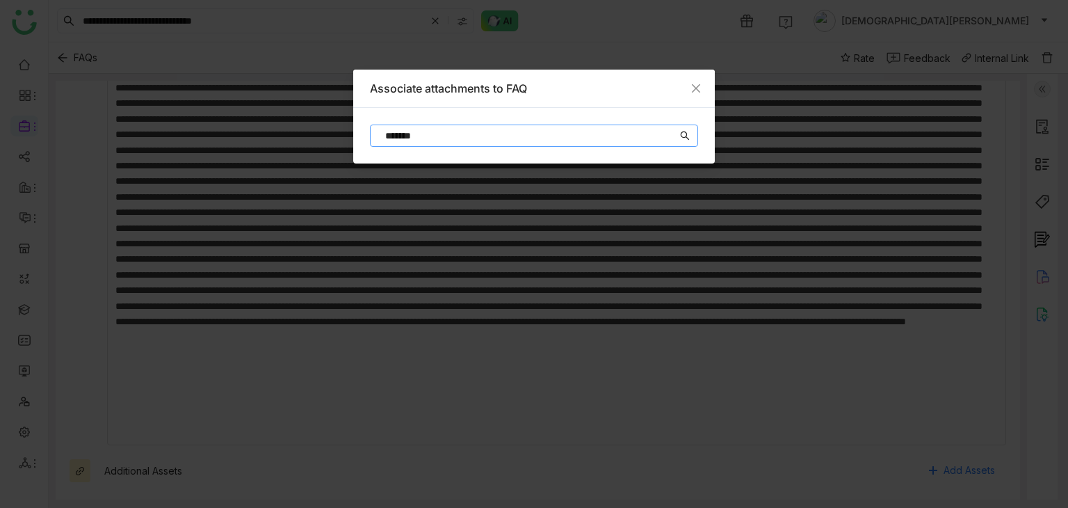
type input "**********"
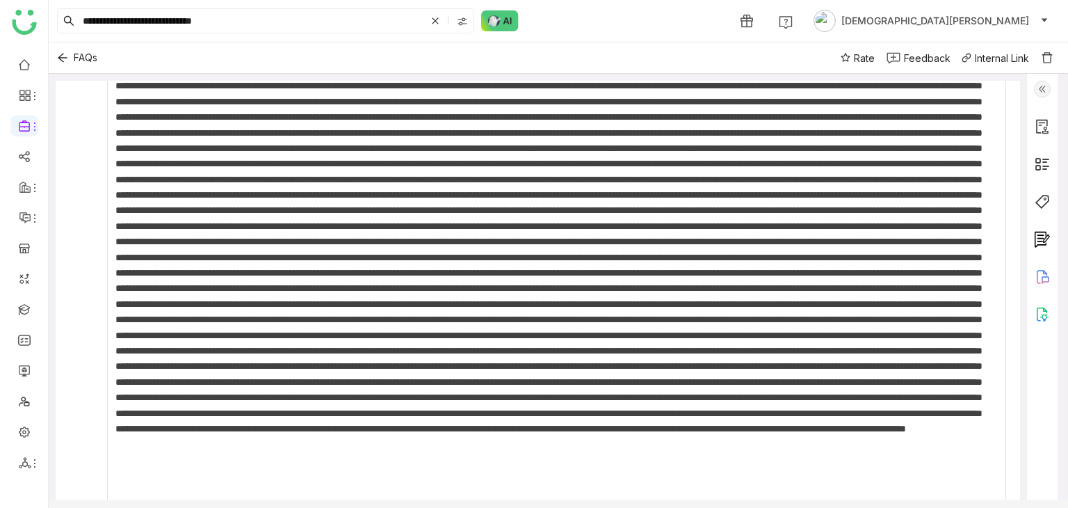
scroll to position [0, 0]
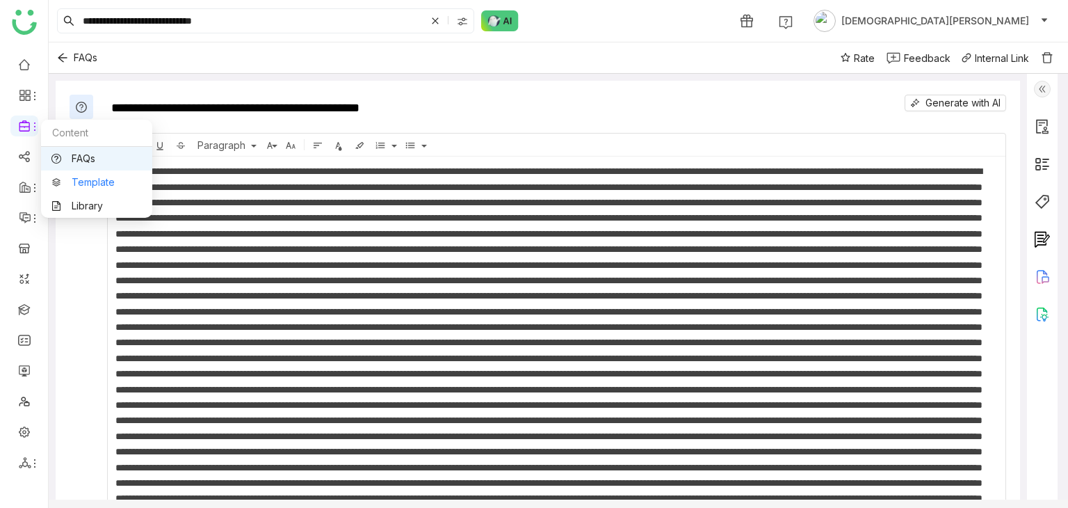
click at [83, 182] on link "Template" at bounding box center [96, 182] width 90 height 10
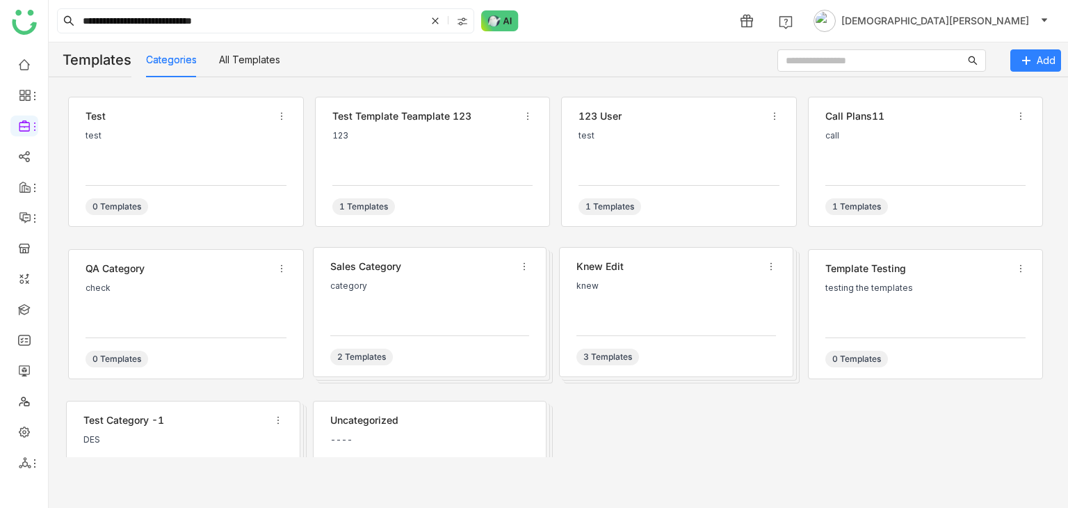
click at [377, 143] on div "123" at bounding box center [433, 152] width 201 height 42
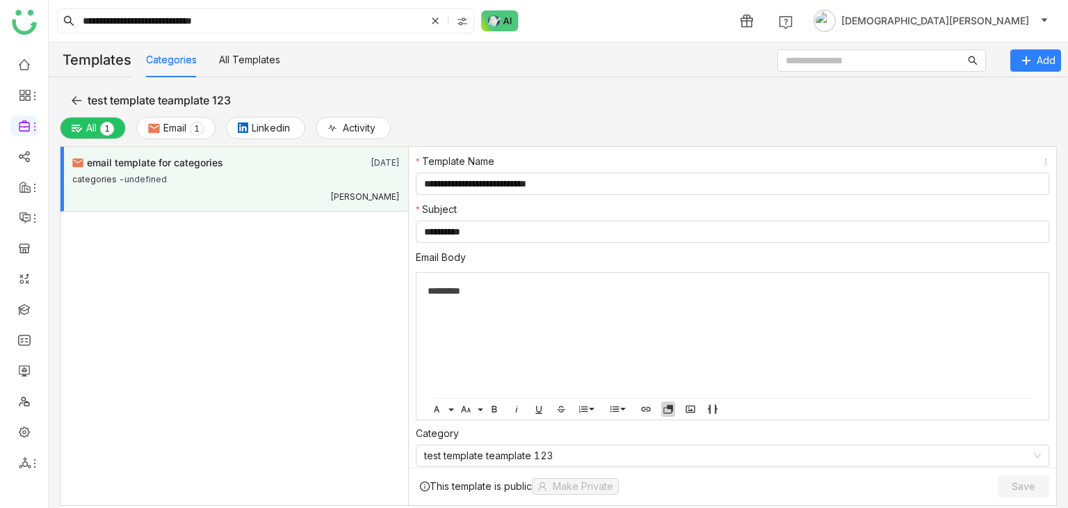
click at [669, 408] on icon "button" at bounding box center [668, 410] width 8 height 6
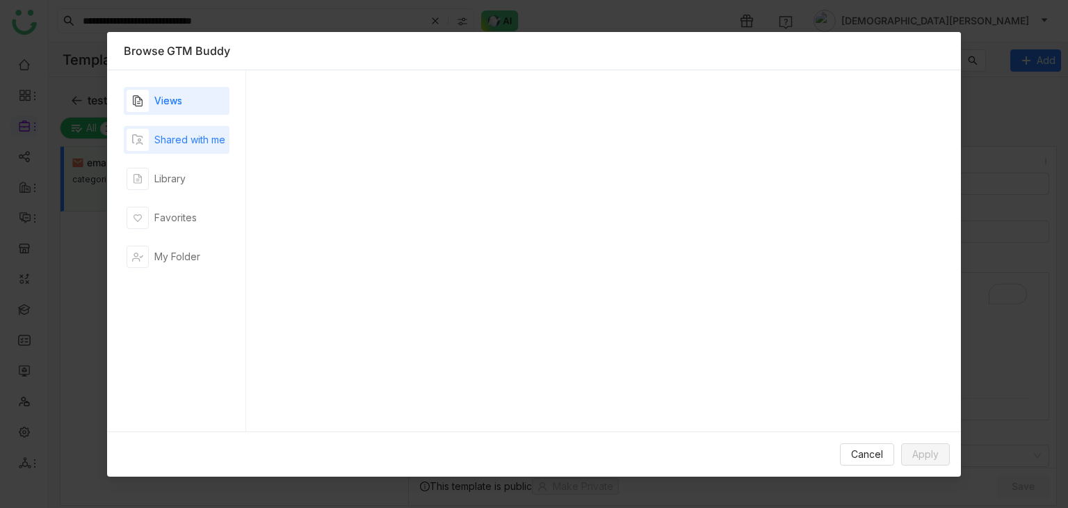
click at [197, 150] on div "Shared with me" at bounding box center [176, 140] width 99 height 22
click at [189, 211] on div "Favorites" at bounding box center [175, 217] width 42 height 15
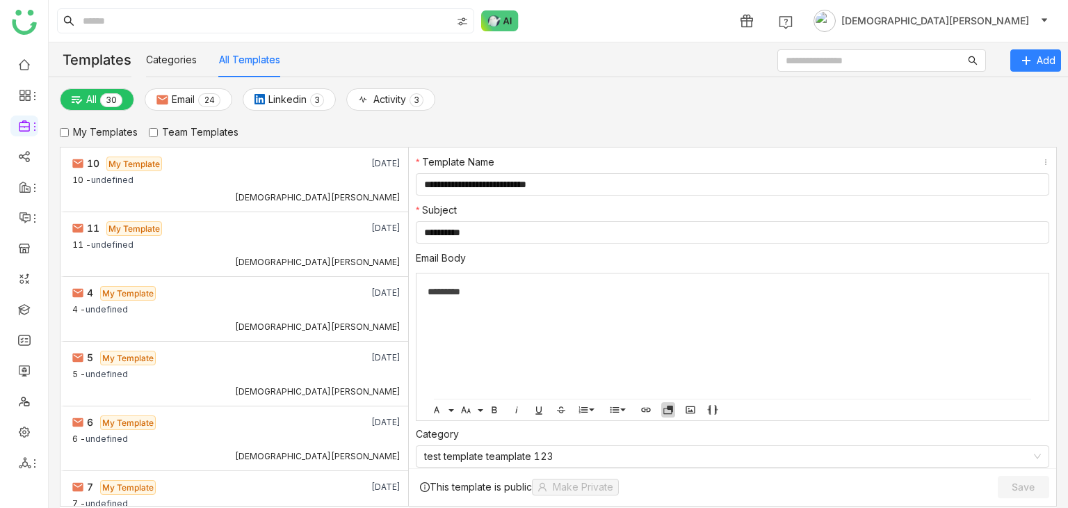
click at [666, 408] on icon "button" at bounding box center [668, 411] width 8 height 6
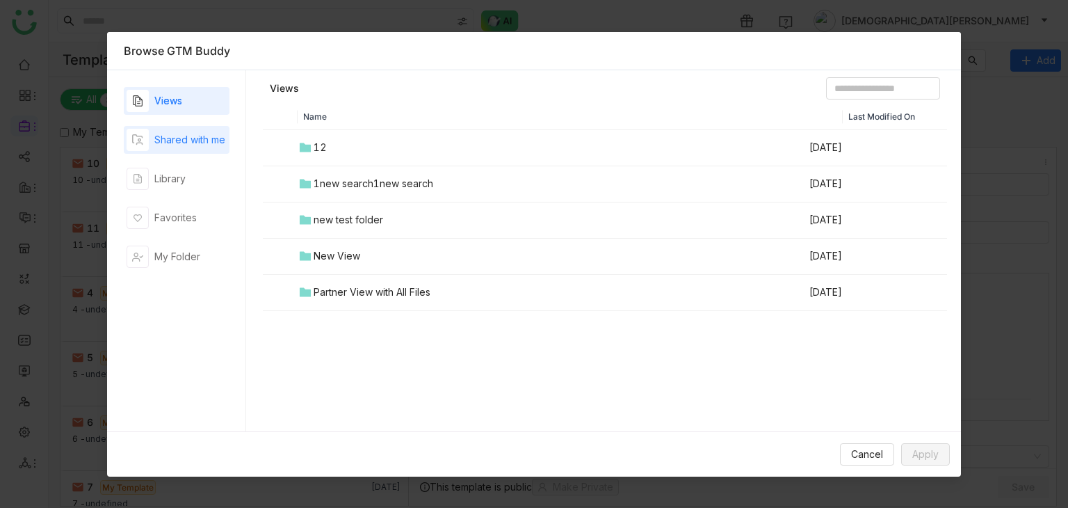
click at [159, 133] on div "Shared with me" at bounding box center [189, 139] width 71 height 15
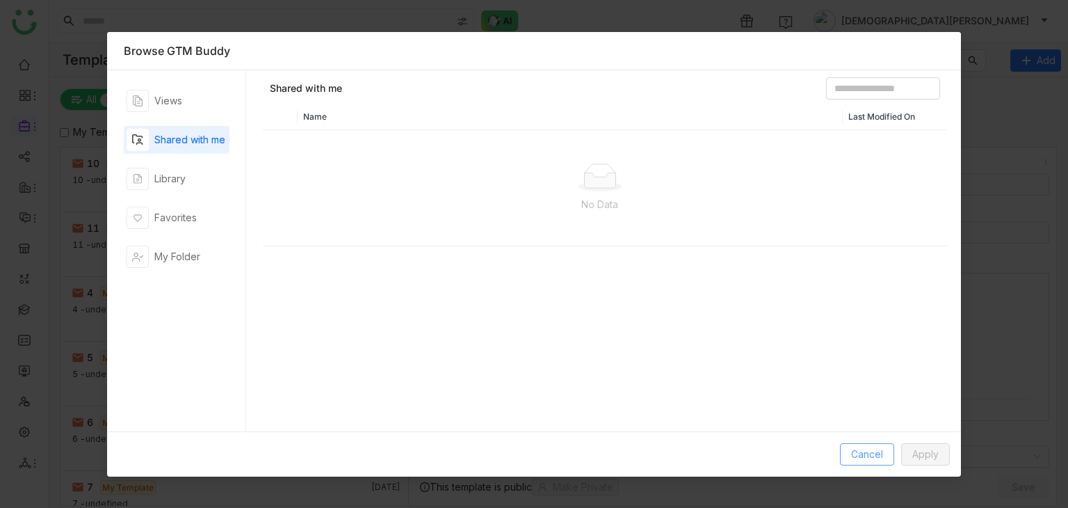
click at [871, 456] on span "Cancel" at bounding box center [867, 454] width 32 height 15
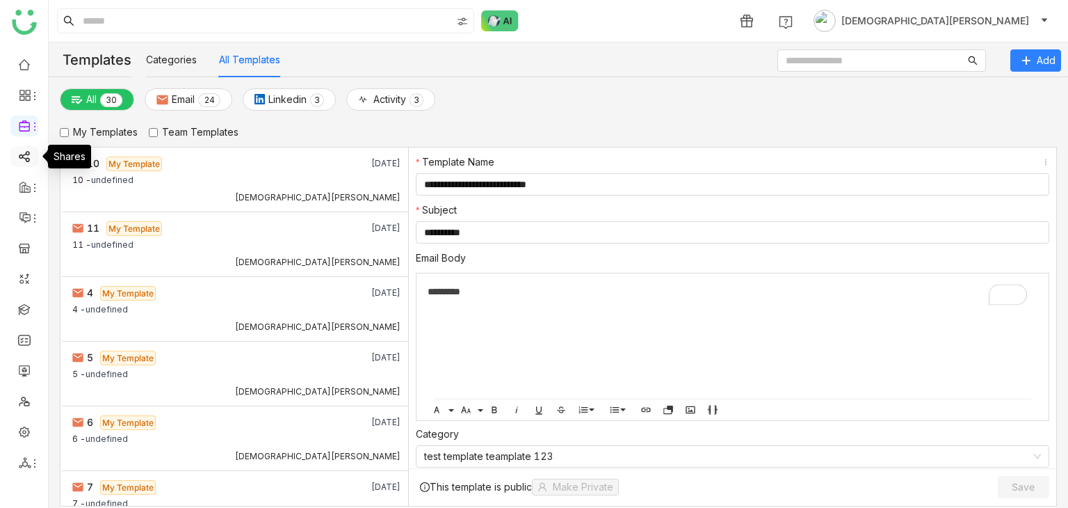
click at [22, 156] on link at bounding box center [24, 156] width 13 height 12
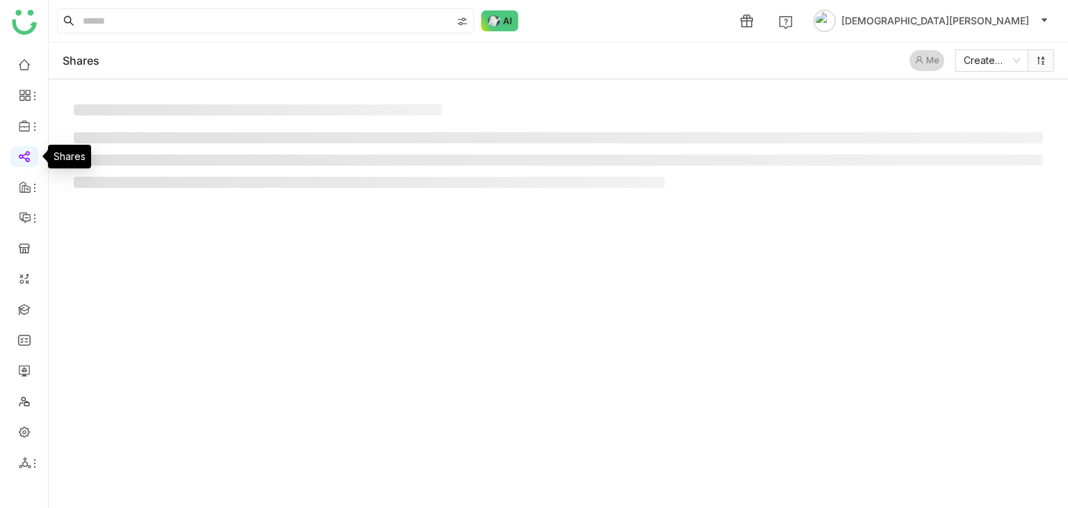
click at [22, 156] on link at bounding box center [24, 156] width 13 height 12
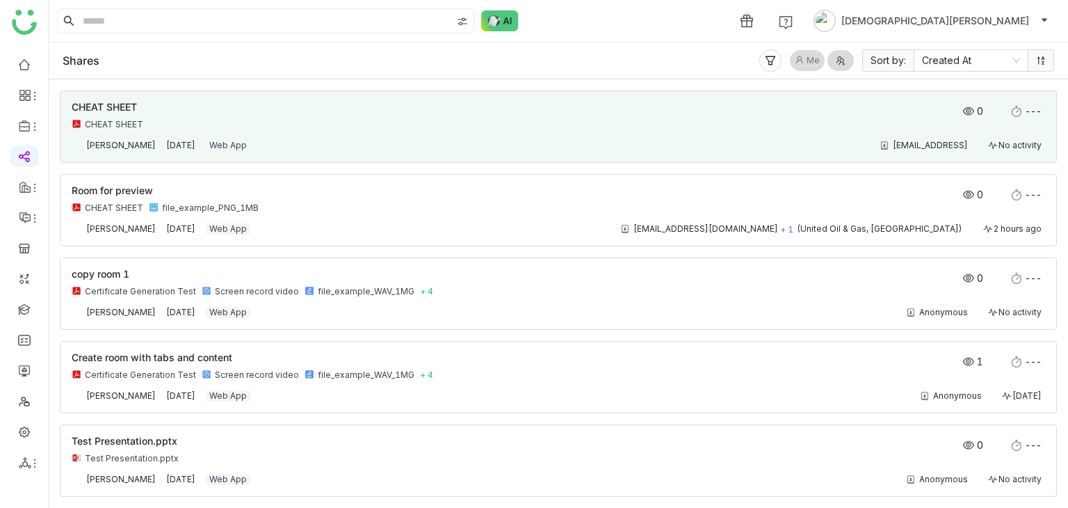
click at [499, 140] on div "[EMAIL_ADDRESS] No activity" at bounding box center [654, 145] width 781 height 11
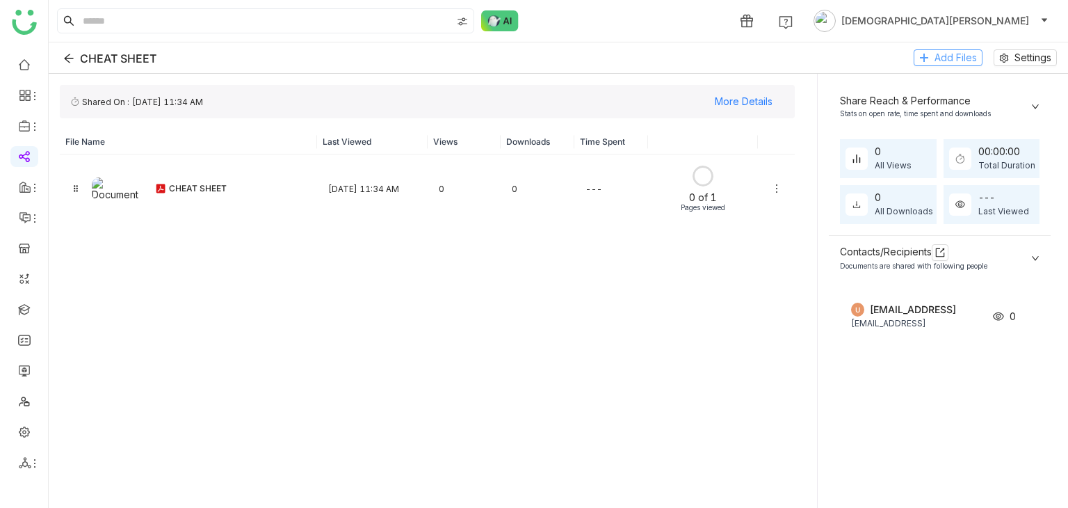
click at [968, 50] on span "Add Files" at bounding box center [956, 57] width 42 height 15
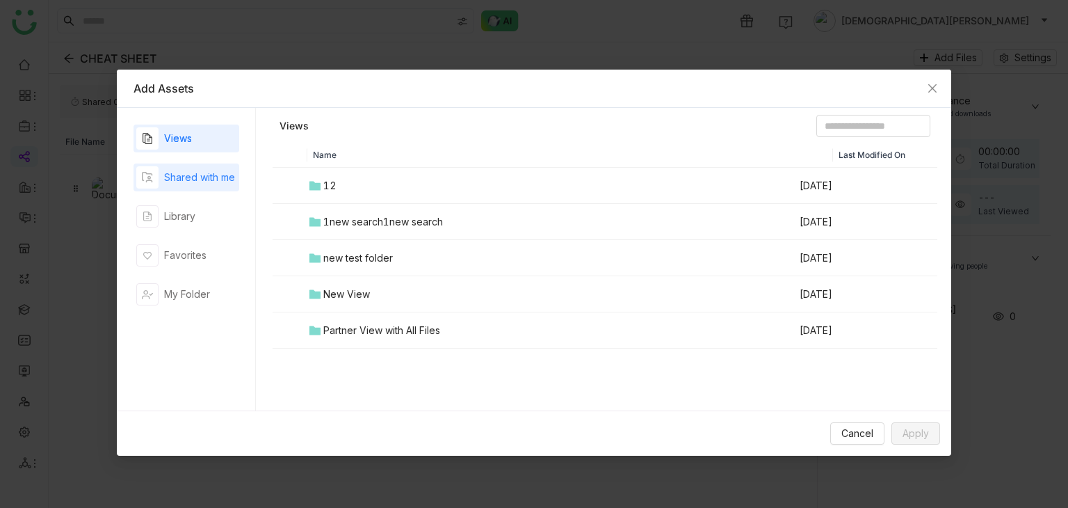
click at [166, 181] on div "Shared with me" at bounding box center [199, 177] width 71 height 15
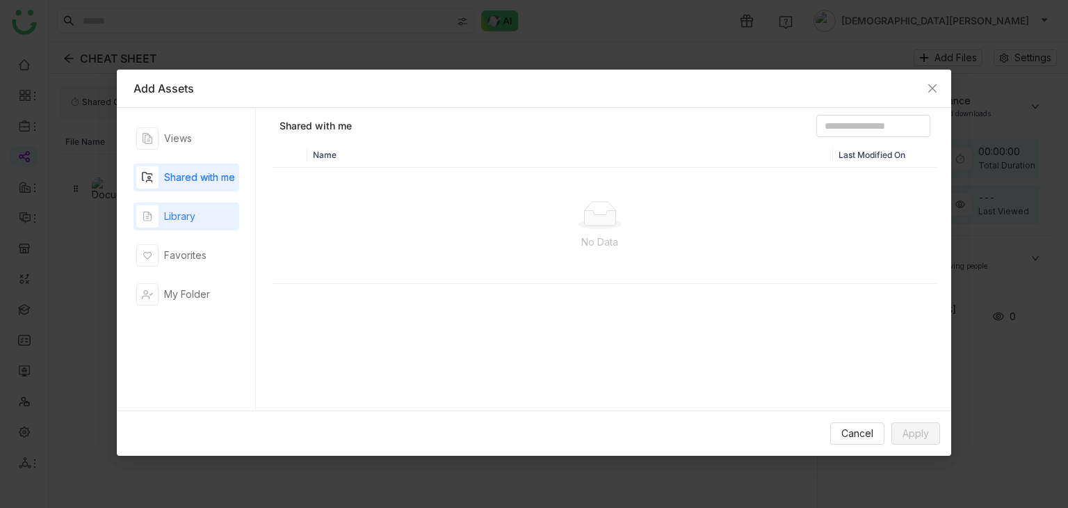
click at [193, 216] on div "Library" at bounding box center [179, 216] width 31 height 15
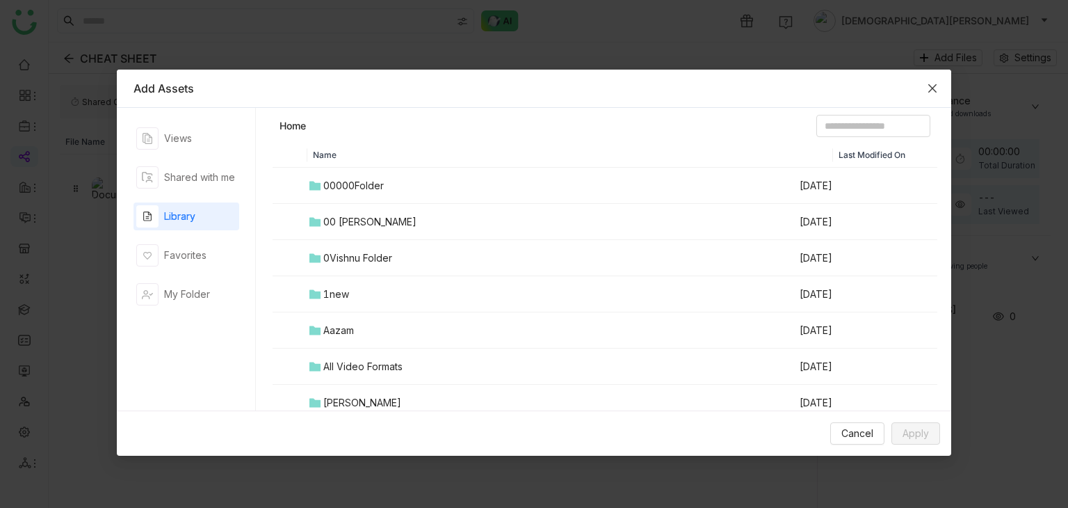
click at [939, 84] on span "Close" at bounding box center [933, 89] width 38 height 38
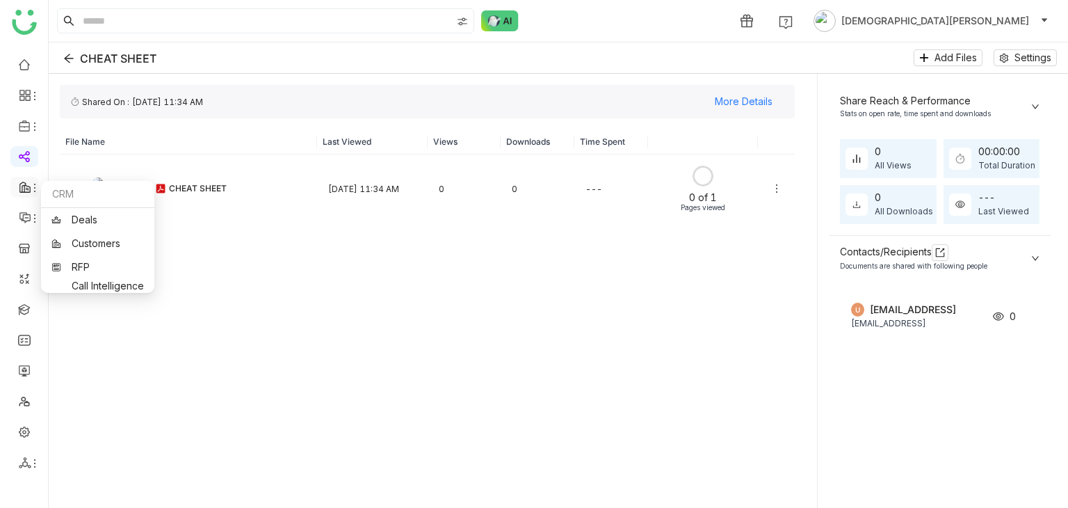
click at [29, 187] on icon at bounding box center [34, 187] width 11 height 11
click at [103, 239] on link "Customers" at bounding box center [97, 244] width 93 height 10
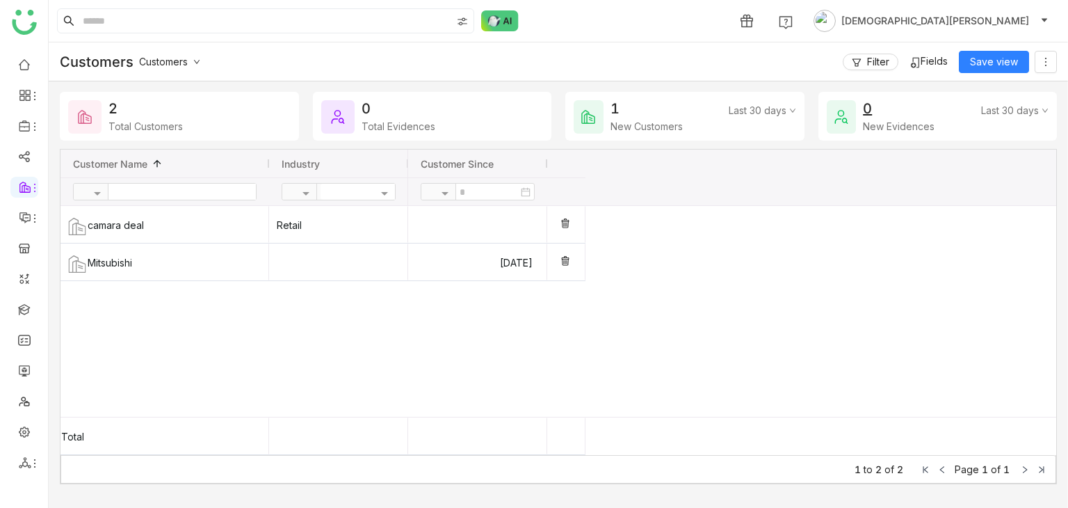
click at [910, 58] on img at bounding box center [915, 62] width 11 height 11
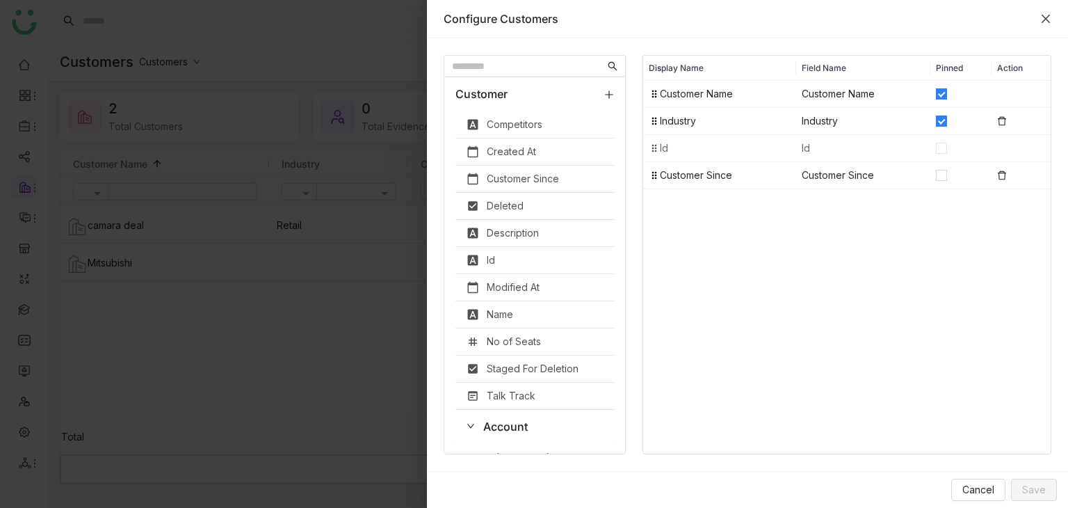
click at [1045, 17] on icon "Close" at bounding box center [1046, 19] width 8 height 8
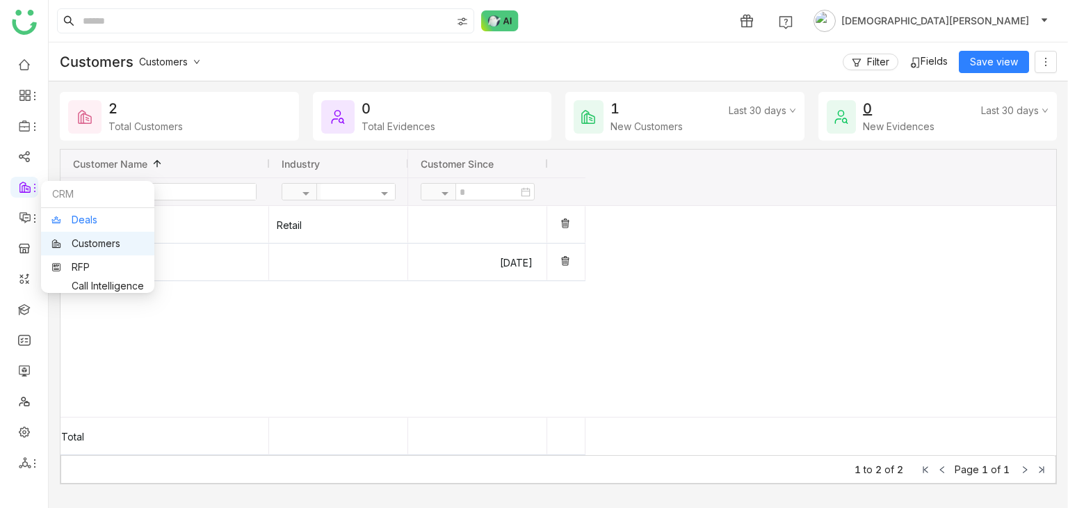
click at [95, 217] on link "Deals" at bounding box center [97, 220] width 93 height 10
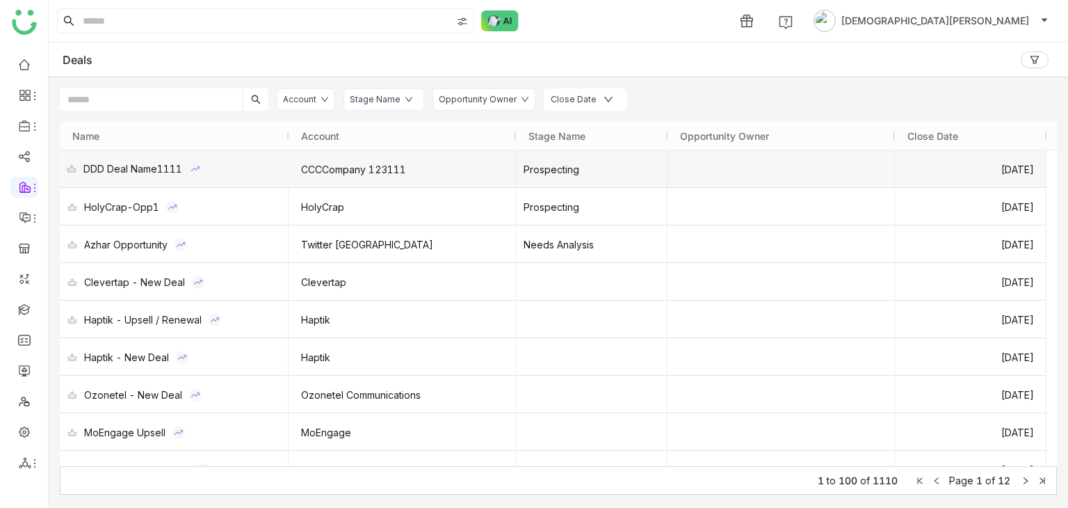
click at [214, 176] on div "DDD Deal Name1111" at bounding box center [174, 168] width 229 height 37
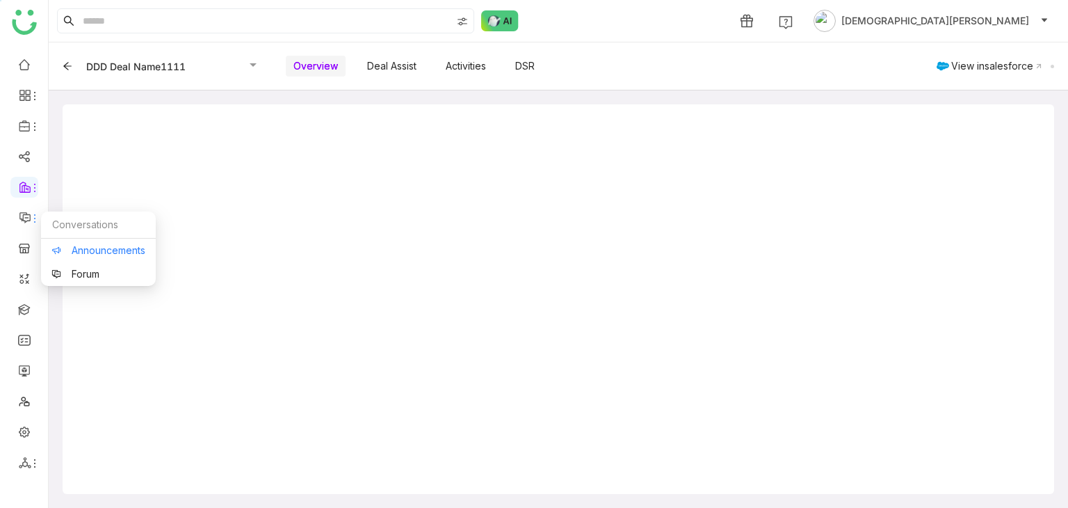
click at [77, 249] on link "Announcements" at bounding box center [98, 251] width 94 height 10
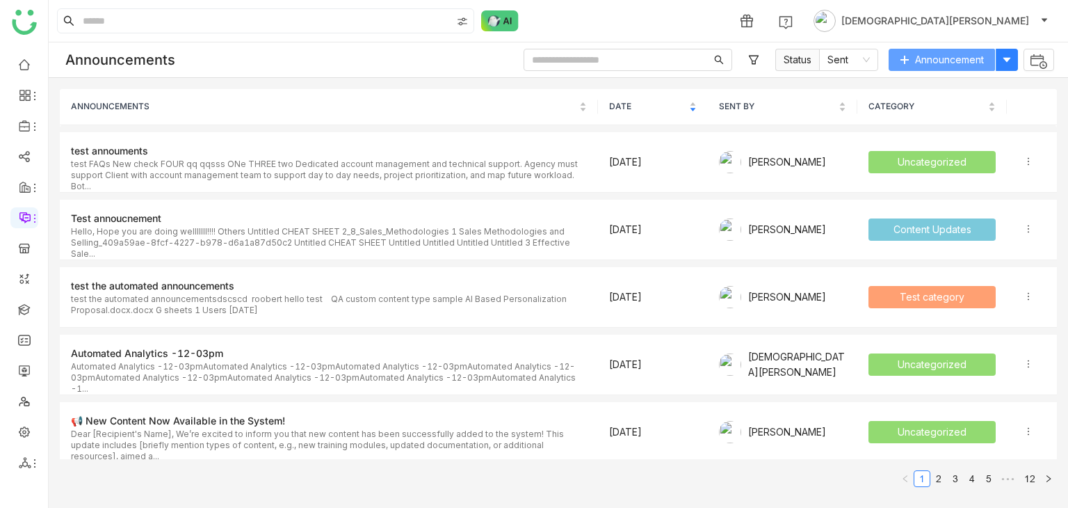
click at [946, 57] on span "Announcement" at bounding box center [949, 59] width 69 height 15
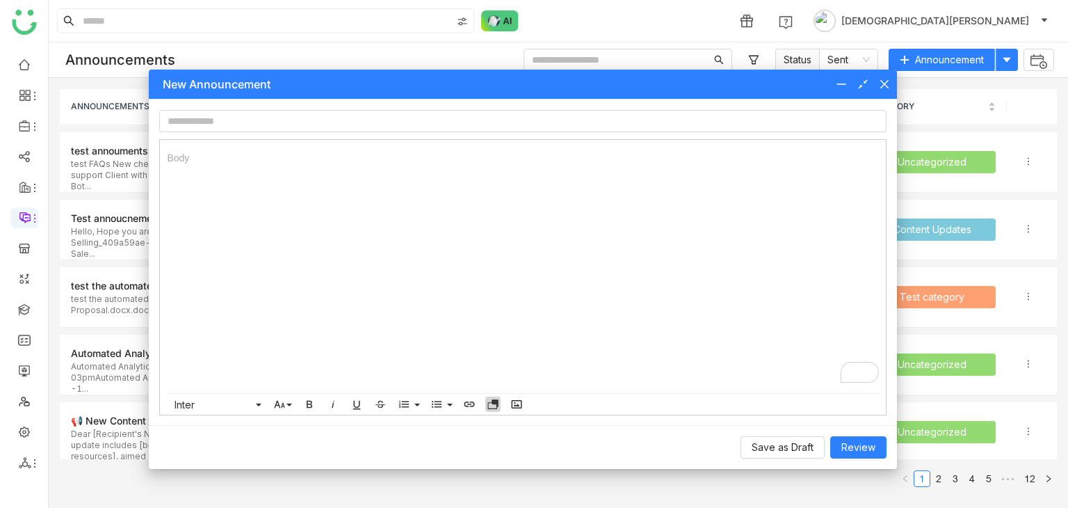
click at [492, 406] on icon "button" at bounding box center [493, 404] width 13 height 13
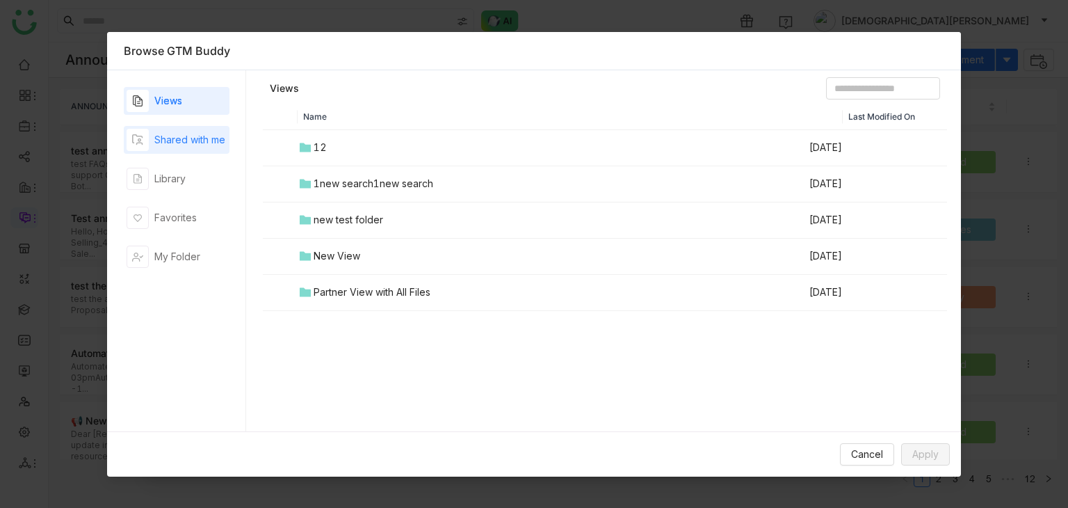
click at [155, 142] on div "Shared with me" at bounding box center [189, 139] width 71 height 15
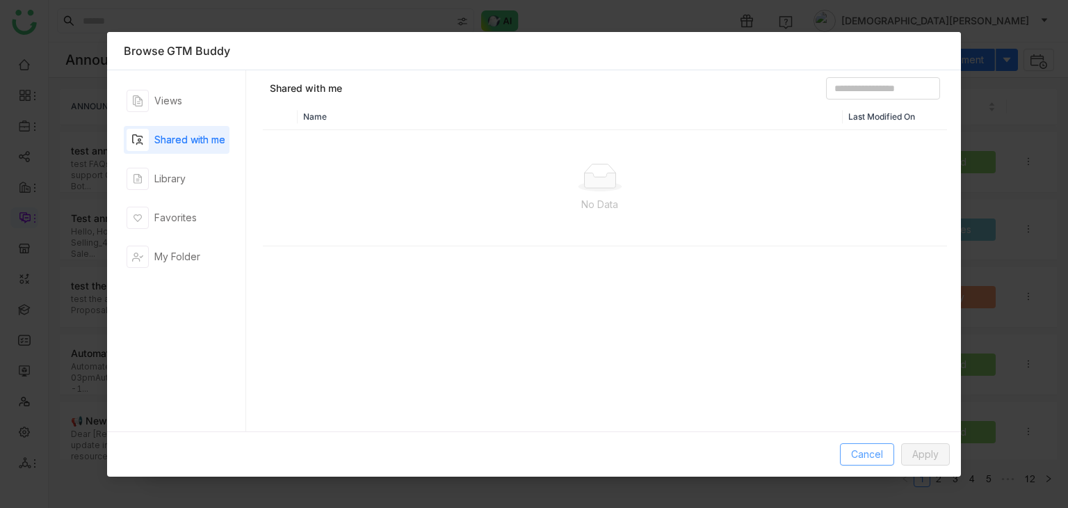
click at [873, 447] on span "Cancel" at bounding box center [867, 454] width 32 height 15
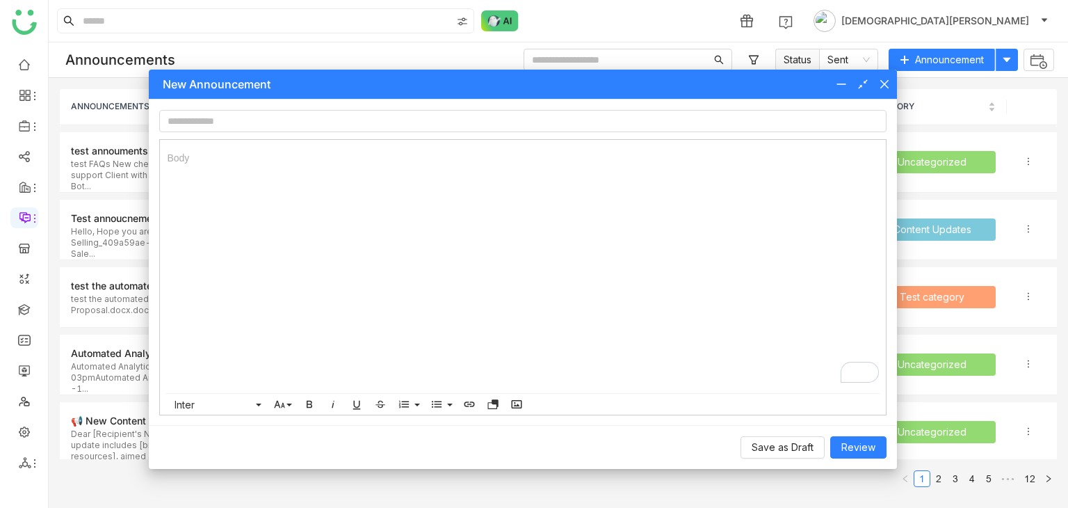
click at [887, 85] on icon at bounding box center [884, 84] width 8 height 8
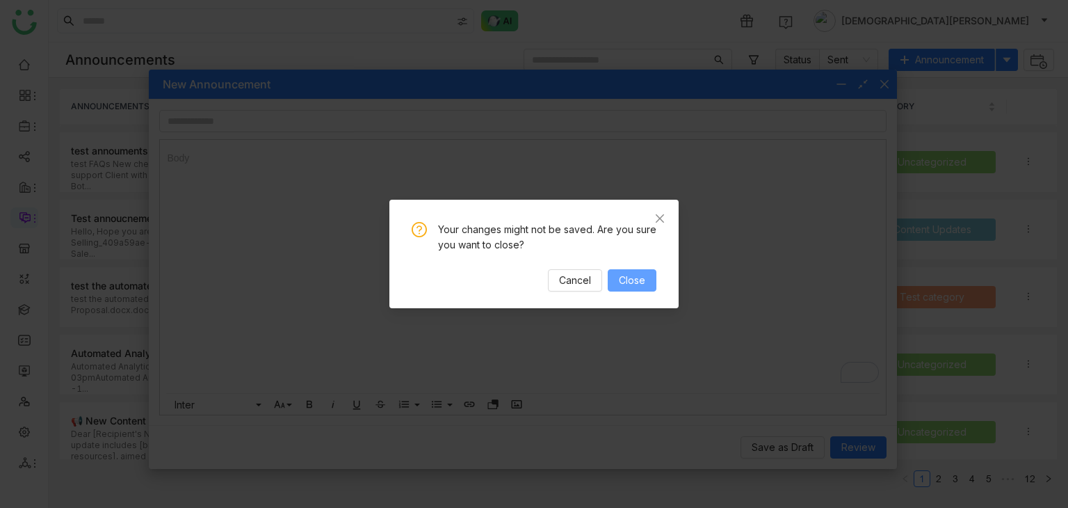
click at [646, 282] on button "Close" at bounding box center [632, 280] width 49 height 22
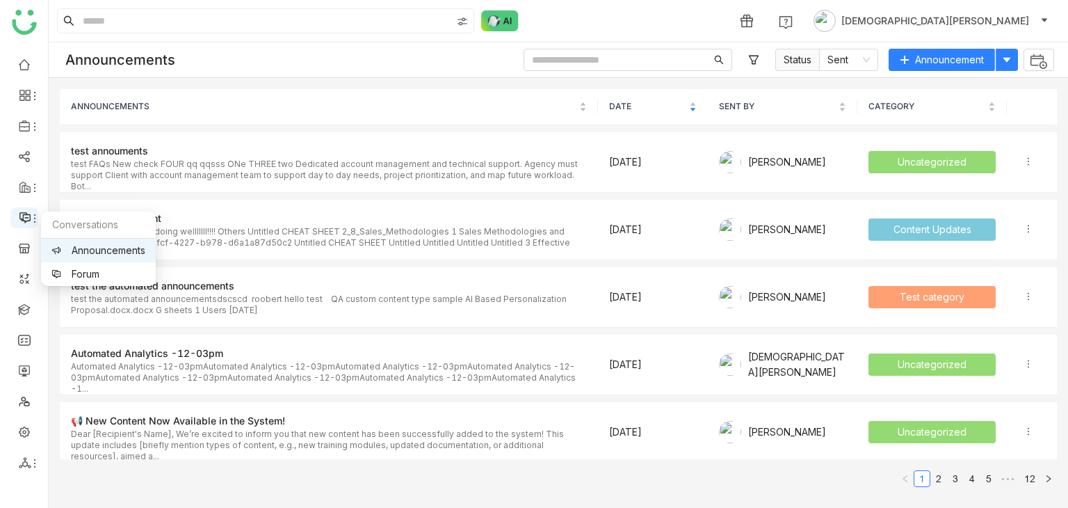
click at [21, 218] on span at bounding box center [23, 218] width 7 height 0
click at [118, 271] on link "Forum" at bounding box center [98, 274] width 94 height 10
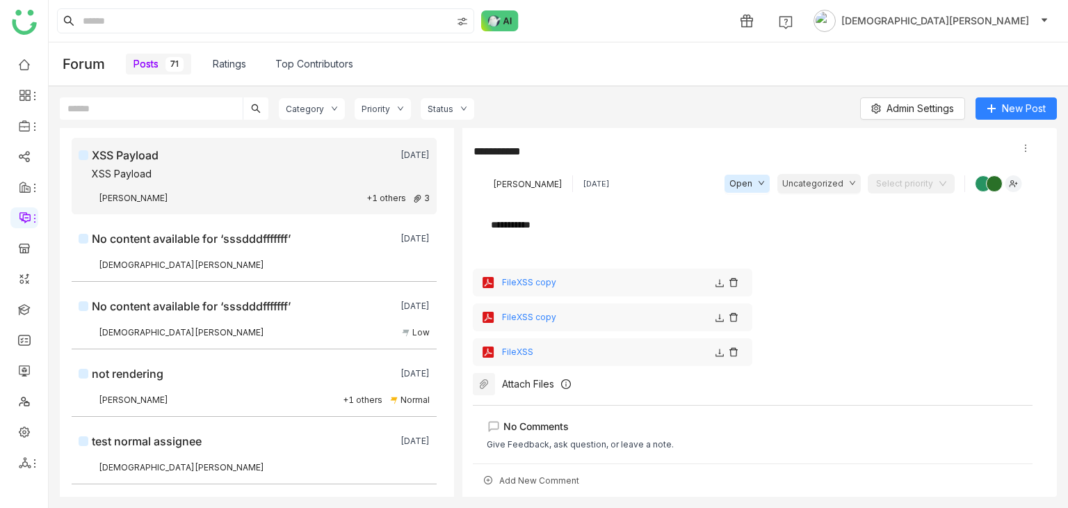
click at [523, 387] on div "Attach Files" at bounding box center [528, 384] width 52 height 12
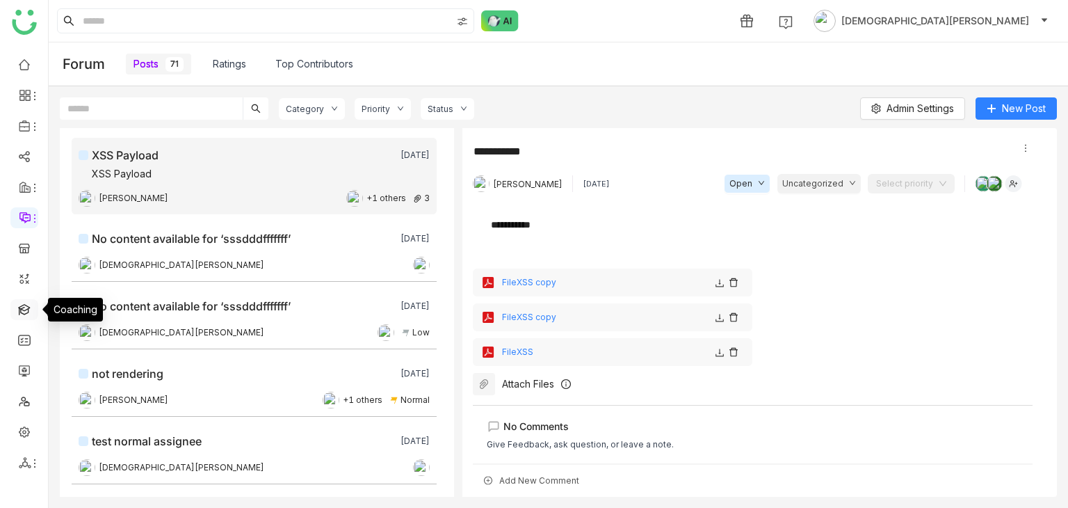
click at [22, 310] on link at bounding box center [24, 309] width 13 height 12
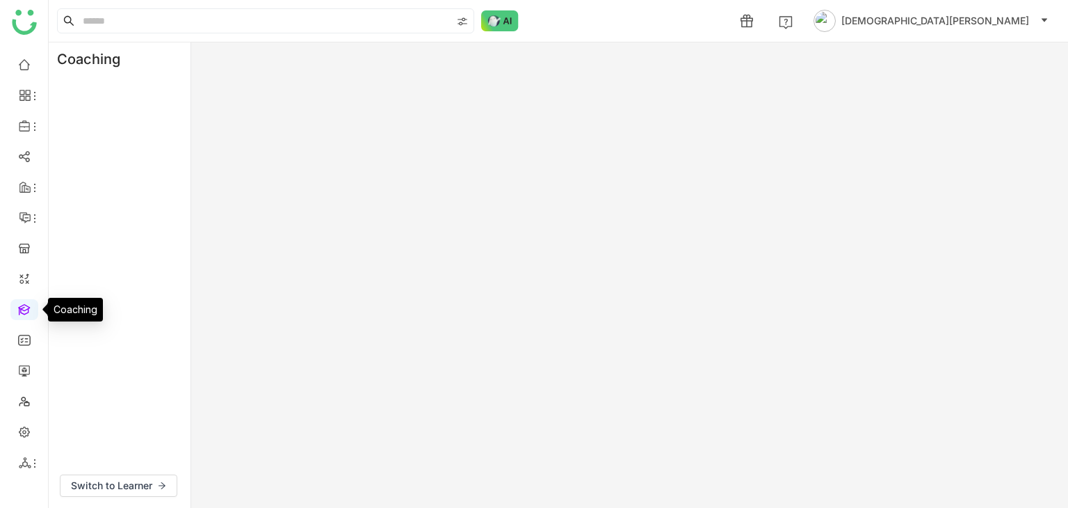
click at [22, 310] on link at bounding box center [24, 309] width 13 height 12
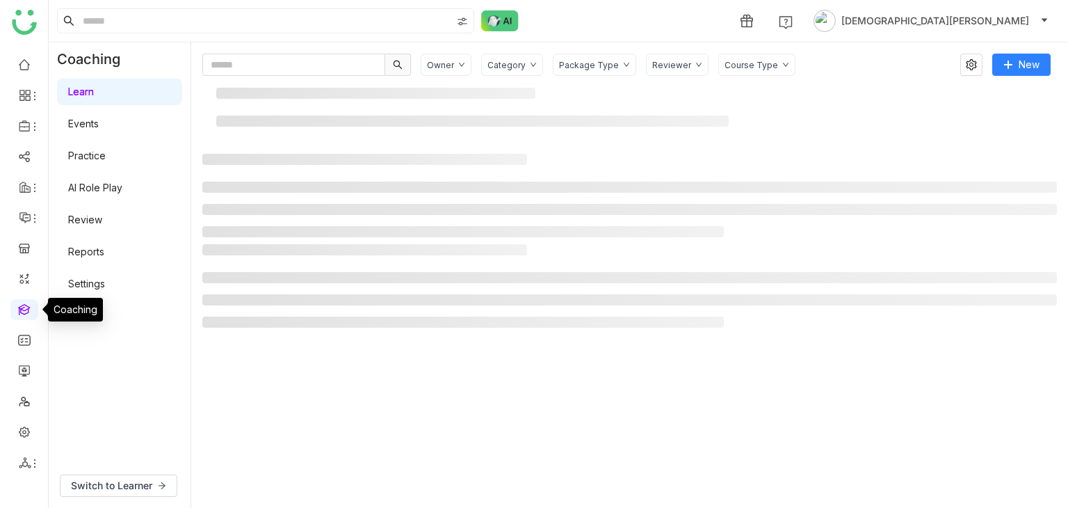
click at [93, 150] on link "Practice" at bounding box center [87, 156] width 38 height 12
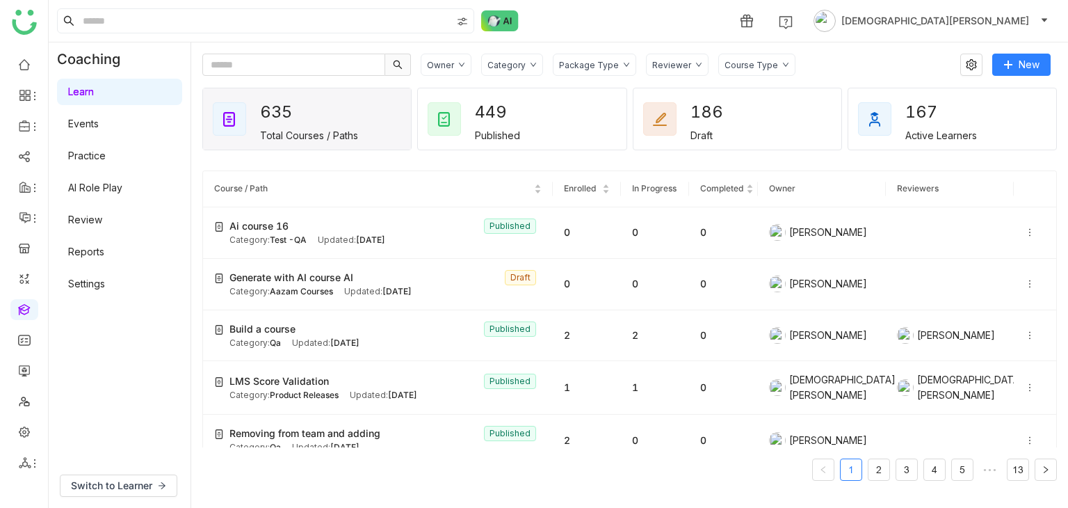
click at [97, 154] on link "Practice" at bounding box center [87, 156] width 38 height 12
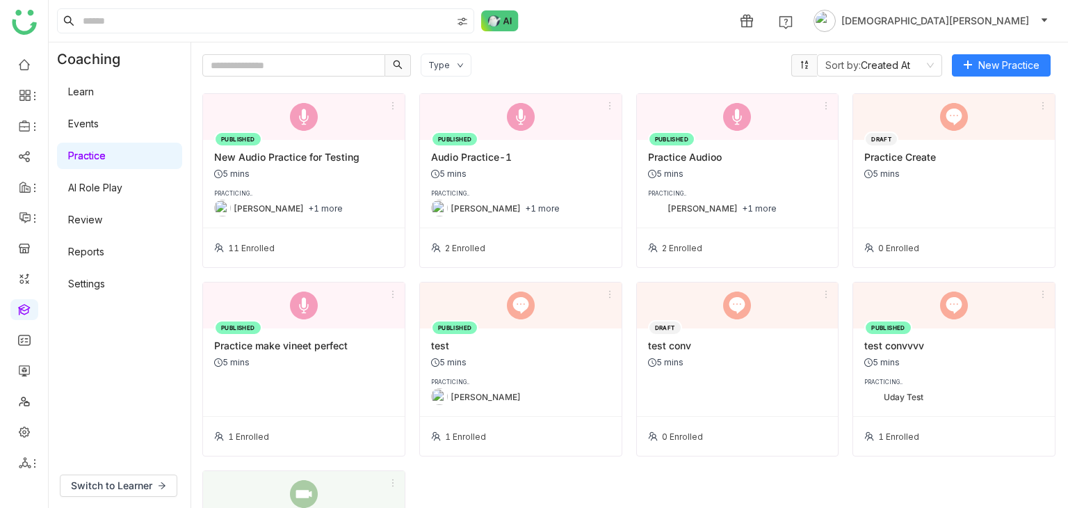
click at [333, 170] on div "5 mins" at bounding box center [303, 173] width 179 height 10
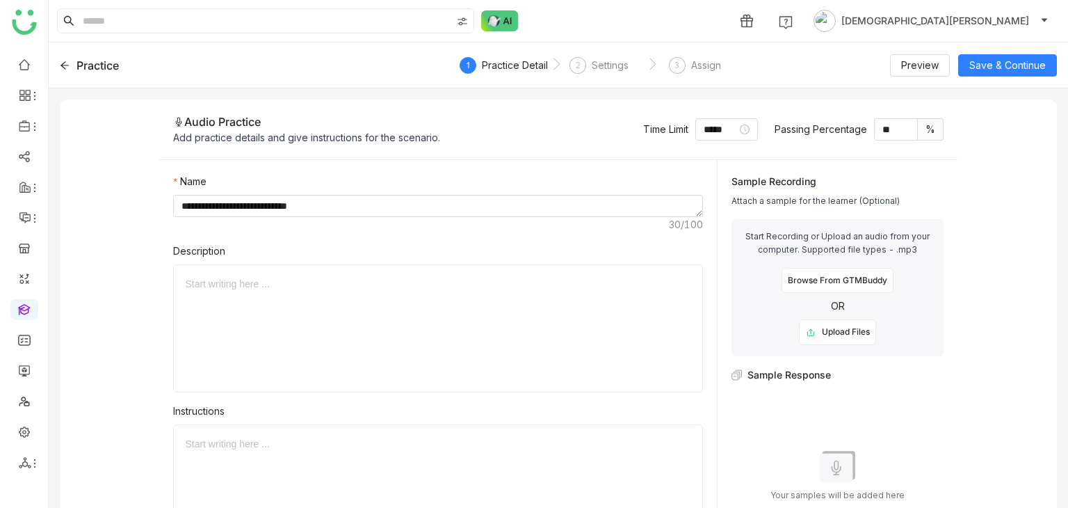
click at [814, 276] on div "Browse From GTMBuddy" at bounding box center [838, 281] width 112 height 26
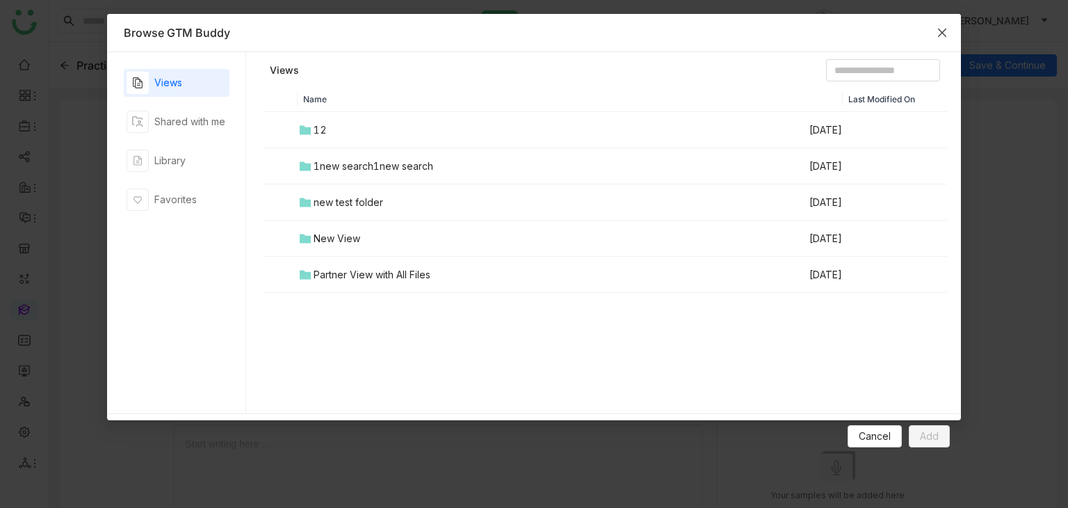
click at [949, 26] on span "Close" at bounding box center [943, 33] width 38 height 38
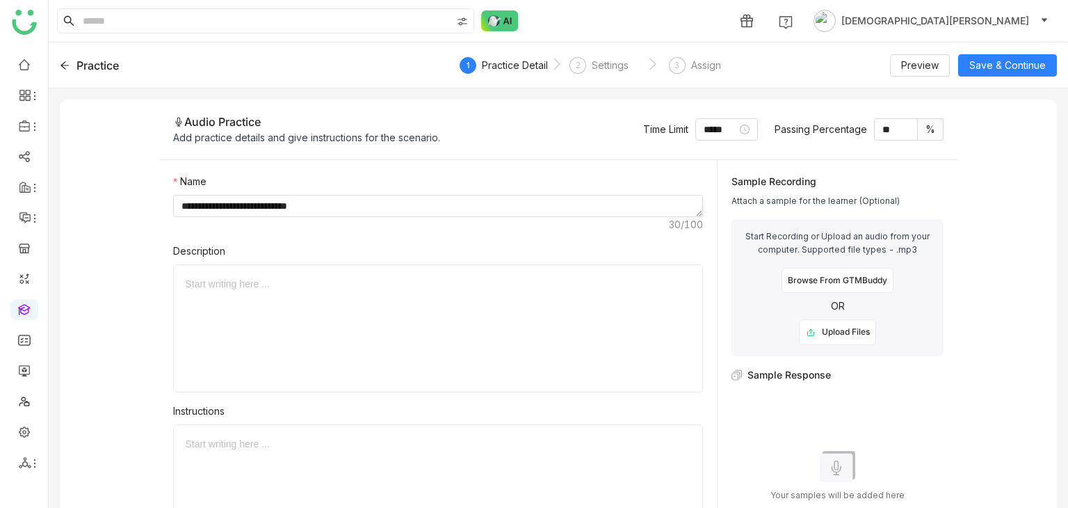
click at [63, 62] on icon at bounding box center [65, 66] width 10 height 10
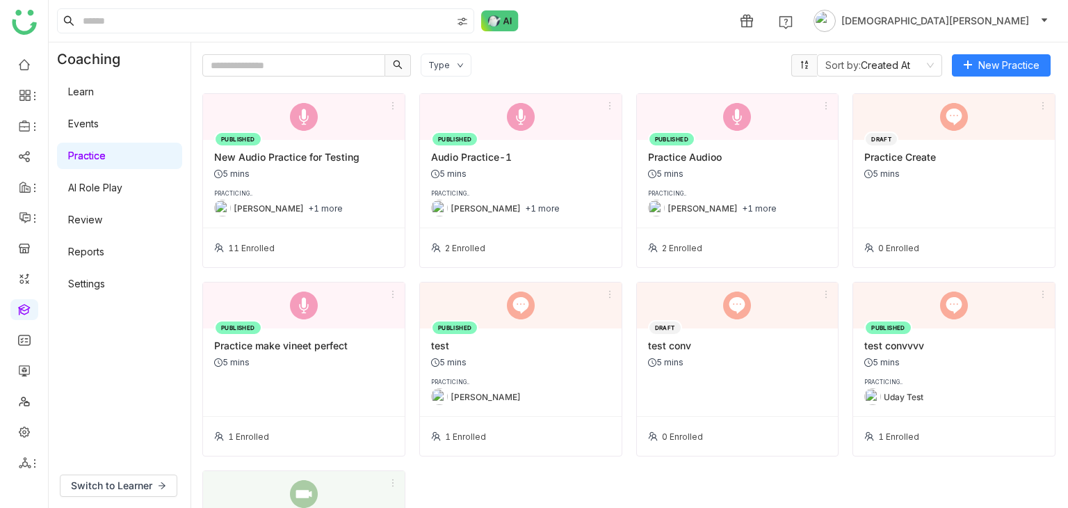
click at [111, 190] on link "AI Role Play" at bounding box center [95, 188] width 54 height 12
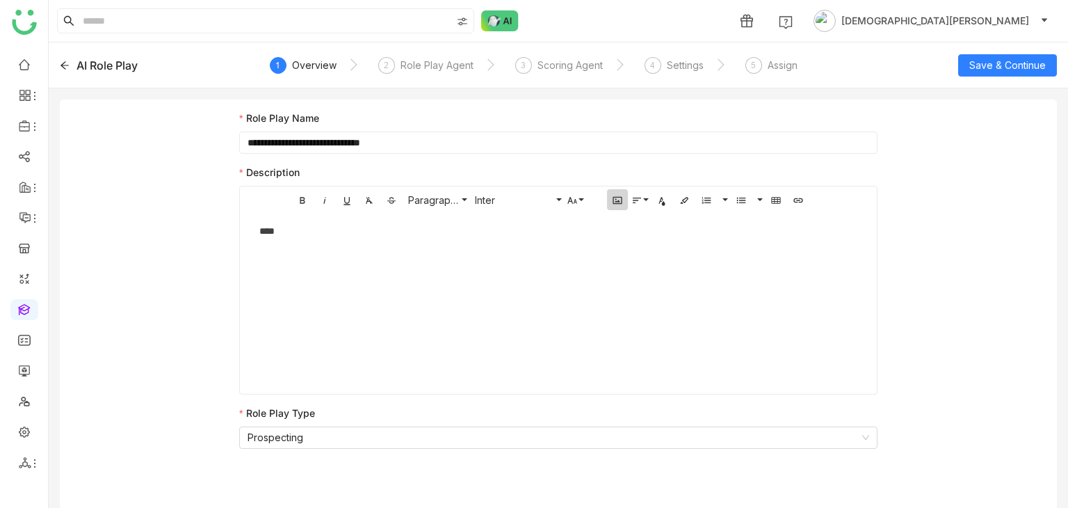
click at [620, 200] on icon "button" at bounding box center [617, 200] width 11 height 11
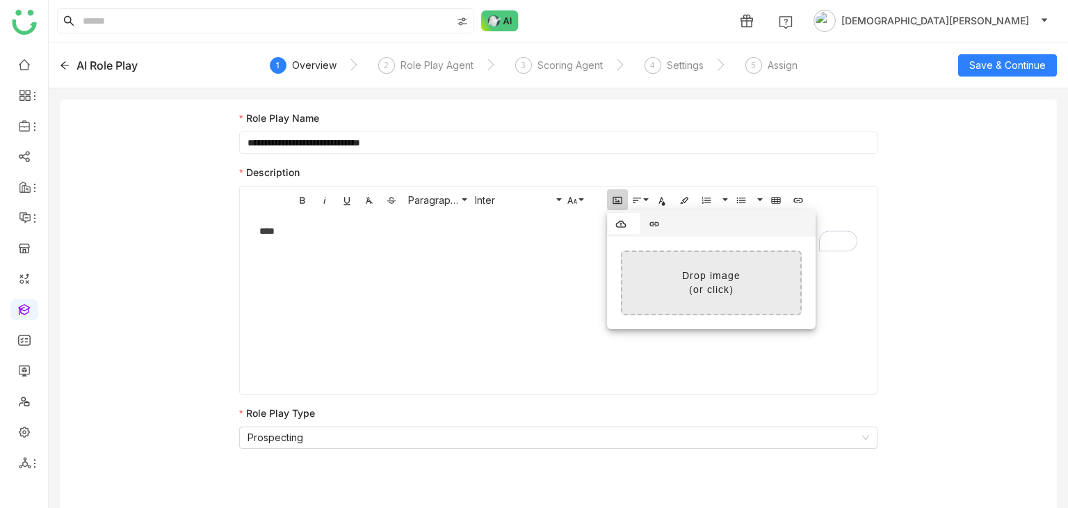
click at [679, 262] on input "file" at bounding box center [355, 283] width 890 height 62
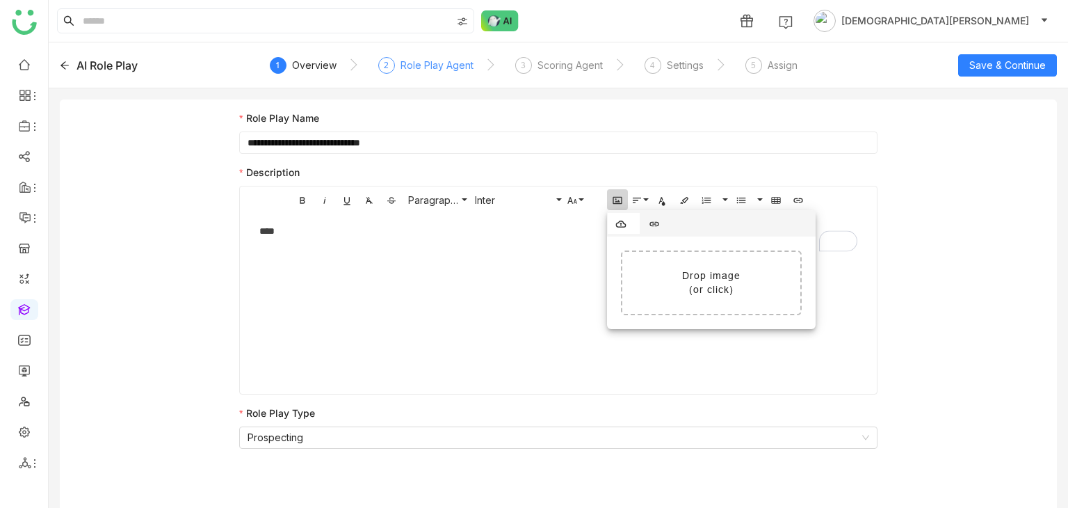
click at [425, 70] on div "Role Play Agent" at bounding box center [437, 65] width 73 height 17
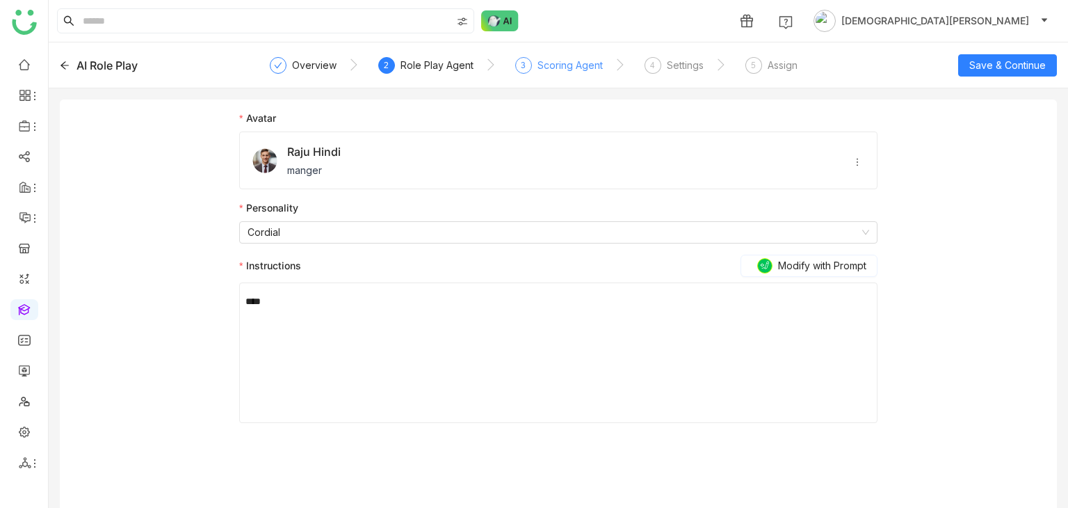
click at [558, 67] on div "Scoring Agent" at bounding box center [570, 65] width 65 height 17
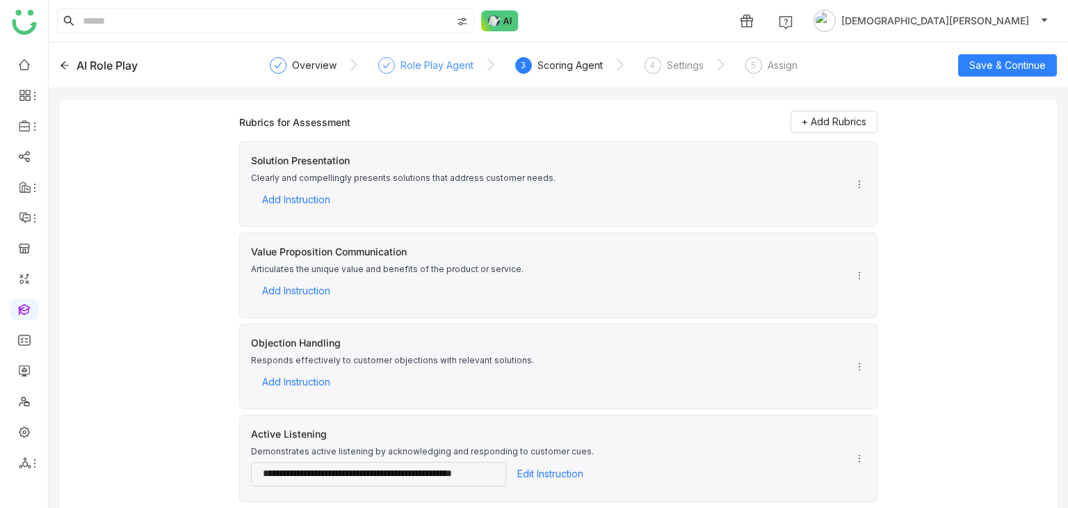
click at [398, 65] on div "Role Play Agent" at bounding box center [425, 69] width 95 height 25
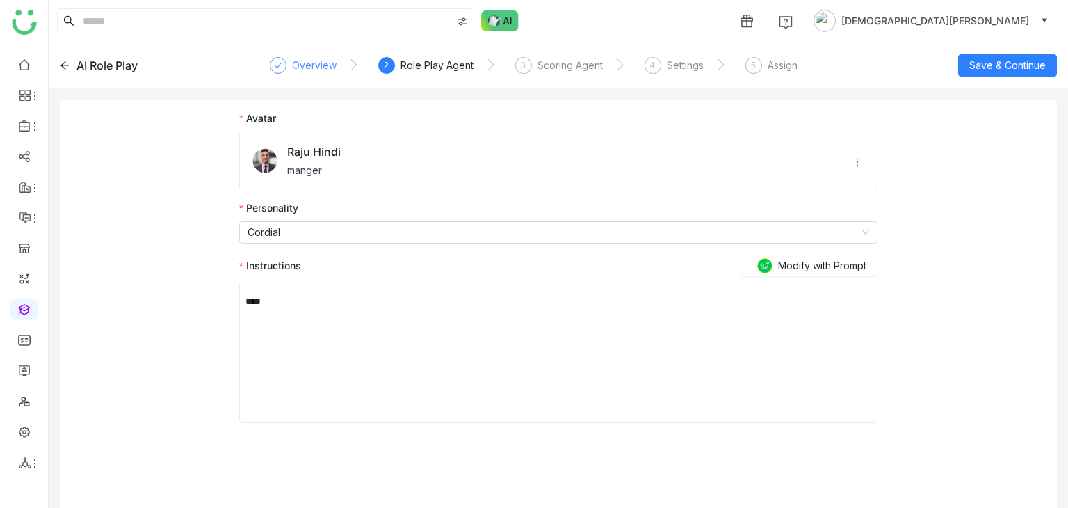
click at [314, 60] on div "Overview" at bounding box center [314, 65] width 45 height 17
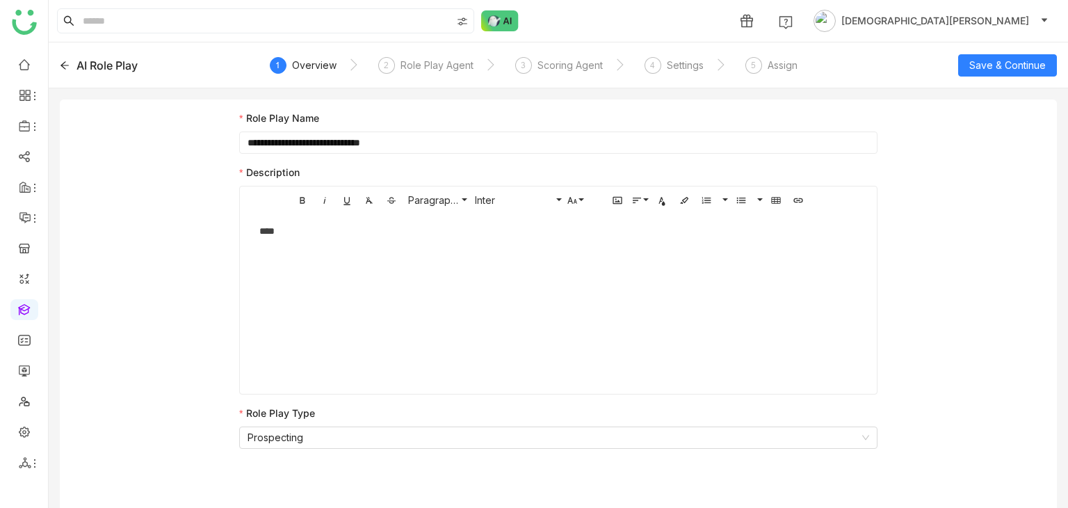
click at [72, 61] on div "AI Role Play" at bounding box center [160, 65] width 200 height 17
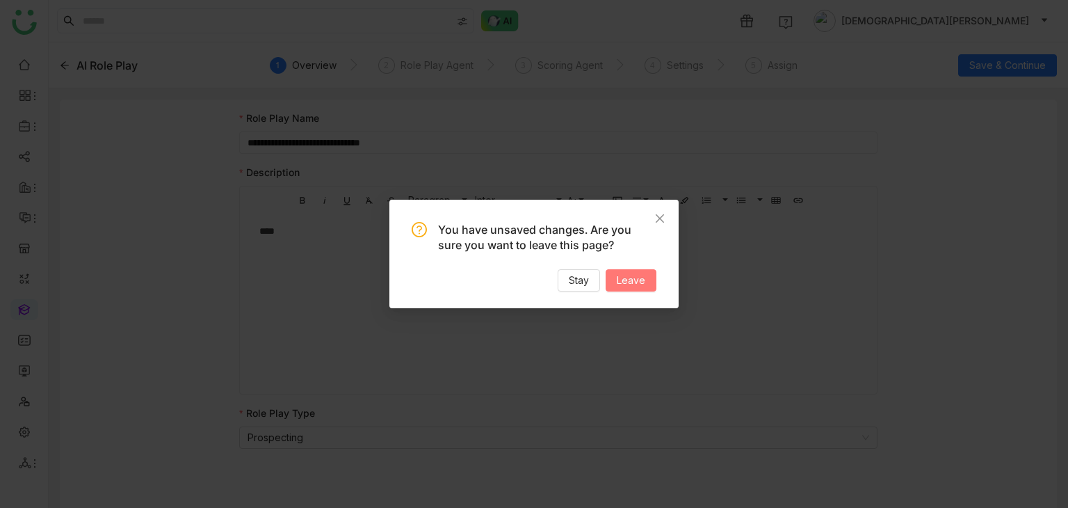
click at [625, 278] on span "Leave" at bounding box center [631, 280] width 29 height 15
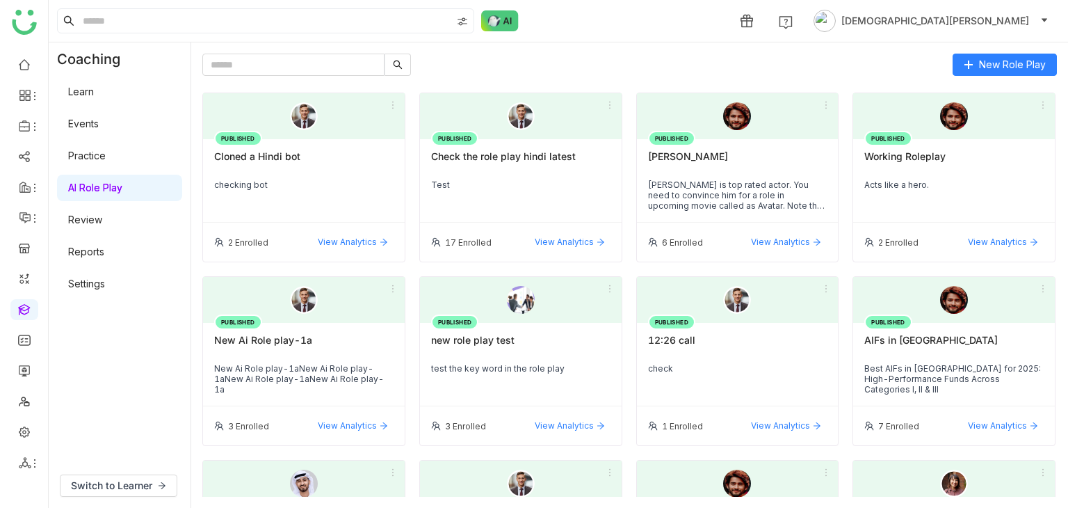
click at [278, 173] on div "Cloned a Hindi bot" at bounding box center [303, 162] width 179 height 24
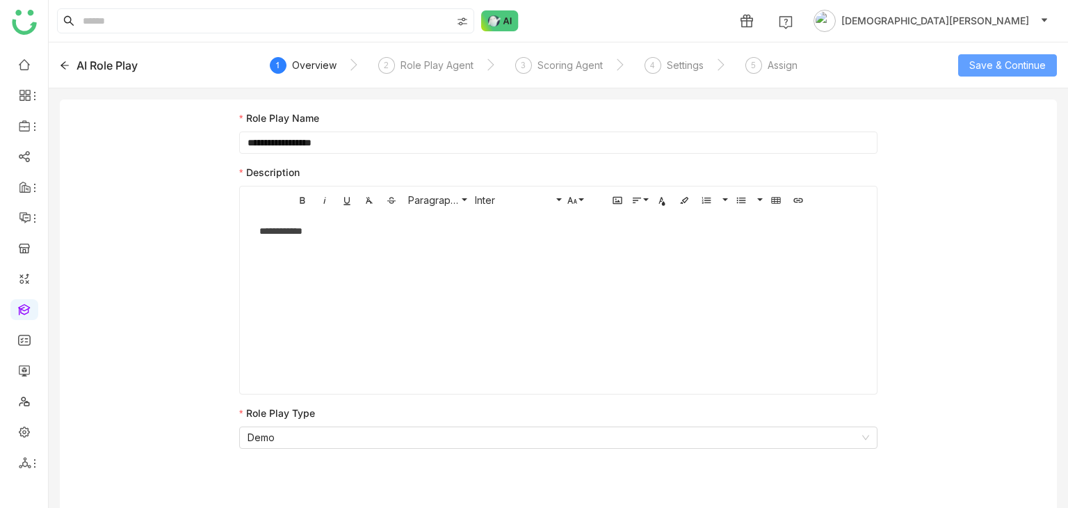
click at [987, 58] on span "Save & Continue" at bounding box center [1008, 65] width 77 height 15
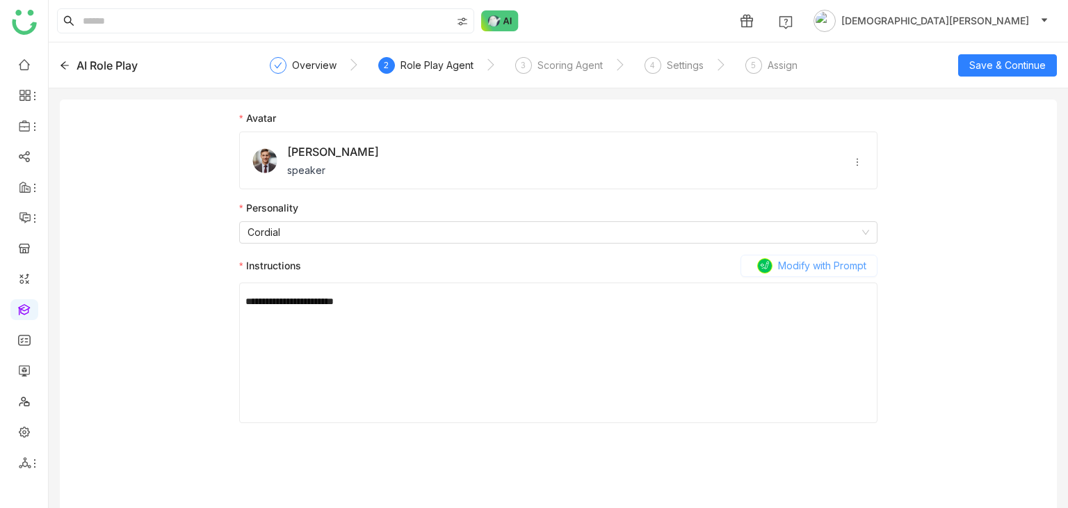
click at [801, 268] on span "Modify with Prompt" at bounding box center [822, 265] width 88 height 15
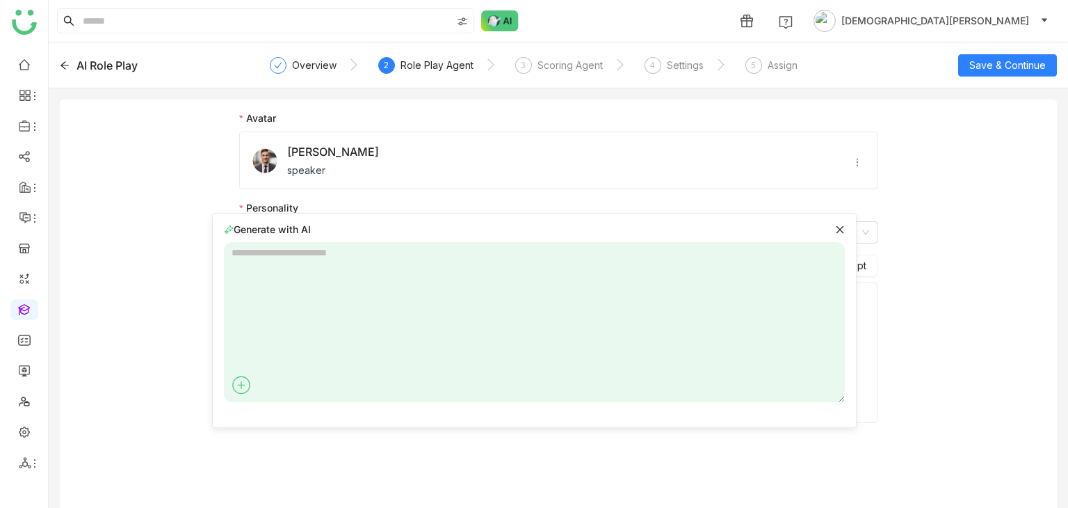
click at [241, 385] on icon at bounding box center [241, 385] width 8 height 1
click at [287, 420] on li "GTM Buddy Content" at bounding box center [301, 412] width 141 height 26
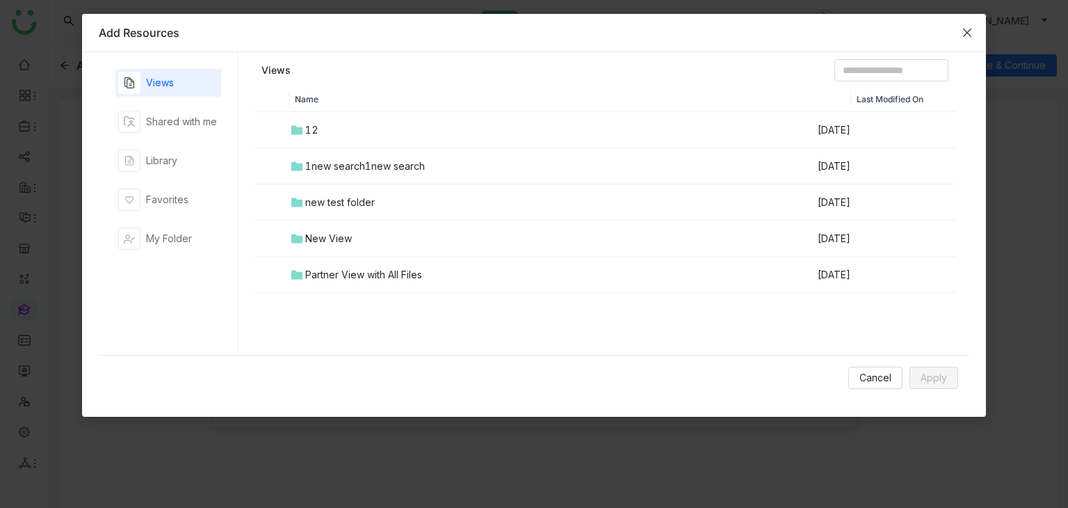
click at [960, 22] on span "Close" at bounding box center [968, 33] width 38 height 38
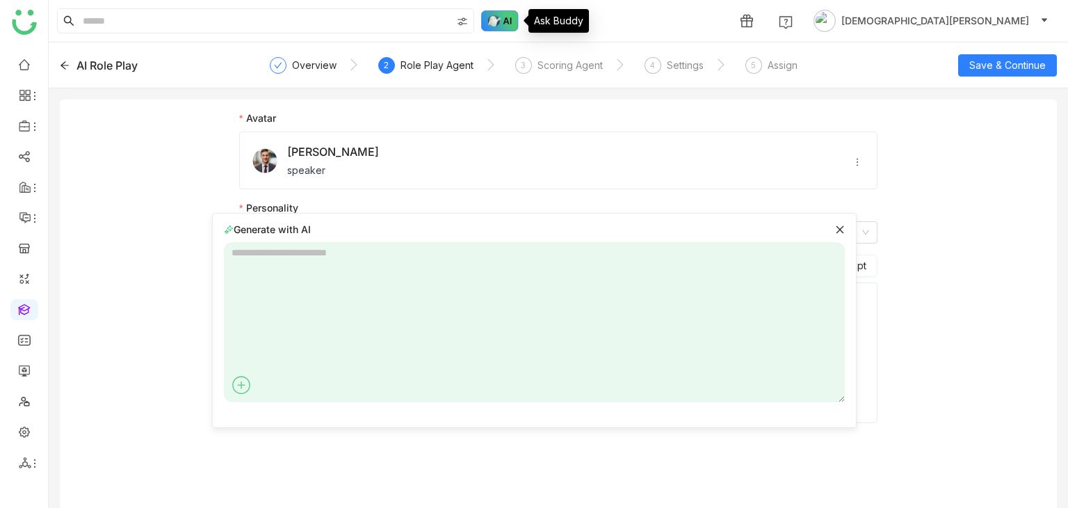
click at [497, 19] on img at bounding box center [500, 20] width 38 height 21
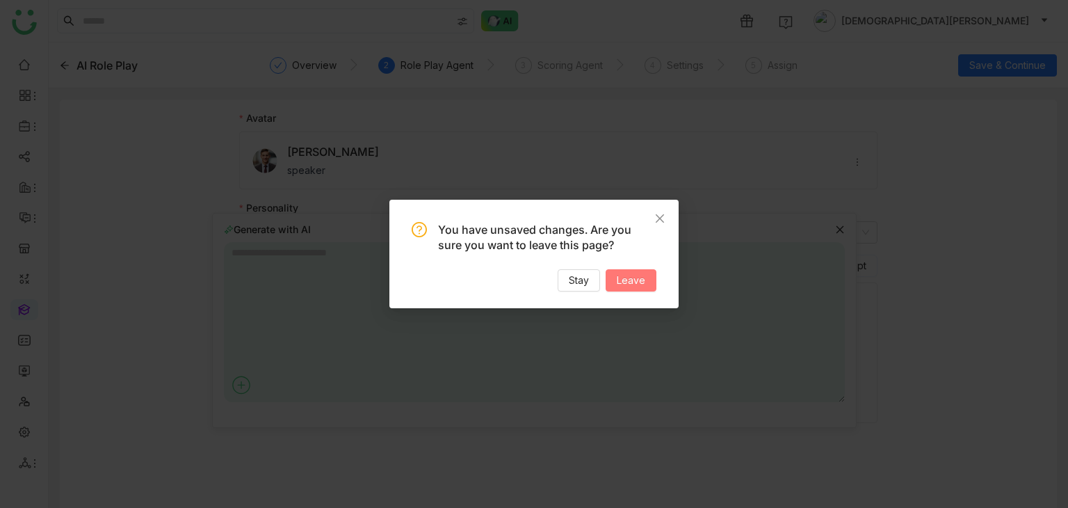
click at [622, 273] on span "Leave" at bounding box center [631, 280] width 29 height 15
